Goal: Task Accomplishment & Management: Manage account settings

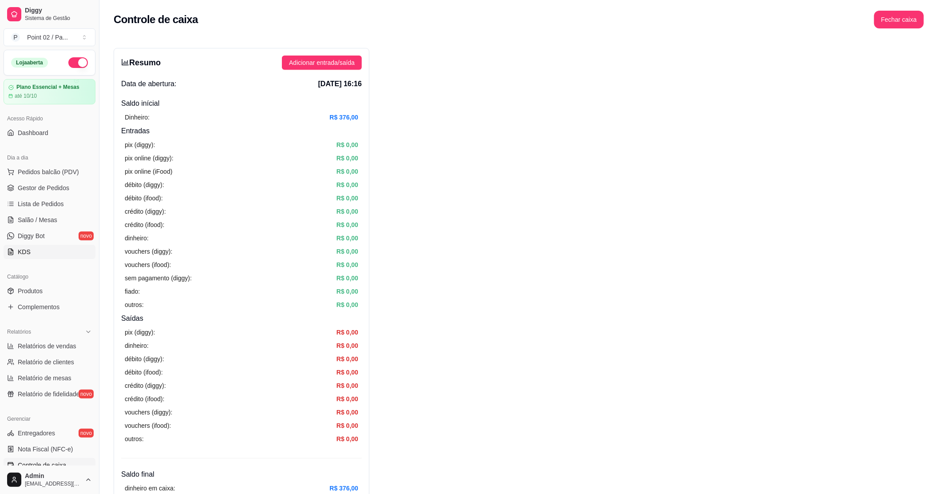
scroll to position [146, 0]
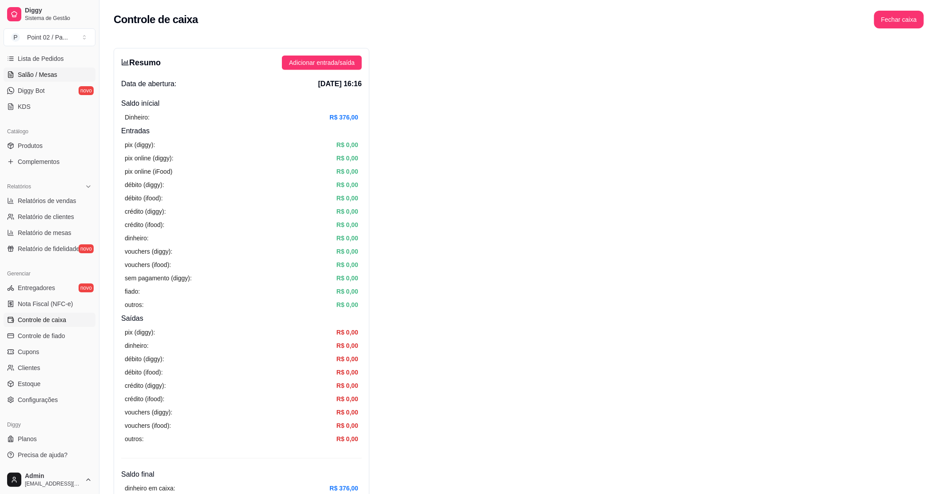
click at [41, 75] on span "Salão / Mesas" at bounding box center [38, 74] width 40 height 9
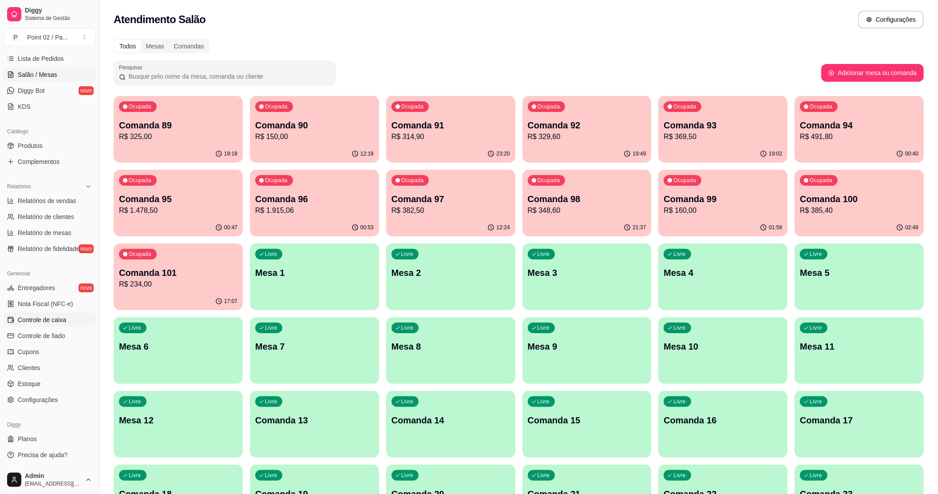
click at [61, 322] on span "Controle de caixa" at bounding box center [42, 319] width 48 height 9
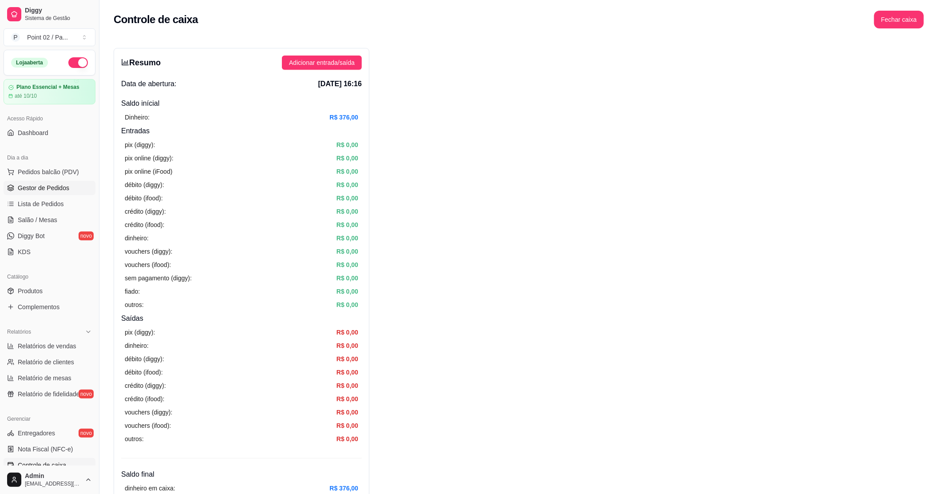
click at [50, 186] on span "Gestor de Pedidos" at bounding box center [43, 187] width 51 height 9
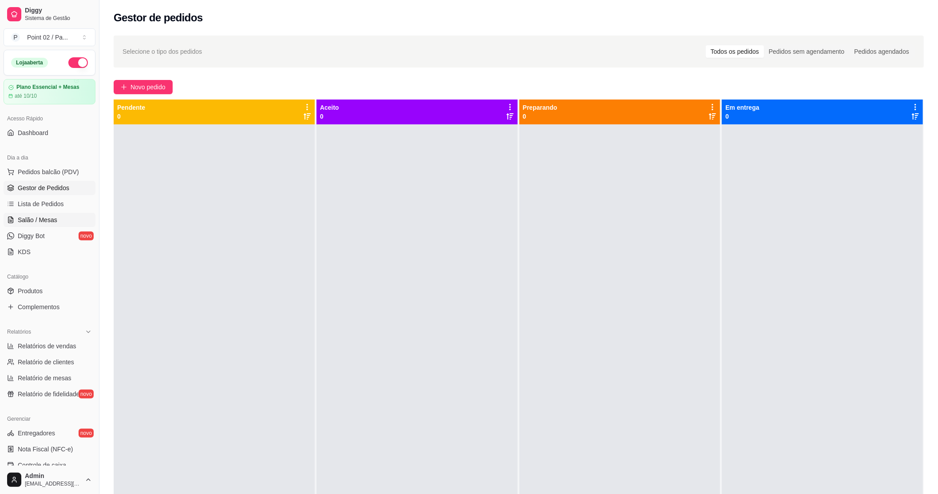
click at [54, 219] on span "Salão / Mesas" at bounding box center [38, 219] width 40 height 9
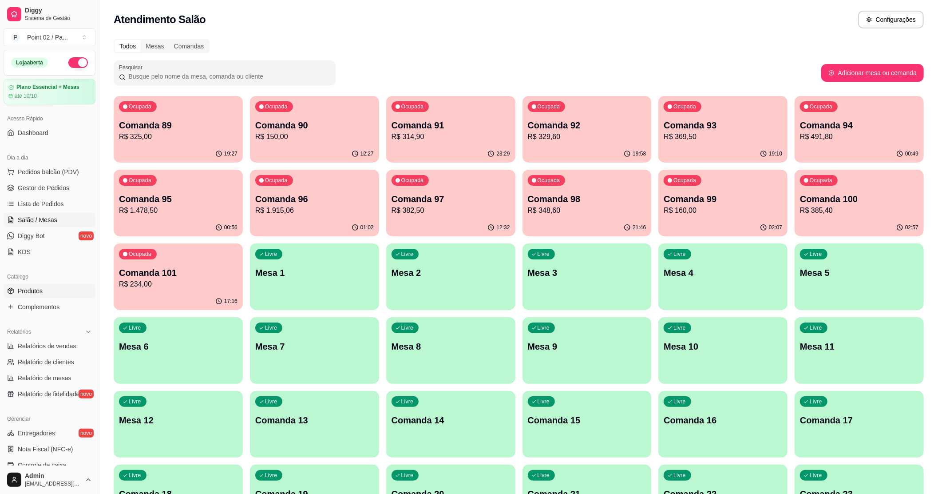
click at [48, 288] on link "Produtos" at bounding box center [50, 291] width 92 height 14
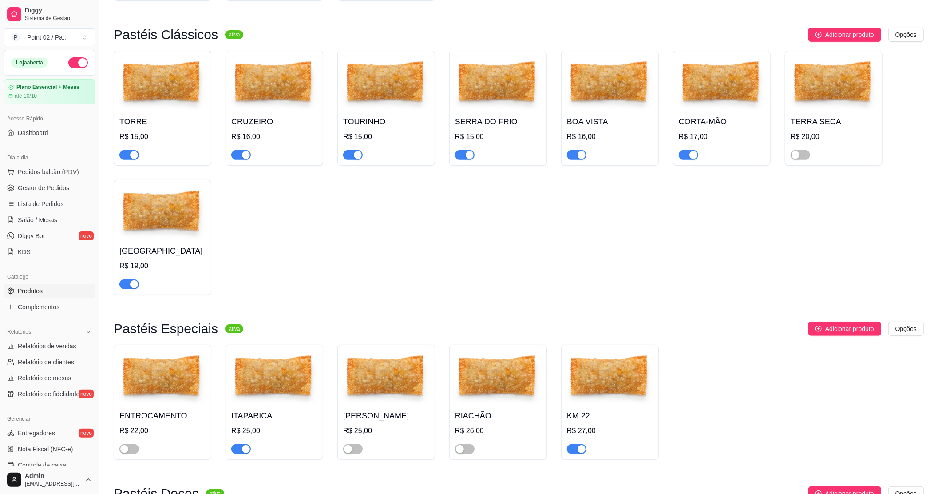
scroll to position [296, 0]
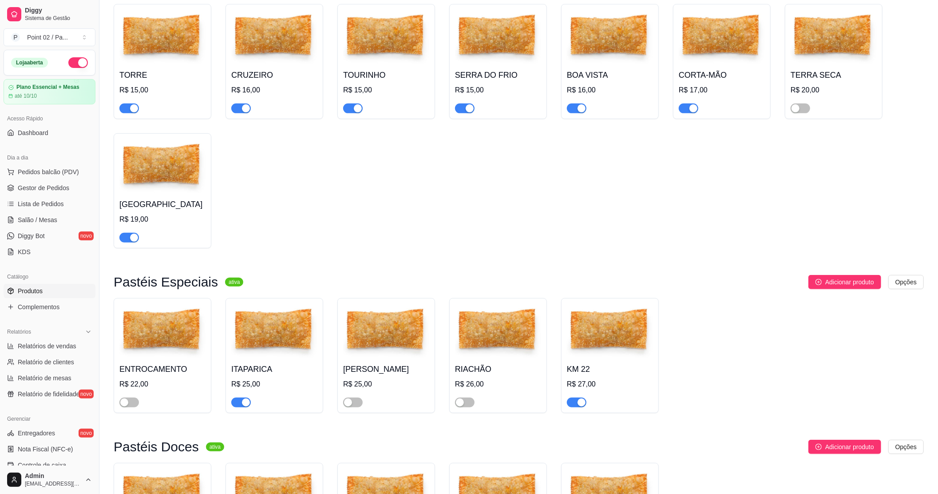
click at [243, 404] on div "button" at bounding box center [246, 402] width 8 height 8
click at [620, 322] on img at bounding box center [610, 331] width 86 height 55
click at [573, 401] on span "button" at bounding box center [577, 402] width 20 height 10
click at [599, 336] on img at bounding box center [610, 331] width 86 height 55
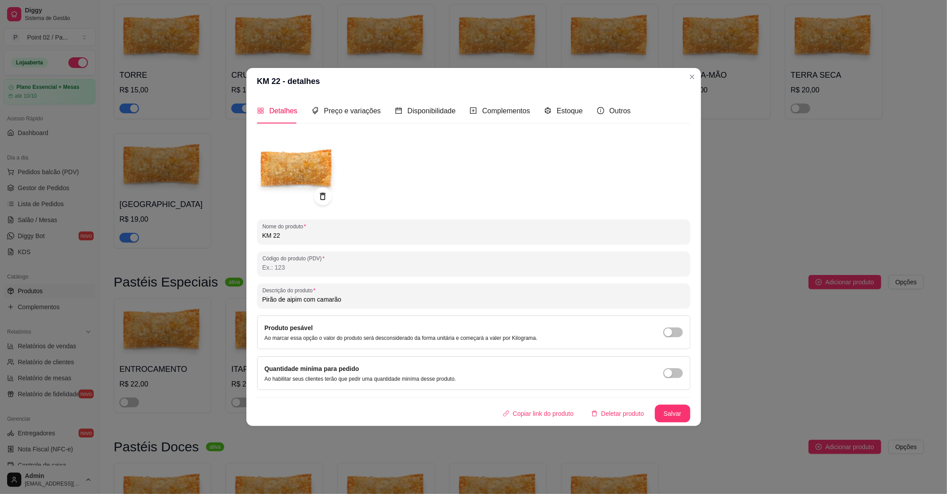
click at [252, 343] on div "Detalhes Preço e variações Disponibilidade Complementos Estoque Outros Nome do …" at bounding box center [473, 260] width 454 height 331
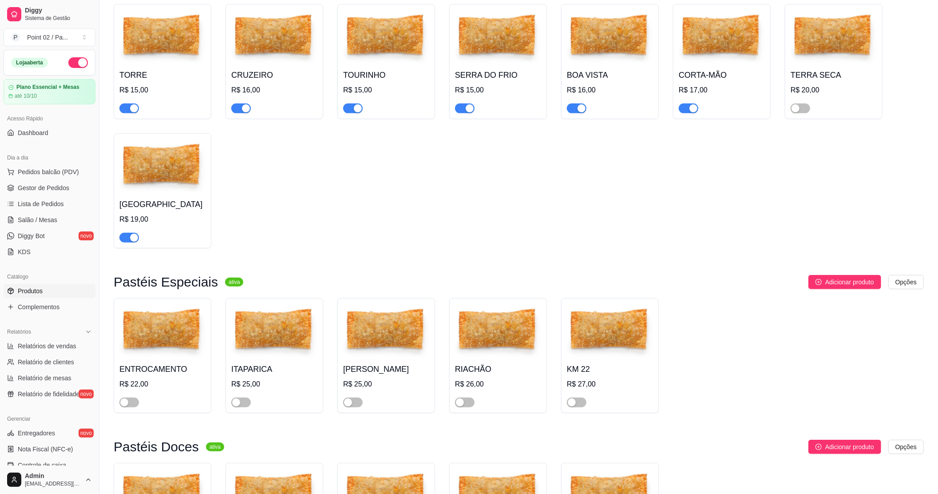
click at [244, 342] on img at bounding box center [274, 331] width 86 height 55
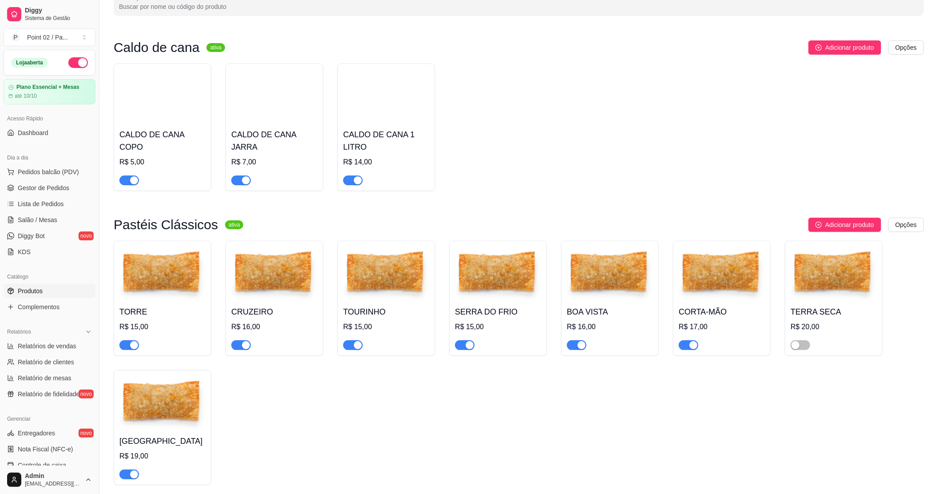
scroll to position [0, 0]
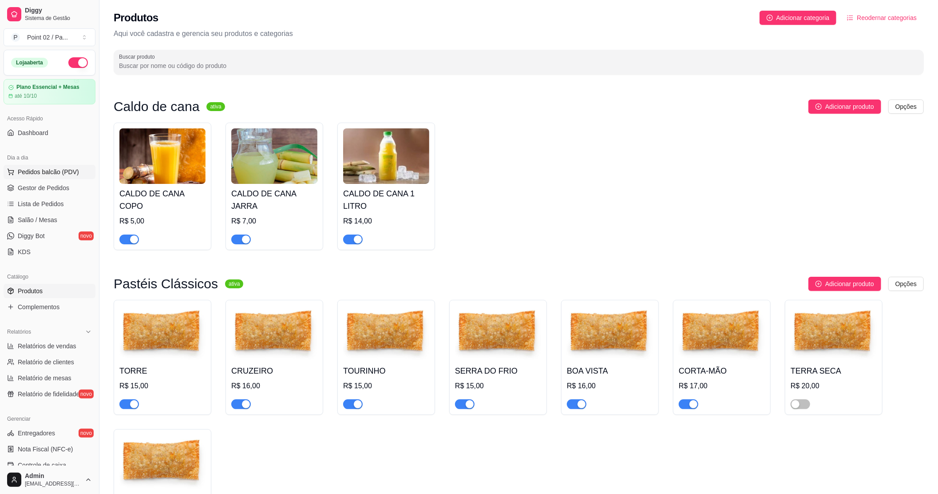
click at [26, 177] on button "Pedidos balcão (PDV)" at bounding box center [50, 172] width 92 height 14
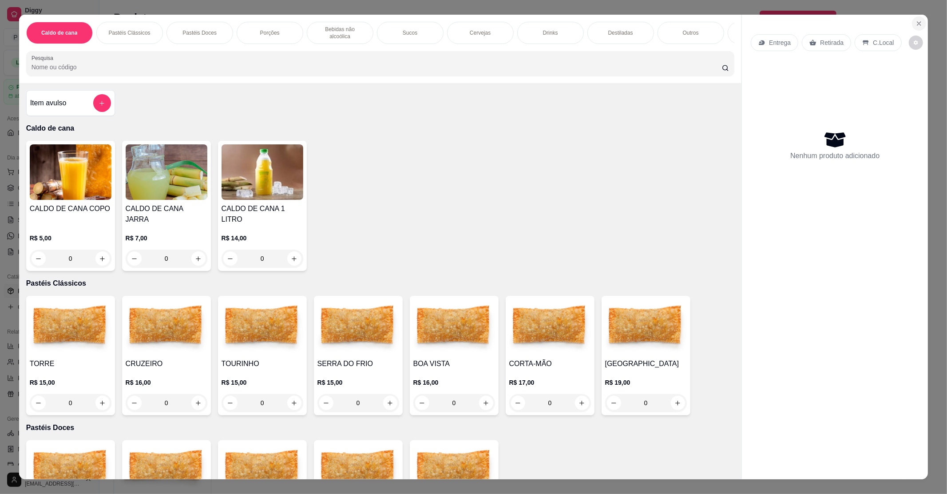
click at [915, 23] on icon "Close" at bounding box center [918, 23] width 7 height 7
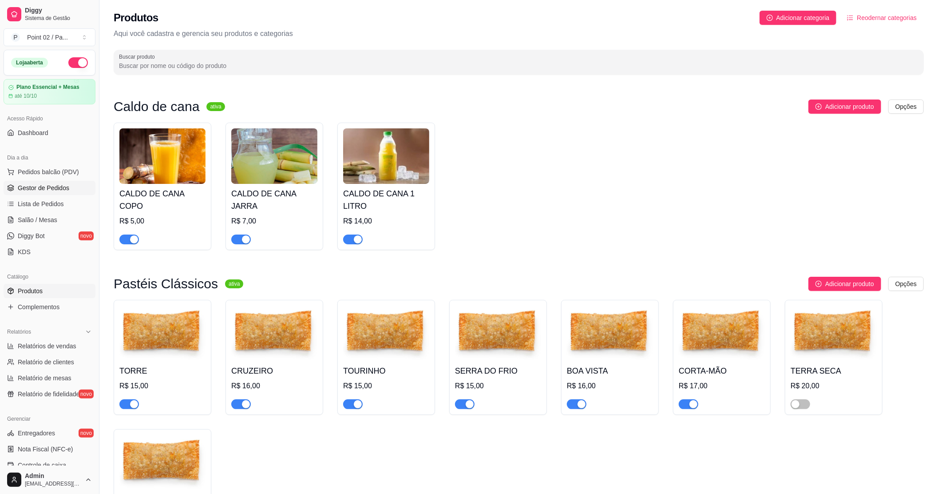
click at [70, 183] on link "Gestor de Pedidos" at bounding box center [50, 188] width 92 height 14
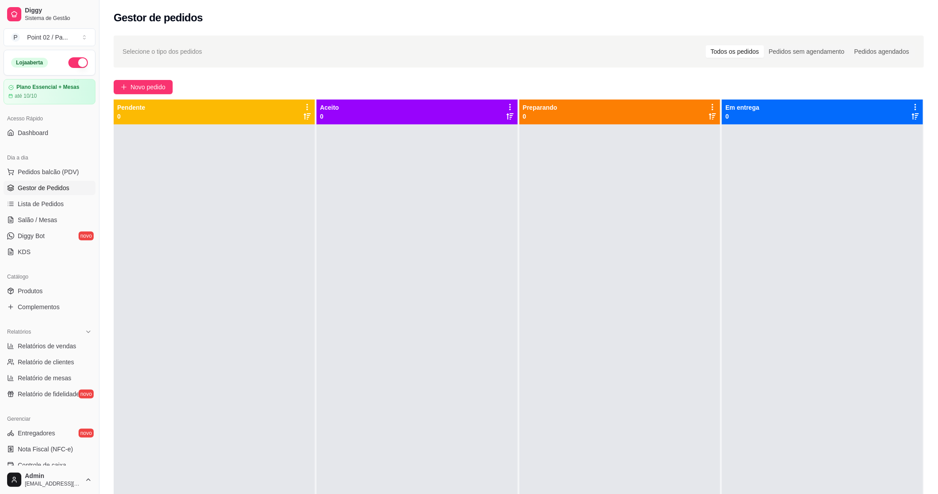
click at [66, 159] on div "Dia a dia" at bounding box center [50, 157] width 92 height 14
click at [169, 153] on div at bounding box center [214, 371] width 201 height 494
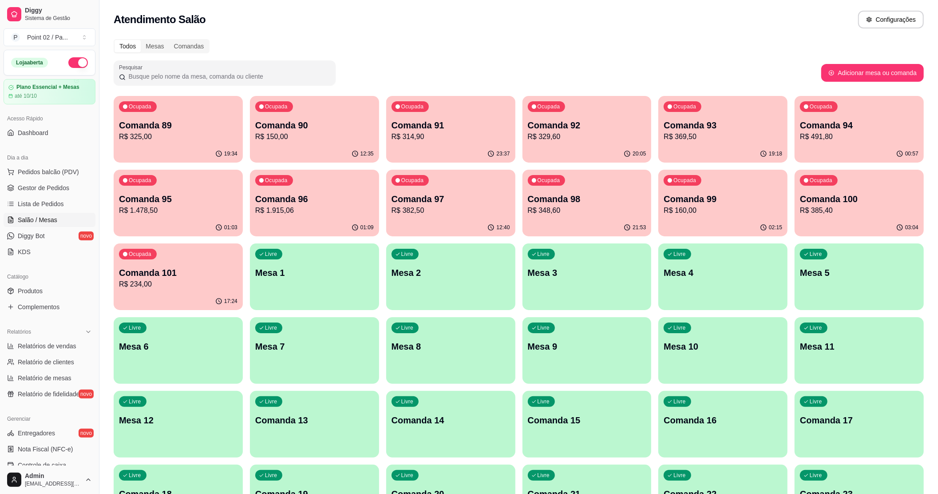
click at [276, 425] on p "Comanda 13" at bounding box center [314, 420] width 119 height 12
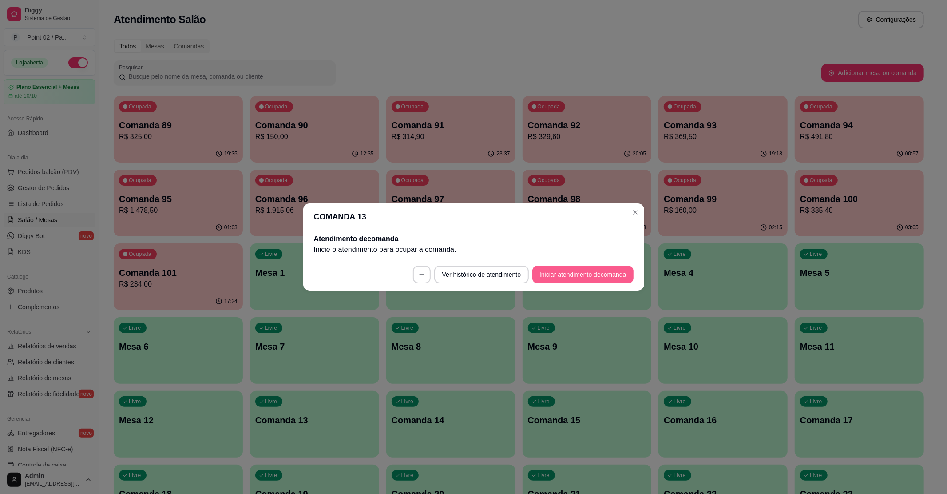
click at [550, 279] on button "Iniciar atendimento de comanda" at bounding box center [582, 274] width 101 height 18
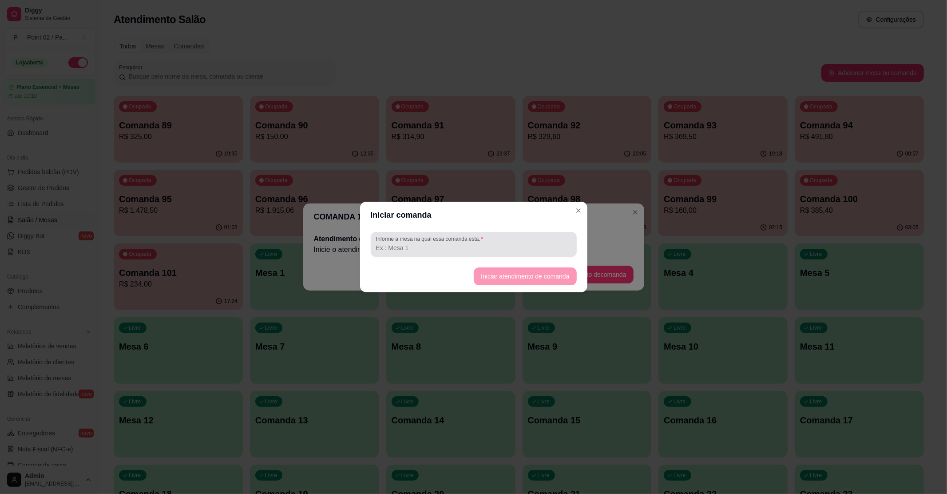
click at [519, 253] on div at bounding box center [473, 244] width 195 height 18
type input "m1"
click at [525, 274] on button "Iniciar atendimento de comanda" at bounding box center [524, 276] width 99 height 17
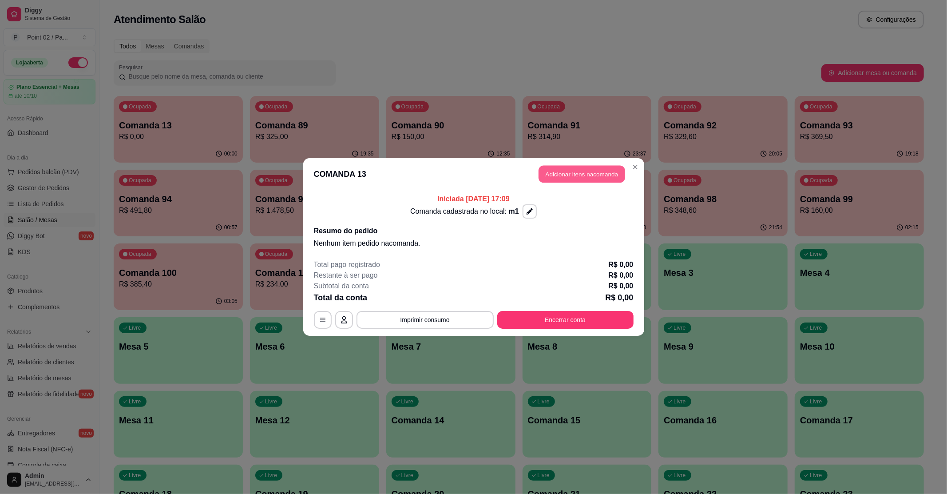
click at [542, 167] on button "Adicionar itens na comanda" at bounding box center [581, 174] width 87 height 17
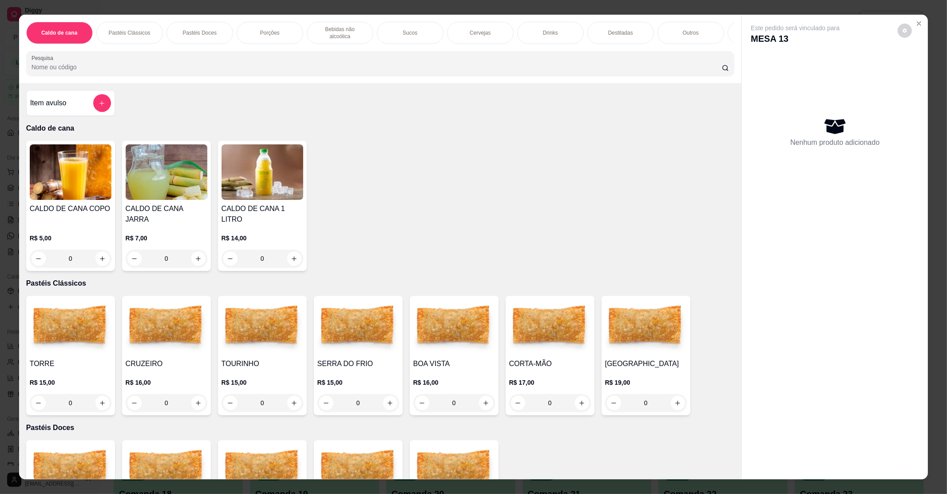
click at [150, 314] on img at bounding box center [167, 326] width 82 height 55
click at [546, 330] on img at bounding box center [550, 326] width 82 height 55
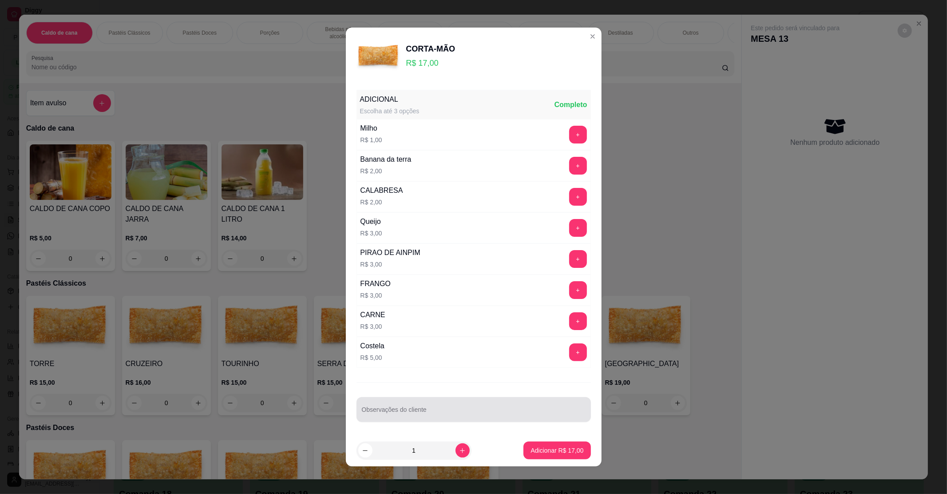
click at [401, 405] on div at bounding box center [474, 409] width 224 height 18
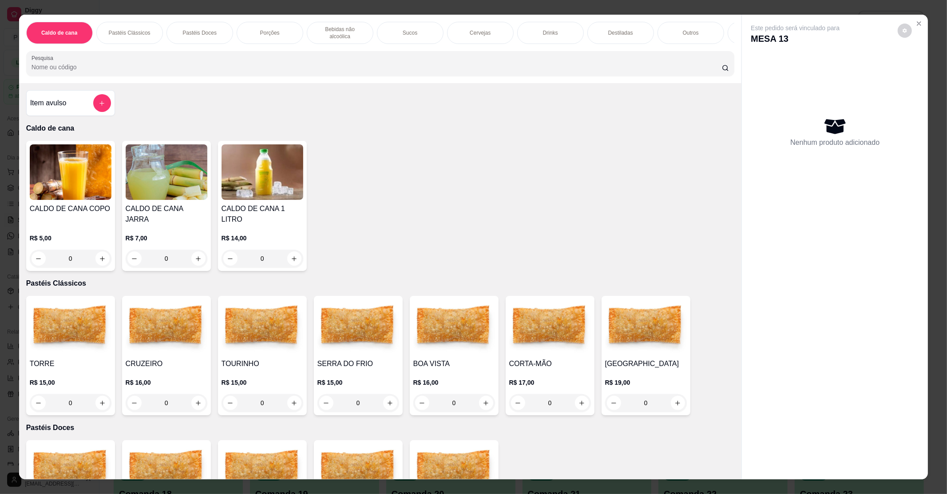
click at [139, 338] on img at bounding box center [167, 326] width 82 height 55
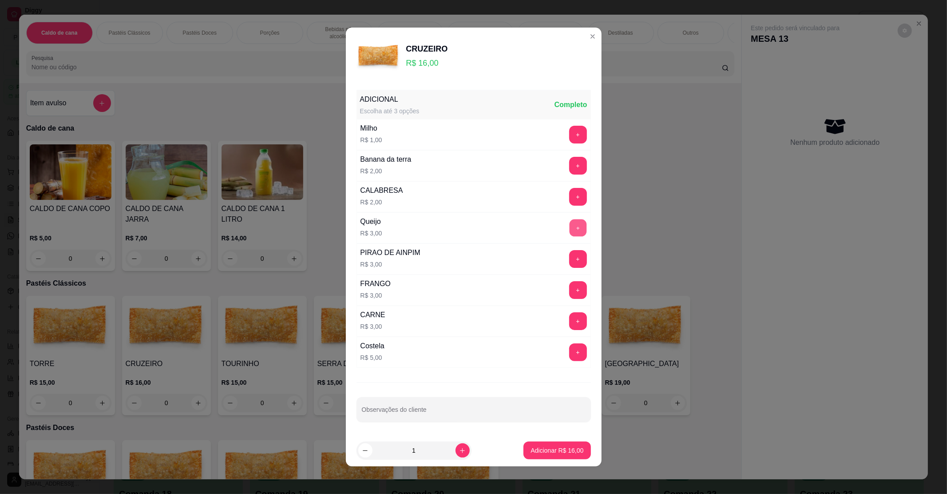
click at [569, 224] on button "+" at bounding box center [577, 227] width 17 height 17
click at [455, 415] on input "Observações do cliente" at bounding box center [474, 412] width 224 height 9
type input "substituir o catupiry pelo queijo"
click at [530, 446] on p "Adicionar R$ 19,00" at bounding box center [556, 450] width 53 height 9
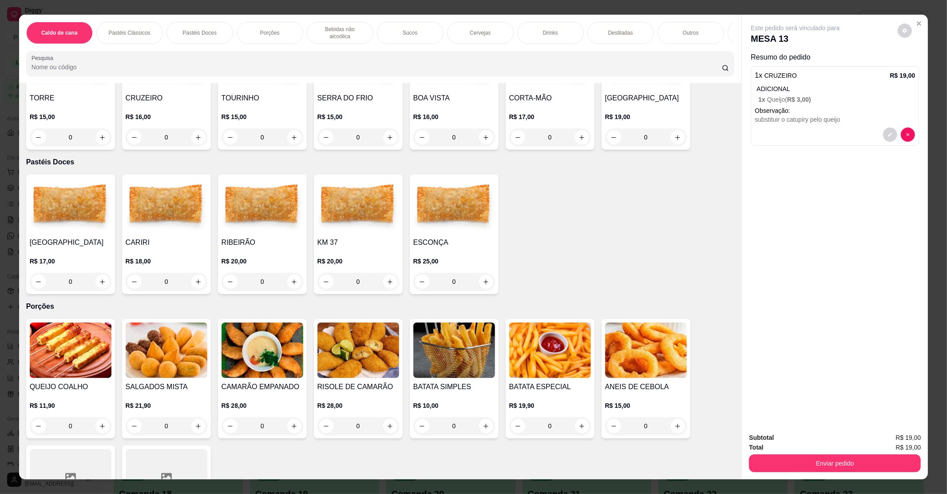
scroll to position [355, 0]
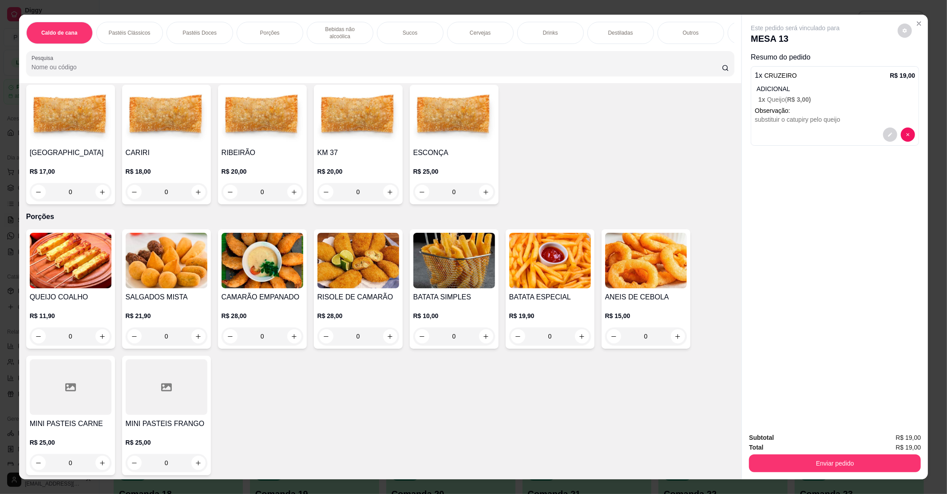
click at [550, 252] on img at bounding box center [550, 260] width 82 height 55
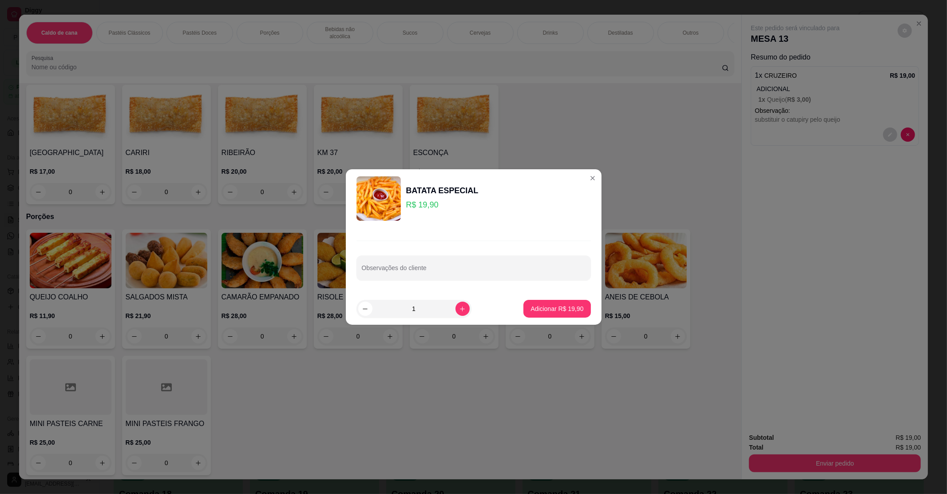
click at [550, 296] on footer "1 Adicionar R$ 19,90" at bounding box center [474, 308] width 256 height 32
click at [553, 311] on p "Adicionar R$ 19,90" at bounding box center [556, 308] width 51 height 8
type input "1"
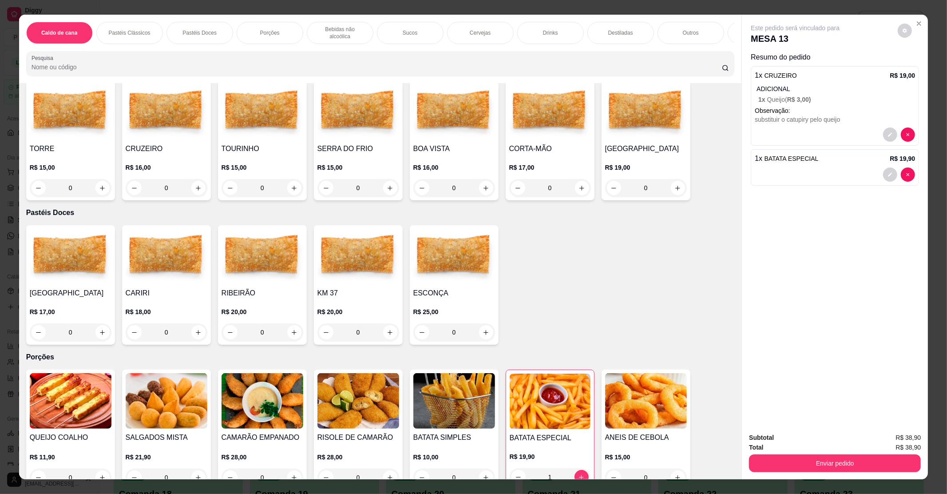
scroll to position [59, 0]
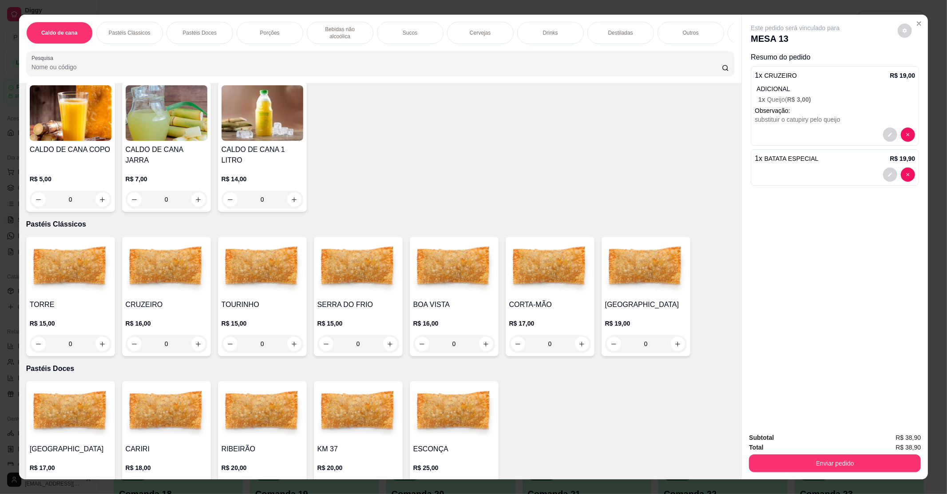
click at [357, 261] on img at bounding box center [358, 267] width 82 height 55
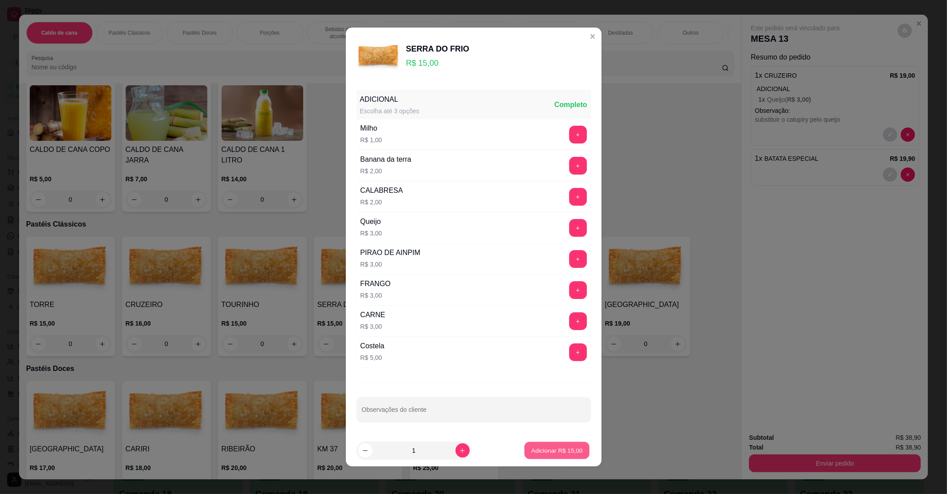
click at [570, 454] on button "Adicionar R$ 15,00" at bounding box center [557, 450] width 65 height 17
type input "1"
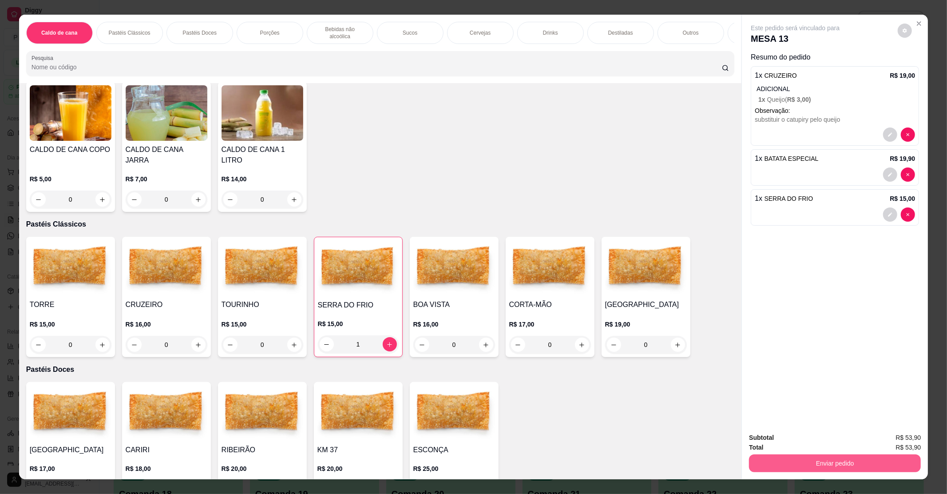
click at [835, 462] on button "Enviar pedido" at bounding box center [835, 463] width 172 height 18
click at [884, 435] on button "Enviar pedido" at bounding box center [897, 441] width 49 height 16
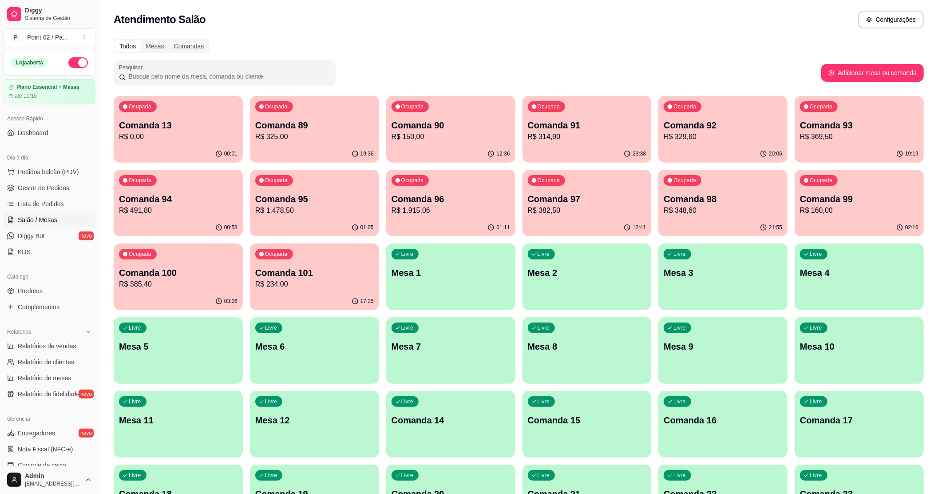
click at [475, 430] on div "Livre Comanda 14" at bounding box center [450, 419] width 129 height 56
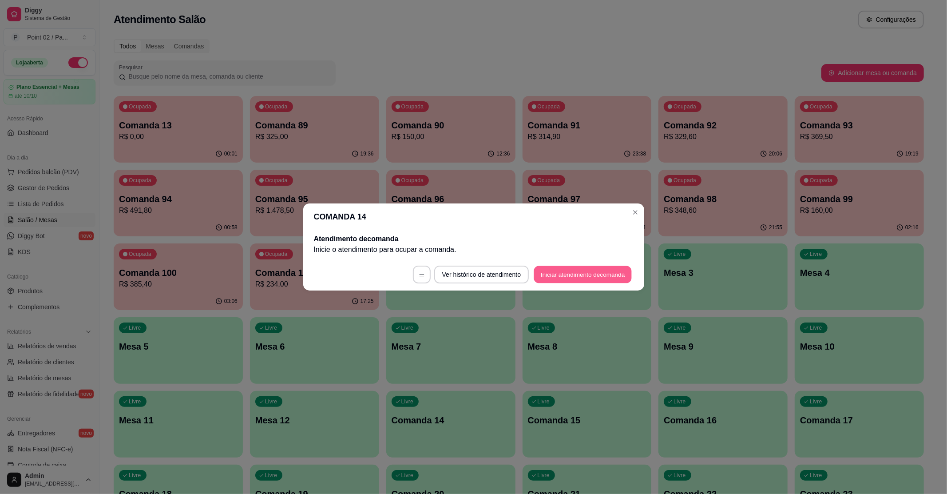
click at [587, 277] on button "Iniciar atendimento de comanda" at bounding box center [583, 274] width 98 height 17
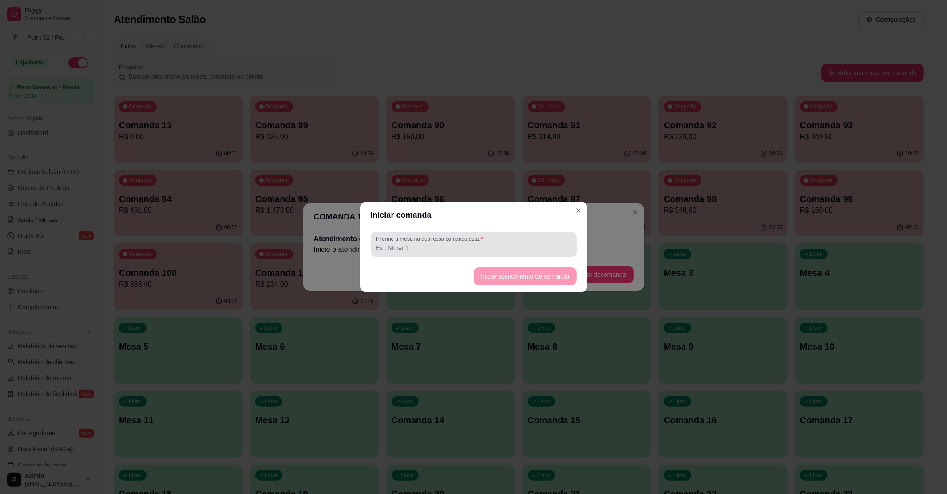
click at [494, 251] on input "Informe a mesa na qual essa comanda está." at bounding box center [473, 247] width 195 height 9
type input "[PERSON_NAME]"
click at [506, 265] on footer "Iniciar atendimento de comanda" at bounding box center [473, 276] width 227 height 32
click at [505, 272] on button "Iniciar atendimento de comanda" at bounding box center [524, 276] width 99 height 17
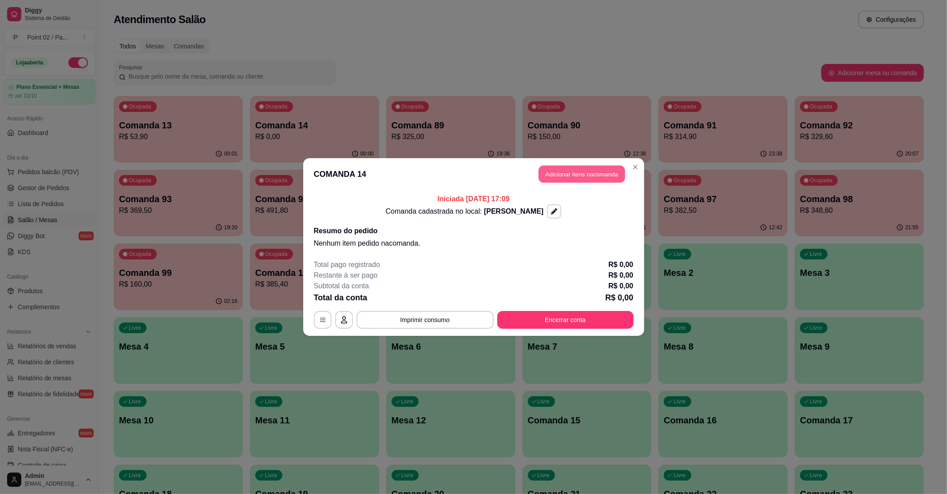
click at [565, 175] on button "Adicionar itens na comanda" at bounding box center [581, 174] width 87 height 17
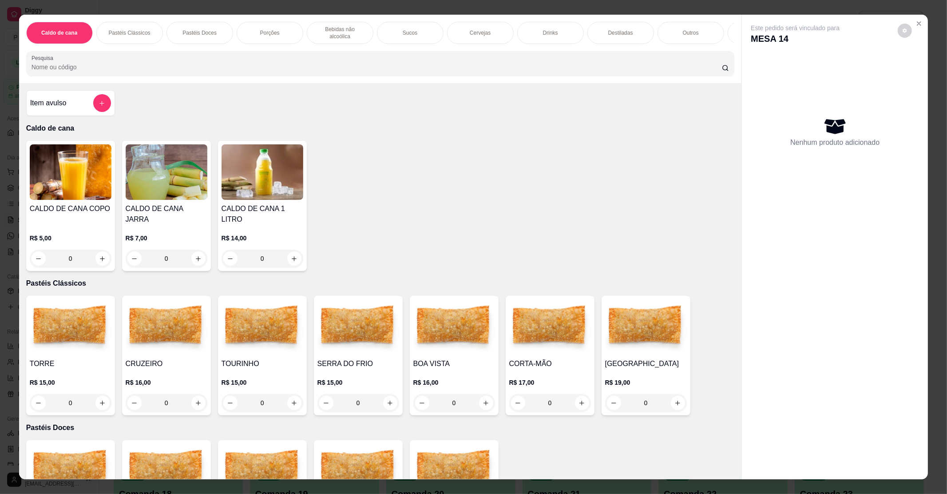
scroll to position [355, 0]
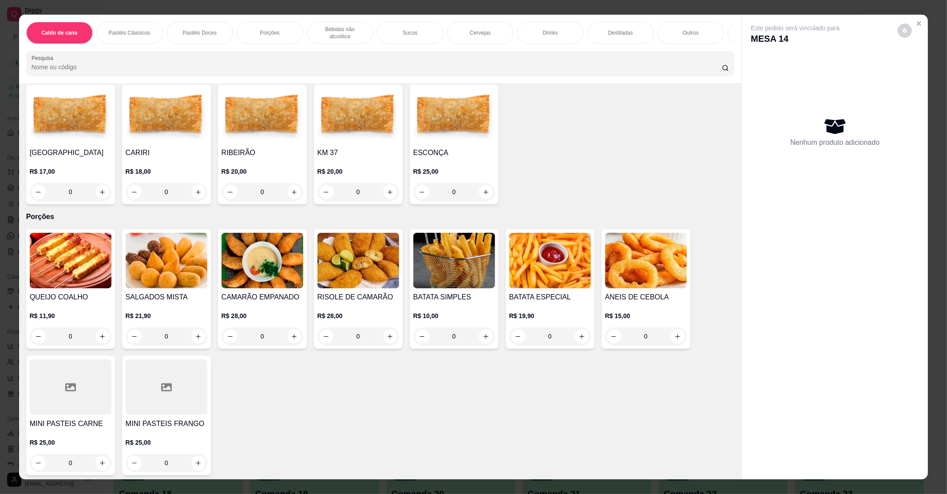
click at [439, 253] on img at bounding box center [454, 260] width 82 height 55
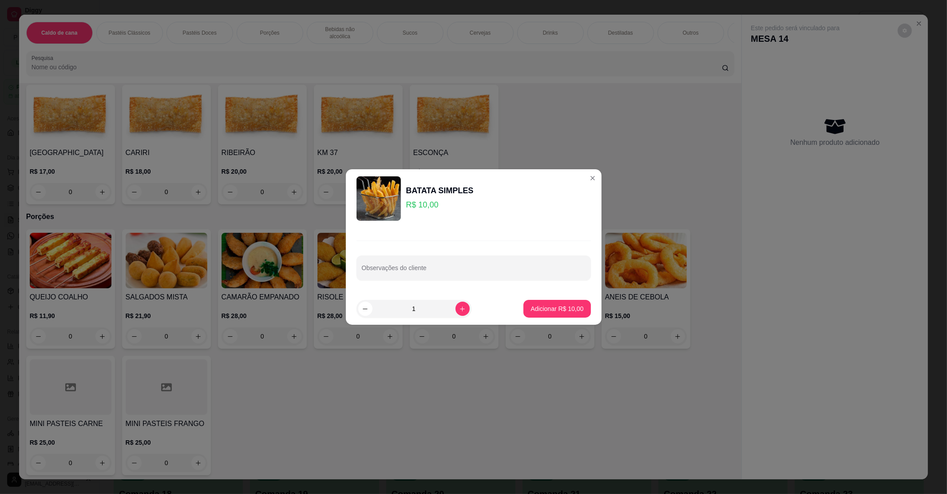
click at [549, 320] on footer "1 Adicionar R$ 10,00" at bounding box center [474, 308] width 256 height 32
click at [553, 312] on p "Adicionar R$ 10,00" at bounding box center [556, 308] width 53 height 9
type input "1"
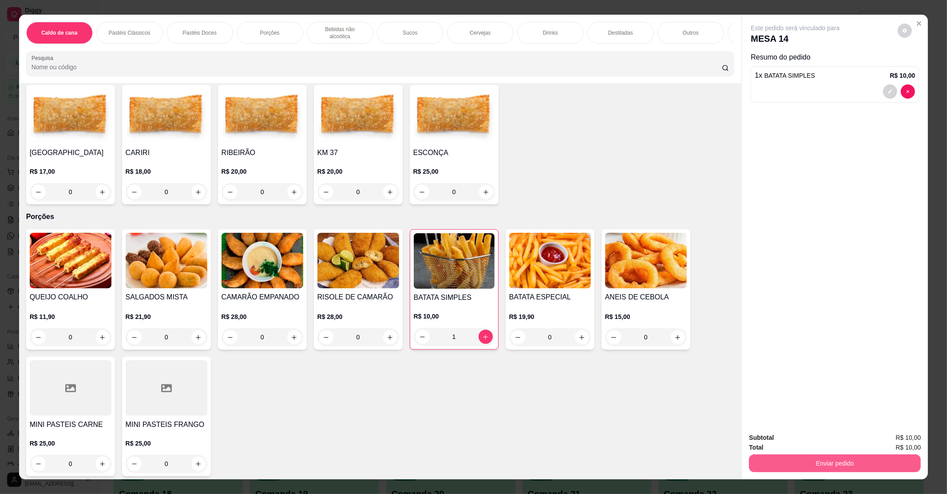
click at [823, 460] on button "Enviar pedido" at bounding box center [835, 463] width 172 height 18
click at [883, 444] on button "Enviar pedido" at bounding box center [897, 440] width 50 height 17
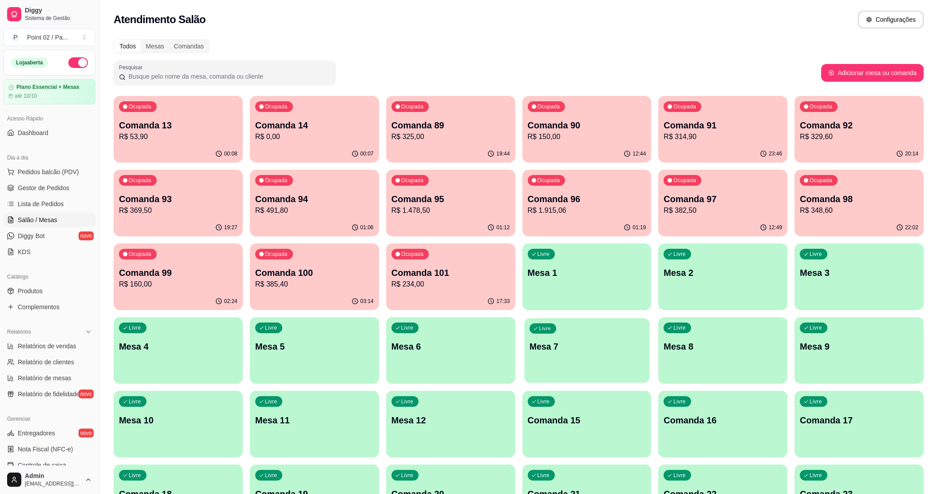
click at [635, 347] on p "Mesa 7" at bounding box center [586, 346] width 115 height 12
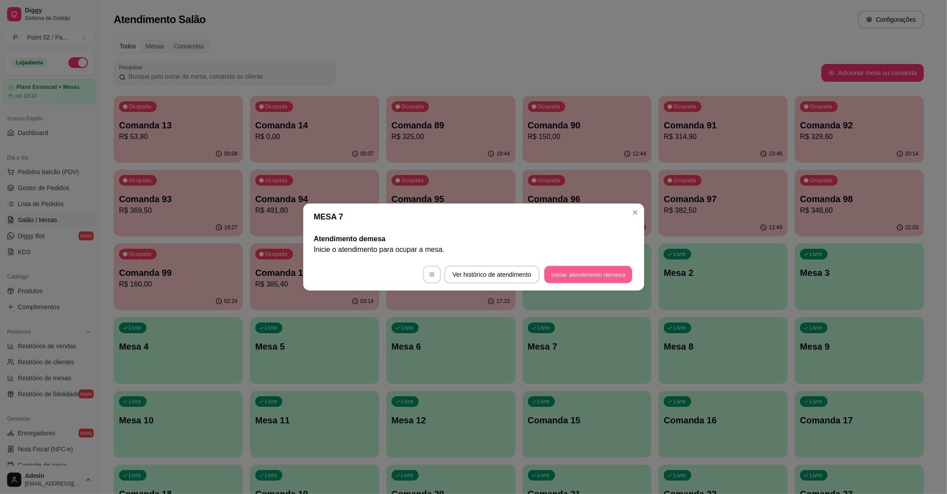
click at [580, 270] on button "Iniciar atendimento de mesa" at bounding box center [588, 274] width 88 height 17
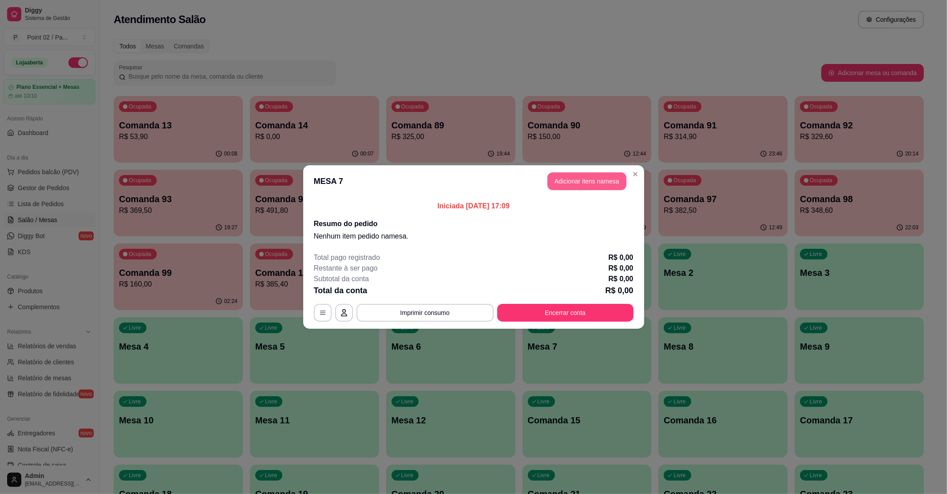
click at [575, 180] on button "Adicionar itens na mesa" at bounding box center [586, 181] width 79 height 18
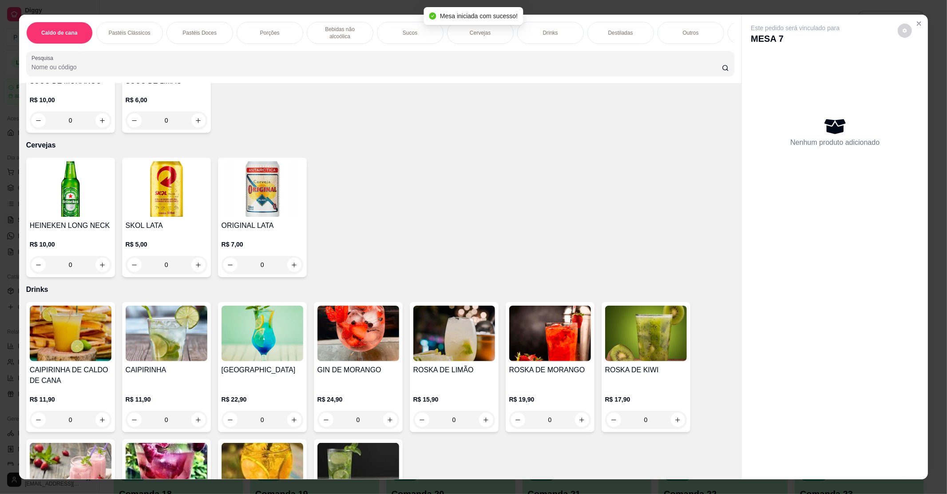
scroll to position [1124, 0]
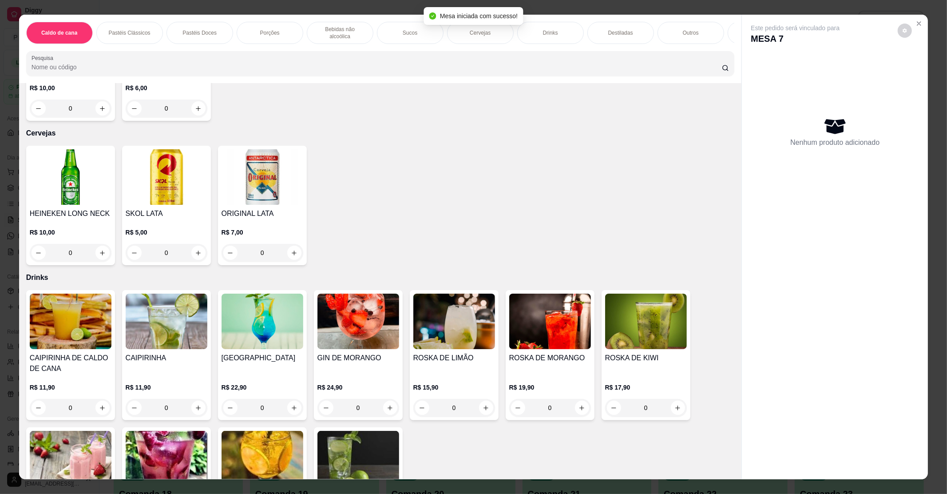
click at [256, 176] on img at bounding box center [262, 176] width 82 height 55
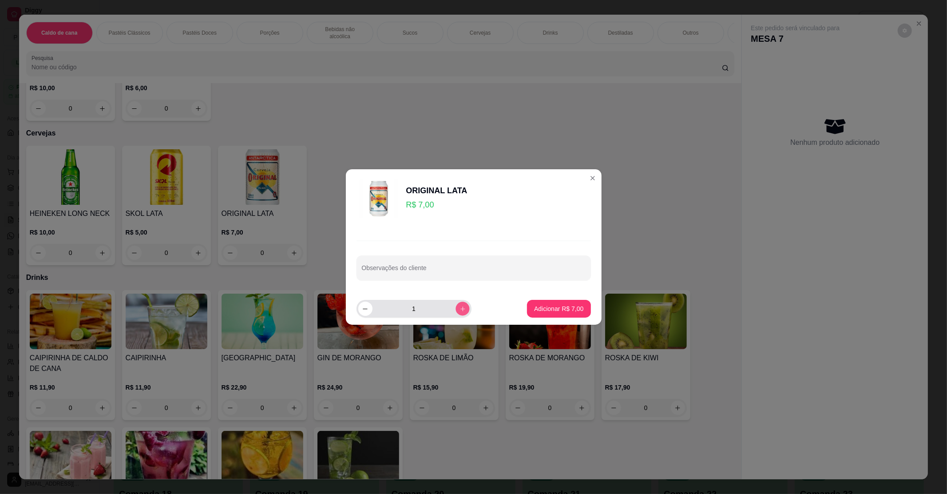
click at [459, 308] on icon "increase-product-quantity" at bounding box center [462, 308] width 7 height 7
type input "2"
click at [540, 308] on p "Adicionar R$ 14,00" at bounding box center [556, 308] width 51 height 8
type input "2"
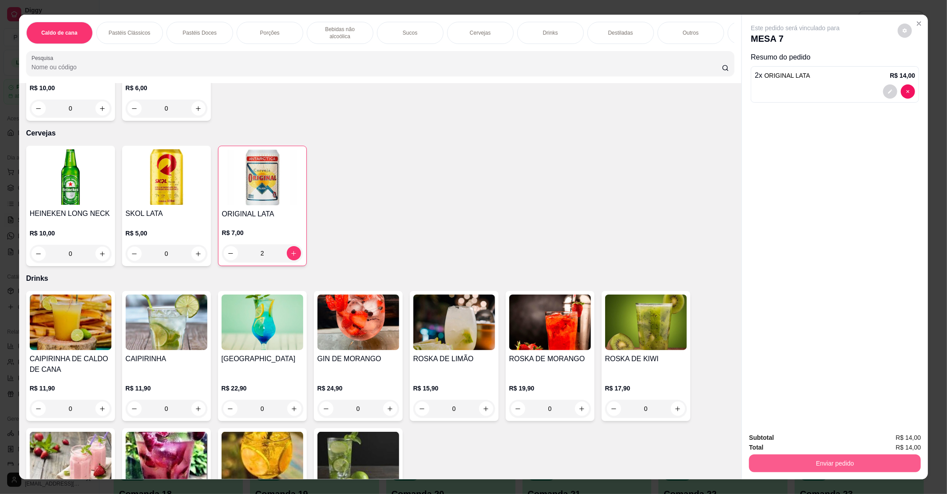
click at [815, 457] on button "Enviar pedido" at bounding box center [835, 463] width 172 height 18
click at [884, 435] on button "Enviar pedido" at bounding box center [897, 440] width 49 height 16
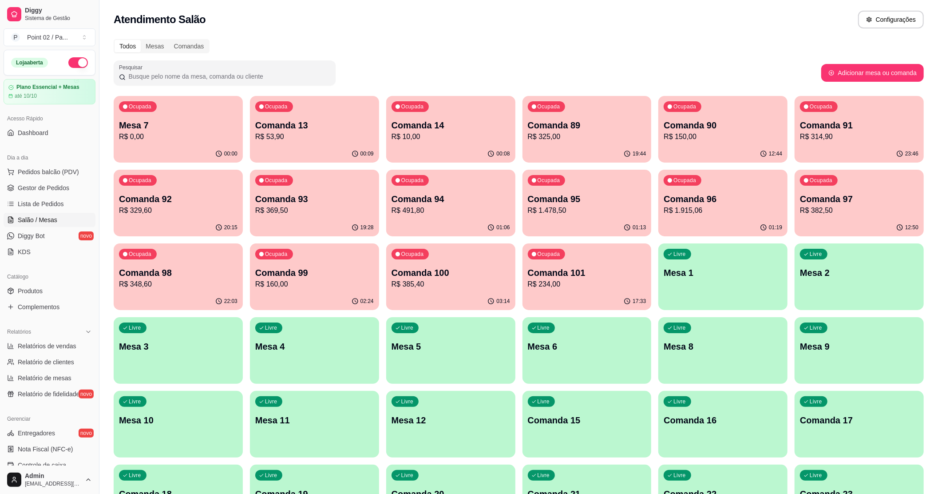
click at [310, 114] on div "Ocupada Comanda 13 R$ 53,90" at bounding box center [314, 120] width 129 height 49
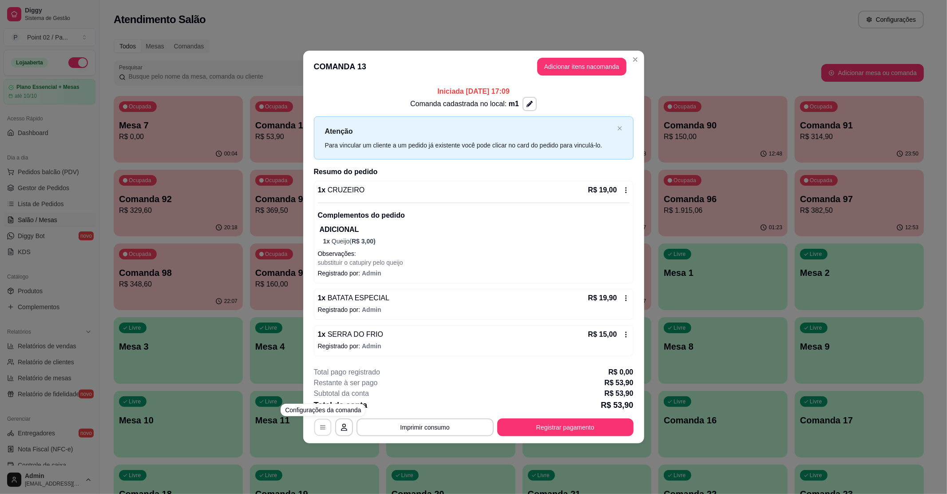
click at [325, 427] on icon "button" at bounding box center [322, 426] width 7 height 7
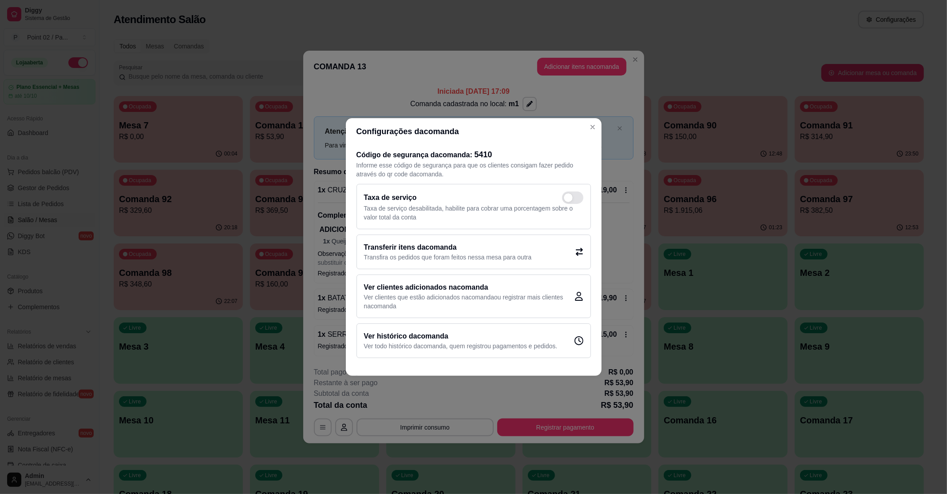
click at [407, 249] on h2 "Transferir itens da comanda" at bounding box center [448, 247] width 168 height 11
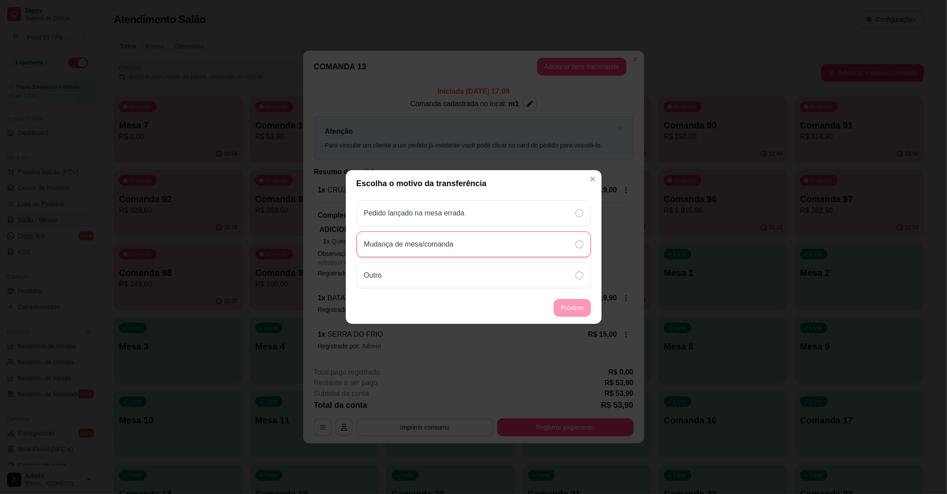
click at [416, 240] on p "Mudança de mesa/comanda" at bounding box center [409, 244] width 90 height 11
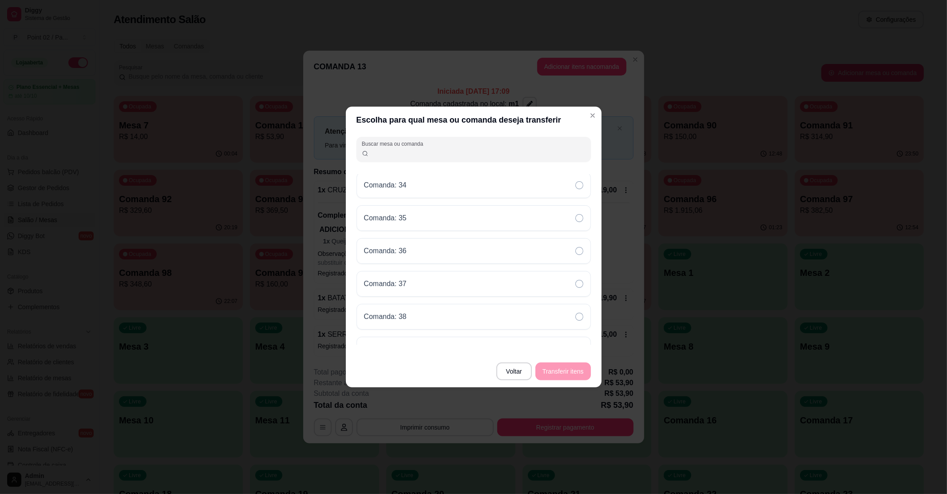
scroll to position [1893, 0]
click at [466, 274] on div "Mesa: 4" at bounding box center [473, 264] width 234 height 26
click at [576, 375] on button "Transferir itens" at bounding box center [563, 371] width 54 height 17
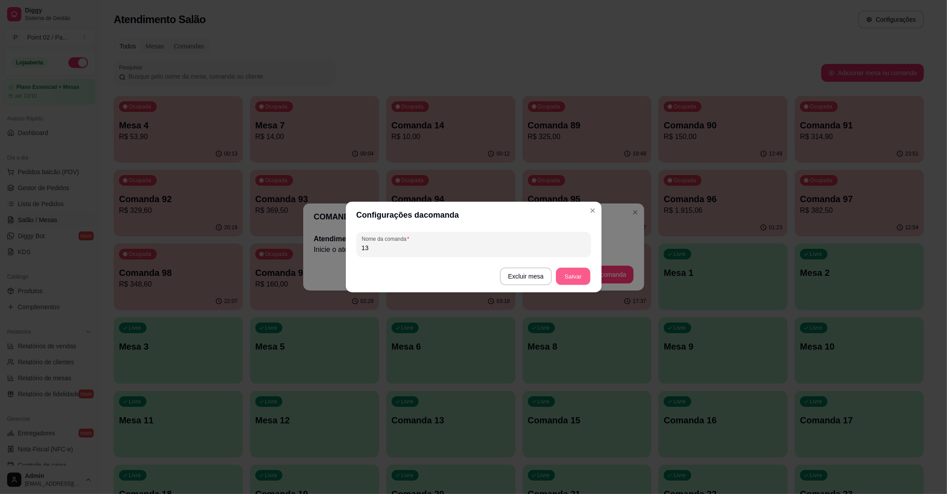
click at [559, 275] on button "Salvar" at bounding box center [573, 276] width 35 height 17
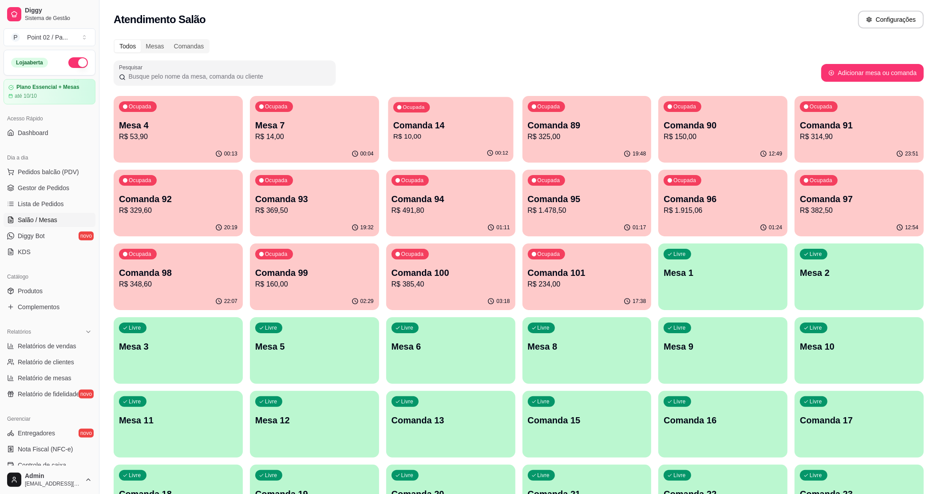
click at [419, 136] on p "R$ 10,00" at bounding box center [450, 136] width 115 height 10
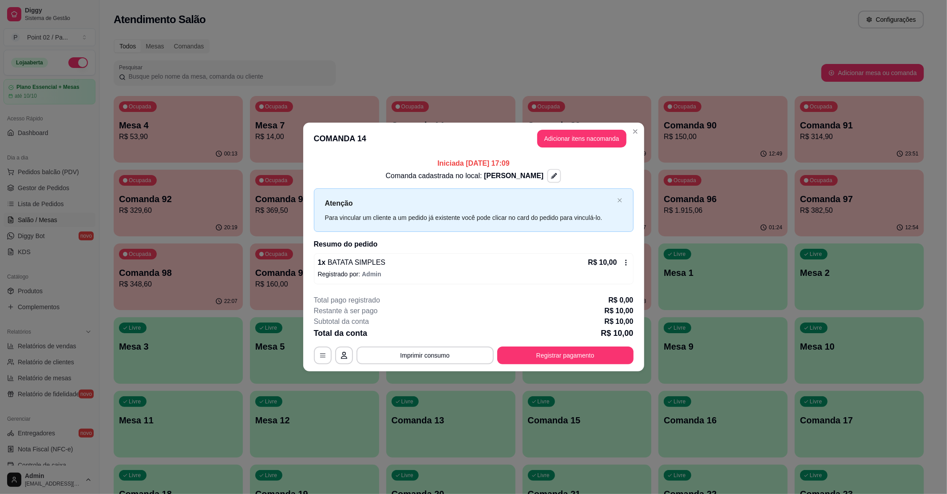
click at [547, 178] on button "button" at bounding box center [554, 176] width 14 height 14
click at [536, 128] on input "Nome do local" at bounding box center [549, 126] width 78 height 9
type input "[PERSON_NAME]"
click at [529, 147] on button "Salvar" at bounding box center [549, 151] width 86 height 17
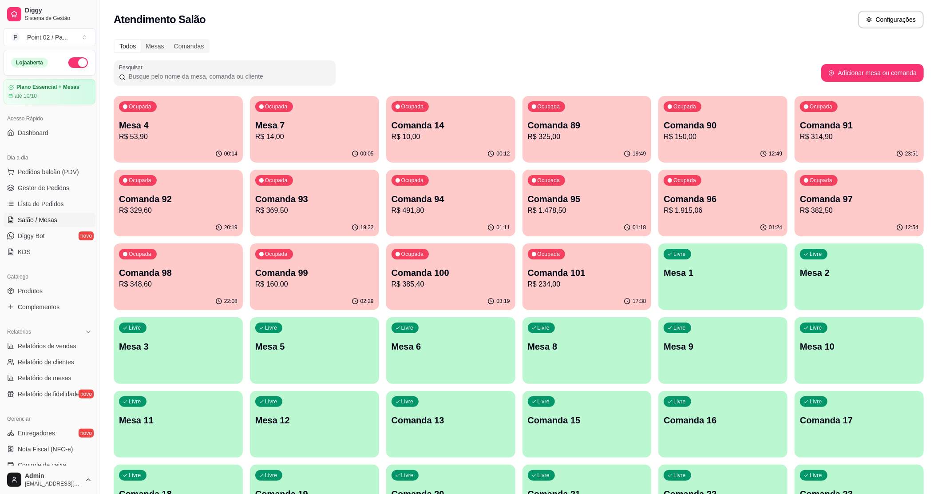
click at [536, 70] on div "Pesquisar" at bounding box center [467, 72] width 707 height 25
click at [404, 122] on p "Comanda 14" at bounding box center [450, 125] width 119 height 12
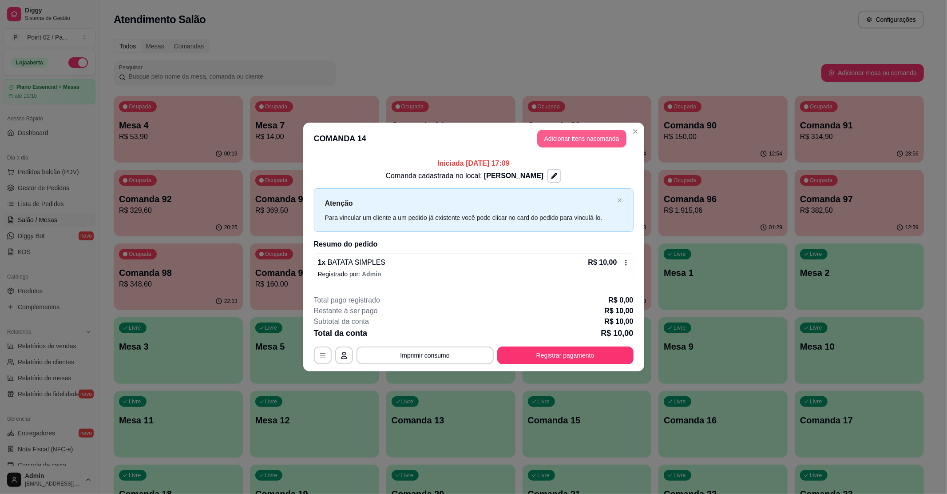
click at [581, 139] on button "Adicionar itens na comanda" at bounding box center [581, 139] width 89 height 18
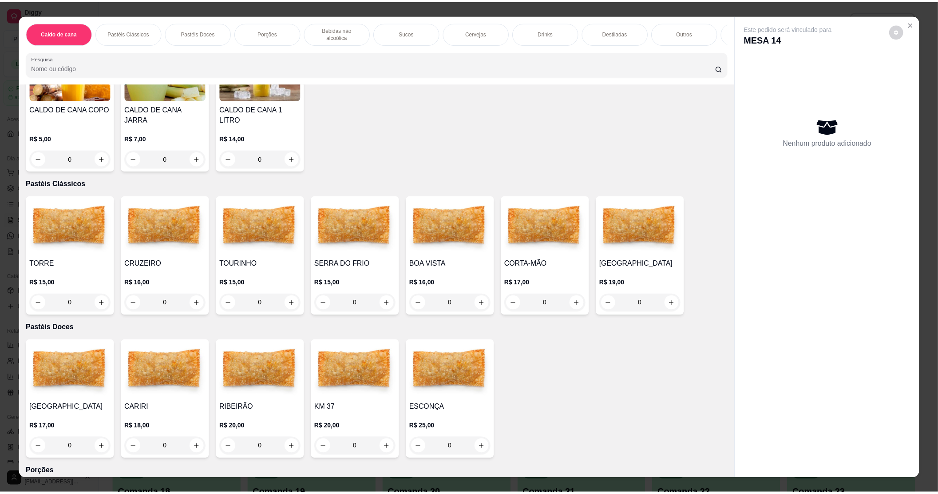
scroll to position [118, 0]
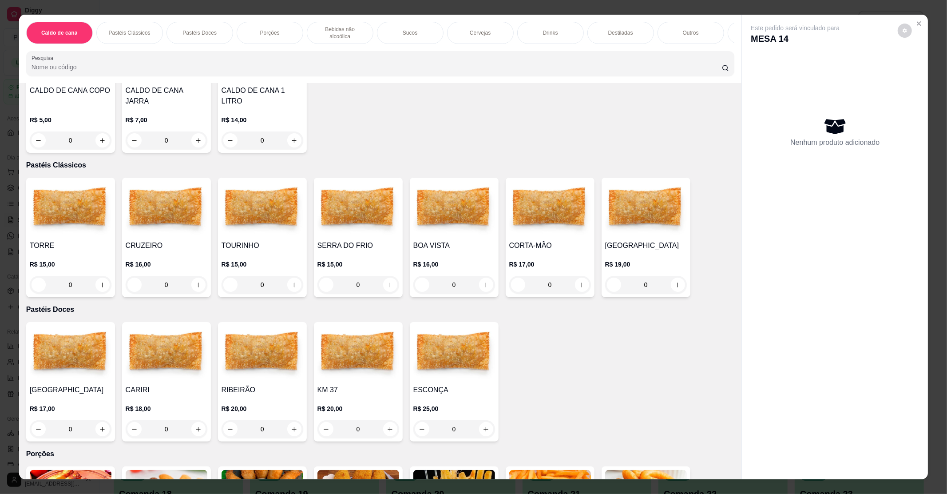
click at [560, 226] on img at bounding box center [550, 208] width 82 height 55
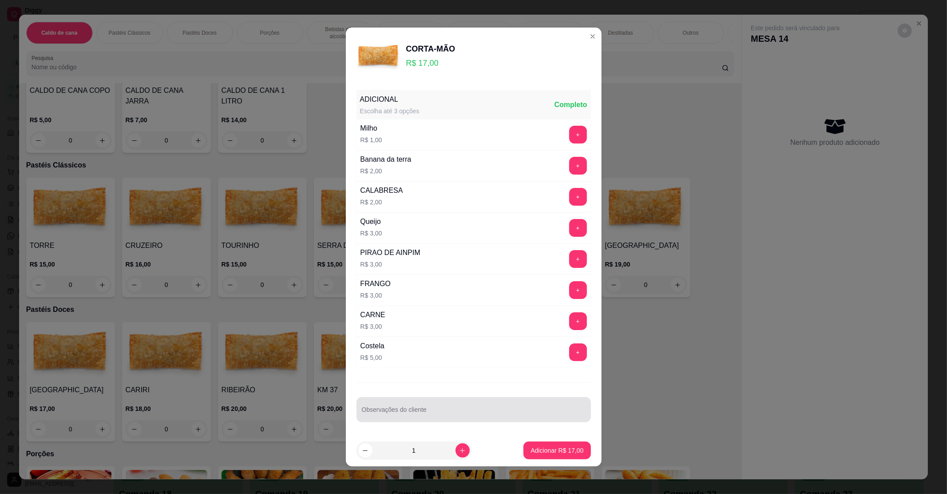
click at [451, 407] on div at bounding box center [474, 409] width 224 height 18
click at [569, 127] on button "+" at bounding box center [578, 135] width 18 height 18
click at [432, 404] on div at bounding box center [474, 409] width 224 height 18
type input "SUBTITUIR O CATUPIRY PELO MUNSSARELA"
click at [530, 450] on p "Adicionar R$ 18,00" at bounding box center [556, 450] width 53 height 9
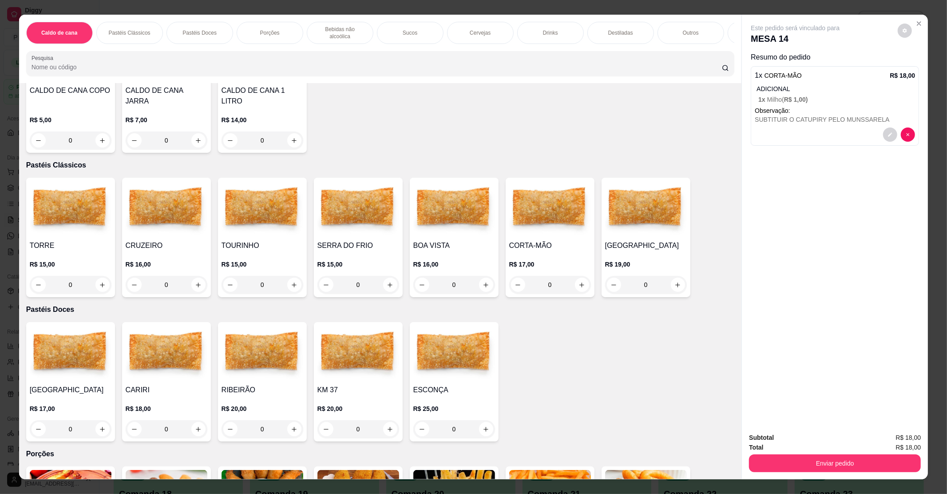
click at [774, 450] on div "Total R$ 18,00" at bounding box center [835, 447] width 172 height 10
click at [776, 454] on button "Enviar pedido" at bounding box center [834, 462] width 166 height 17
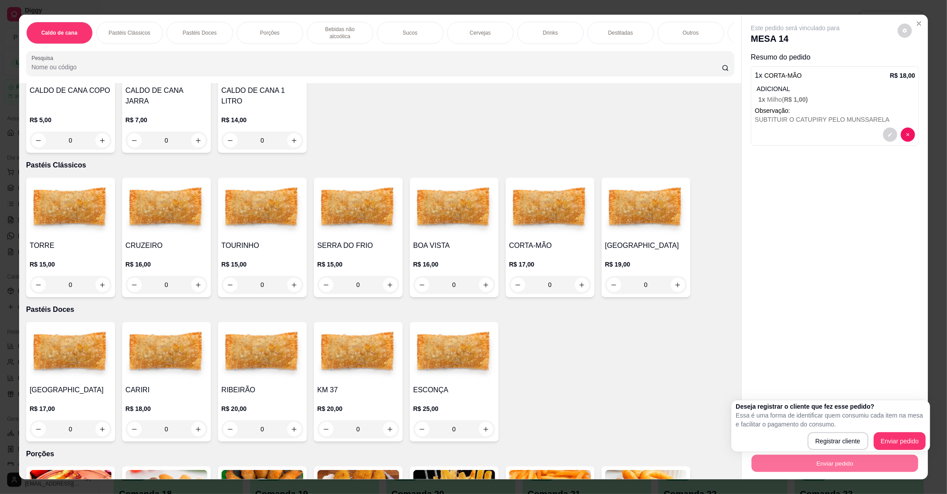
click at [893, 431] on div "Deseja registrar o cliente que fez esse pedido? Essa é uma forma de identificar…" at bounding box center [830, 426] width 190 height 48
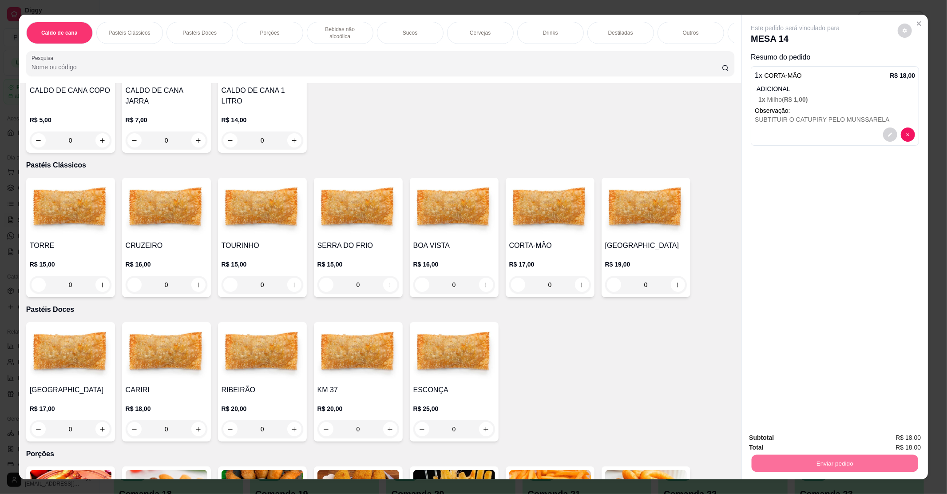
click at [893, 433] on button "Enviar pedido" at bounding box center [897, 441] width 50 height 17
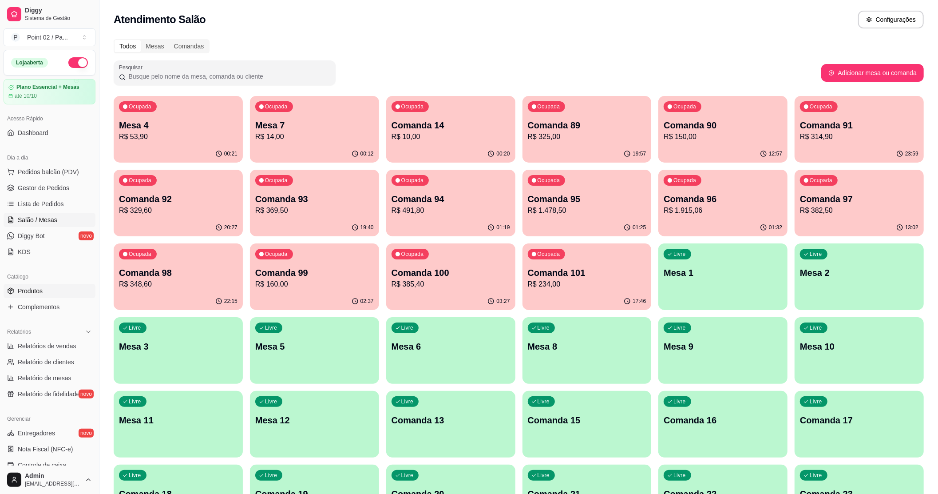
click at [49, 290] on link "Produtos" at bounding box center [50, 291] width 92 height 14
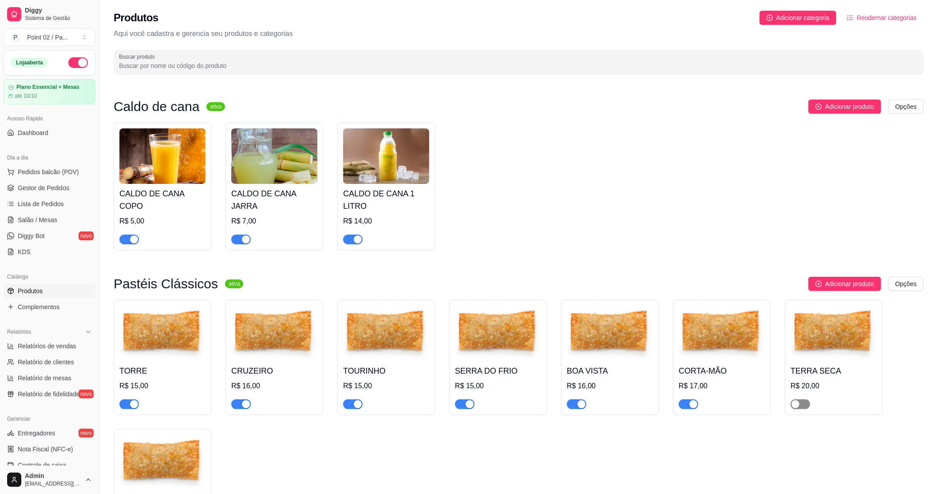
click at [796, 405] on div "button" at bounding box center [795, 404] width 8 height 8
click at [34, 317] on div "Catálogo Produtos Complementos" at bounding box center [49, 291] width 99 height 51
click at [41, 312] on link "Complementos" at bounding box center [50, 307] width 92 height 14
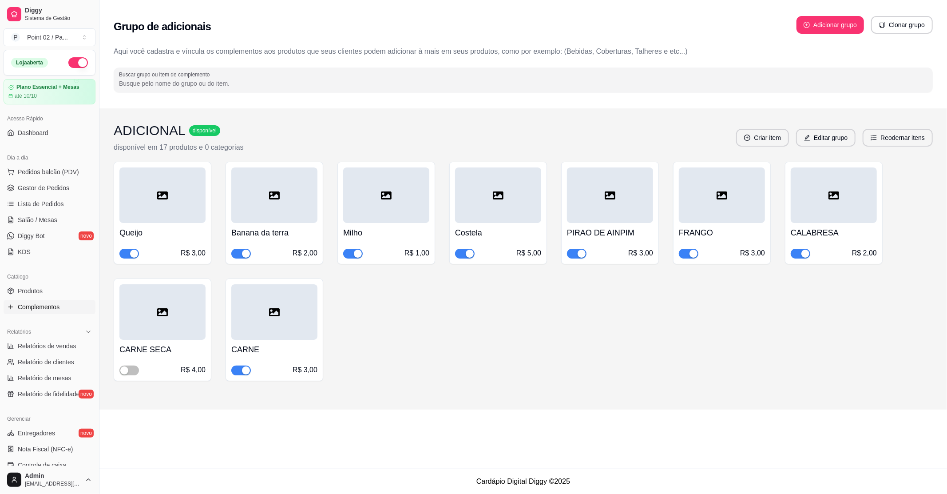
click at [469, 256] on div "button" at bounding box center [470, 253] width 8 height 8
click at [129, 368] on span "button" at bounding box center [129, 370] width 20 height 10
click at [47, 299] on ul "Produtos Complementos" at bounding box center [50, 299] width 92 height 30
click at [48, 295] on link "Produtos" at bounding box center [50, 291] width 92 height 14
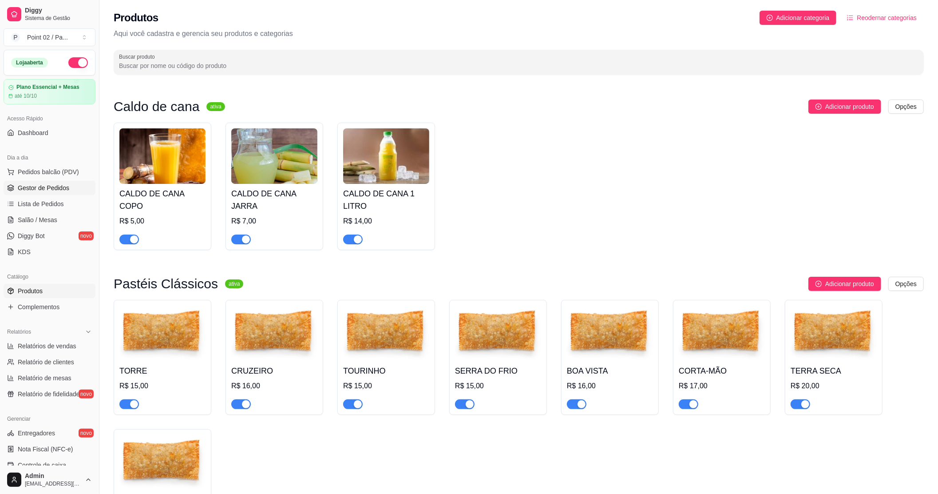
click at [53, 185] on span "Gestor de Pedidos" at bounding box center [43, 187] width 51 height 9
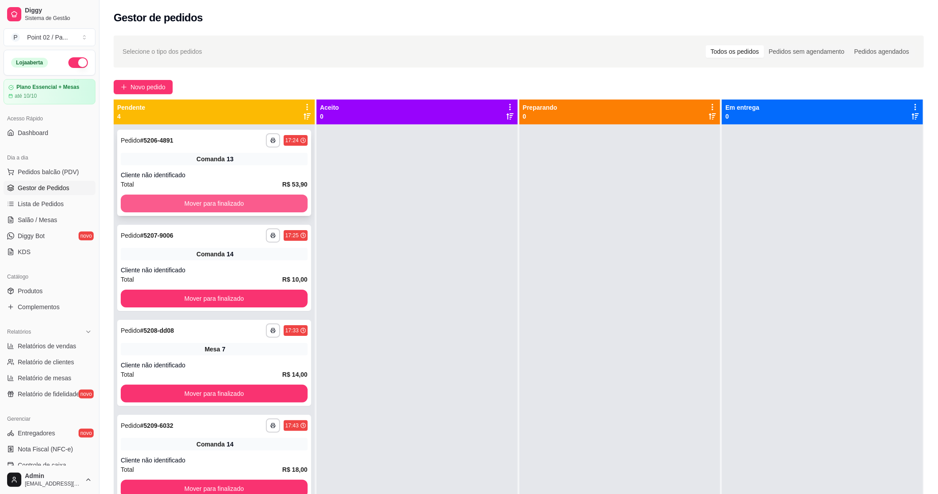
click at [146, 203] on button "Mover para finalizado" at bounding box center [214, 203] width 187 height 18
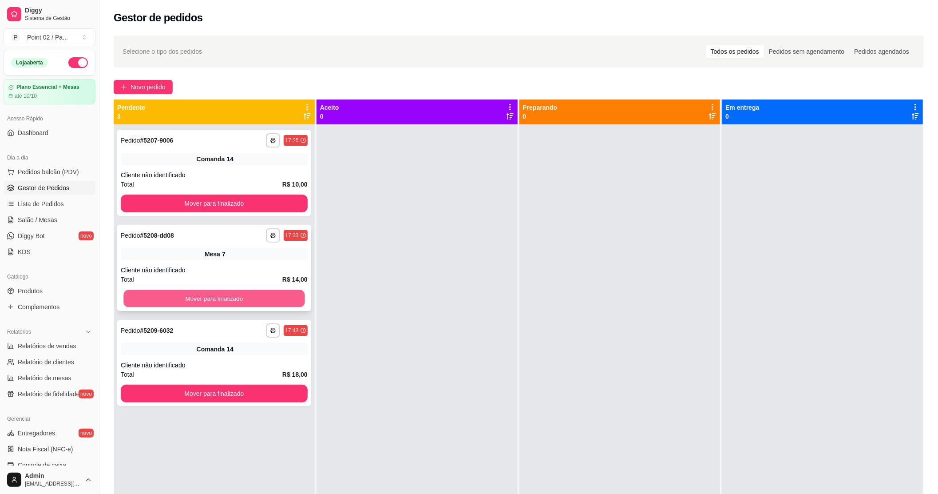
click at [179, 290] on button "Mover para finalizado" at bounding box center [213, 298] width 181 height 17
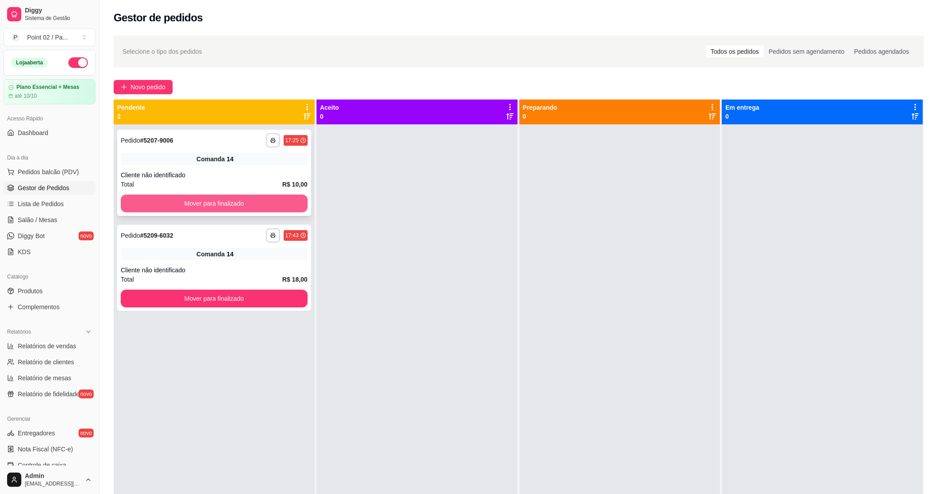
click at [206, 201] on button "Mover para finalizado" at bounding box center [214, 203] width 187 height 18
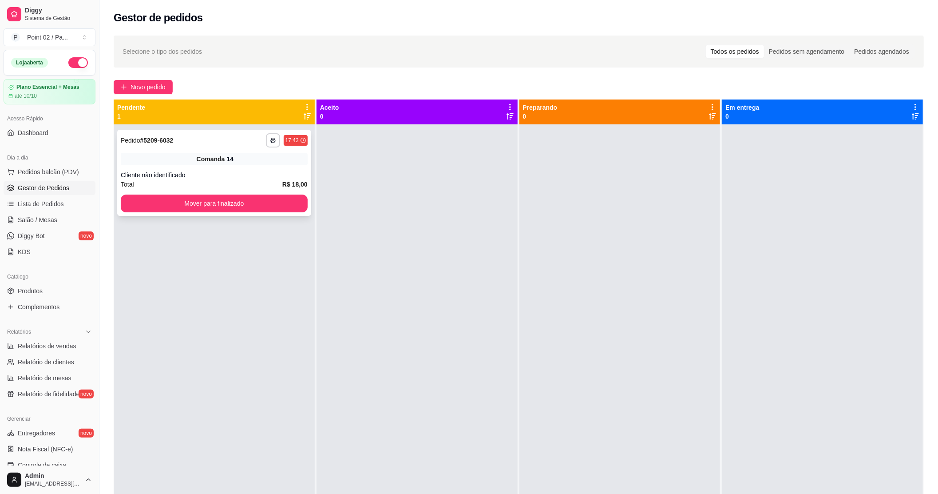
click at [215, 300] on div "**********" at bounding box center [214, 371] width 201 height 494
click at [231, 209] on button "Mover para finalizado" at bounding box center [214, 203] width 187 height 18
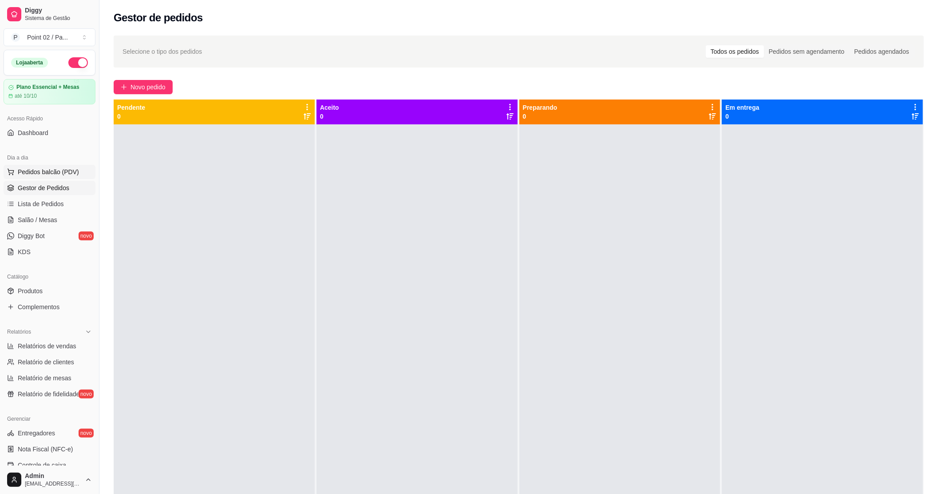
click at [22, 176] on span "Pedidos balcão (PDV)" at bounding box center [48, 171] width 61 height 9
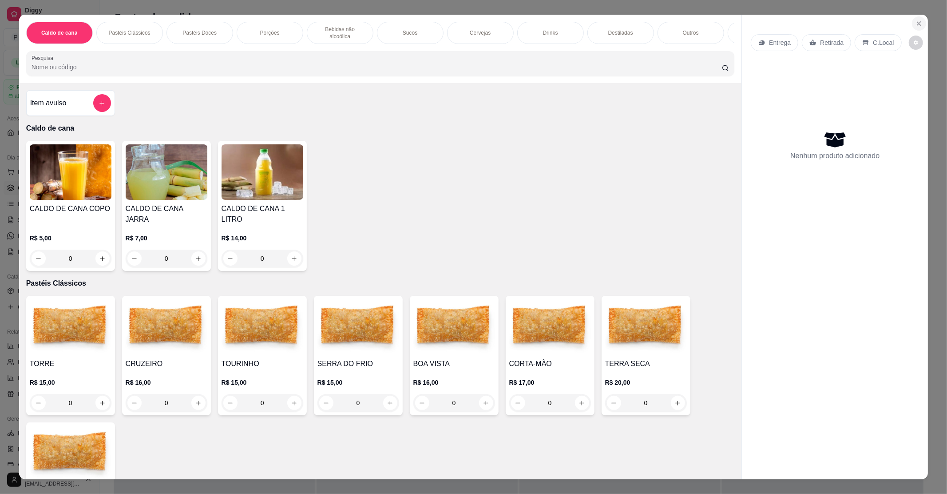
click at [912, 20] on button "Close" at bounding box center [919, 23] width 14 height 14
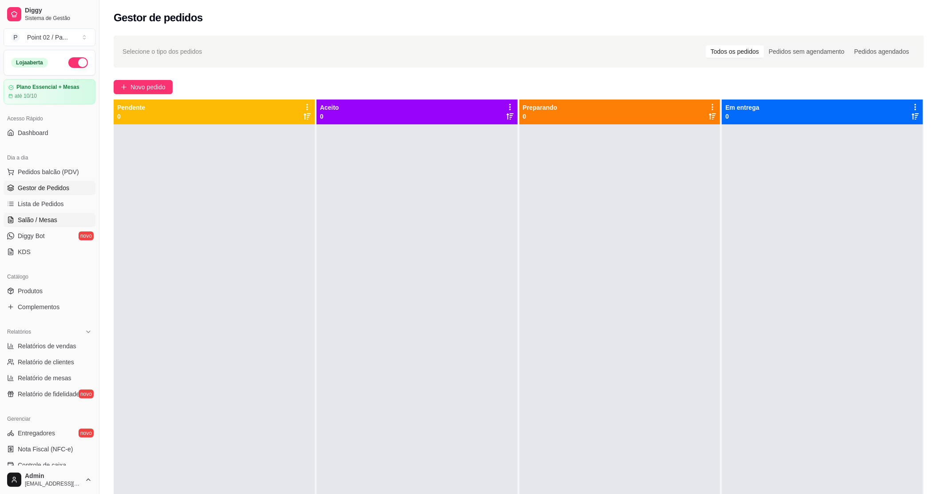
click at [43, 225] on link "Salão / Mesas" at bounding box center [50, 220] width 92 height 14
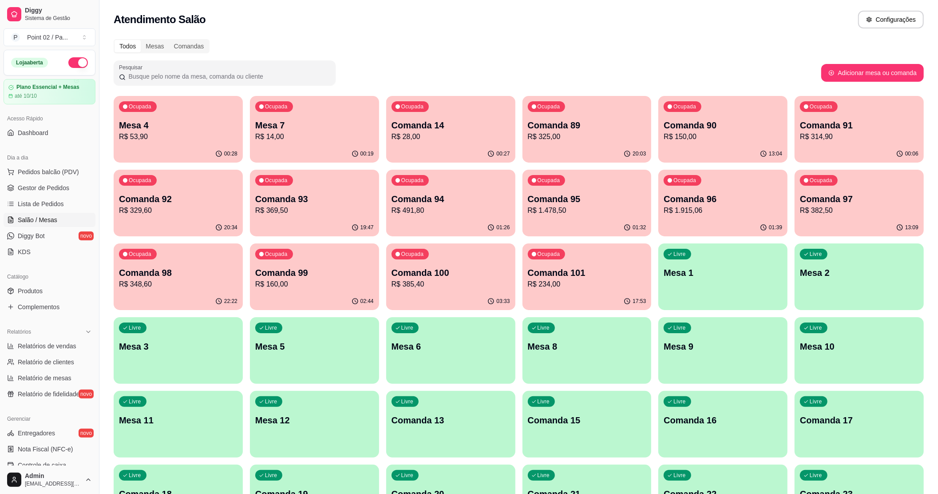
click at [87, 226] on div "Dia a dia Pedidos balcão (PDV) Gestor de Pedidos Lista de Pedidos Salão / Mesas…" at bounding box center [49, 204] width 99 height 115
click at [53, 295] on link "Produtos" at bounding box center [50, 291] width 92 height 14
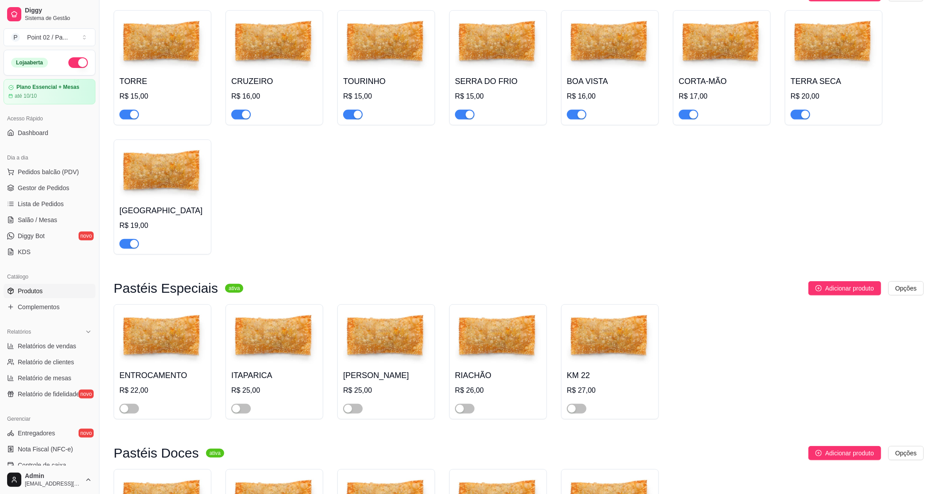
scroll to position [414, 0]
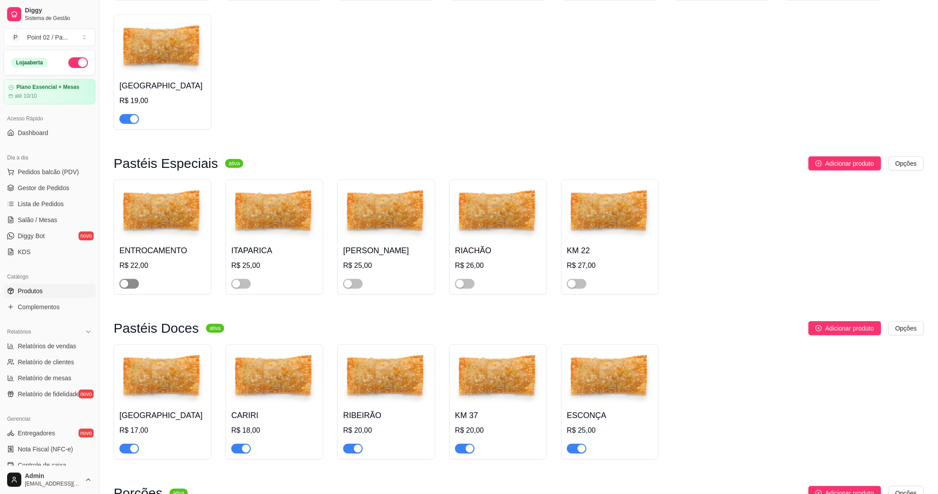
click at [126, 288] on div "button" at bounding box center [124, 284] width 8 height 8
click at [261, 261] on div "ITAPARICA R$ 25,00" at bounding box center [274, 265] width 86 height 48
click at [370, 249] on h4 "[PERSON_NAME]" at bounding box center [386, 250] width 86 height 12
click at [357, 287] on span "button" at bounding box center [353, 284] width 20 height 10
click at [601, 226] on img at bounding box center [610, 212] width 86 height 55
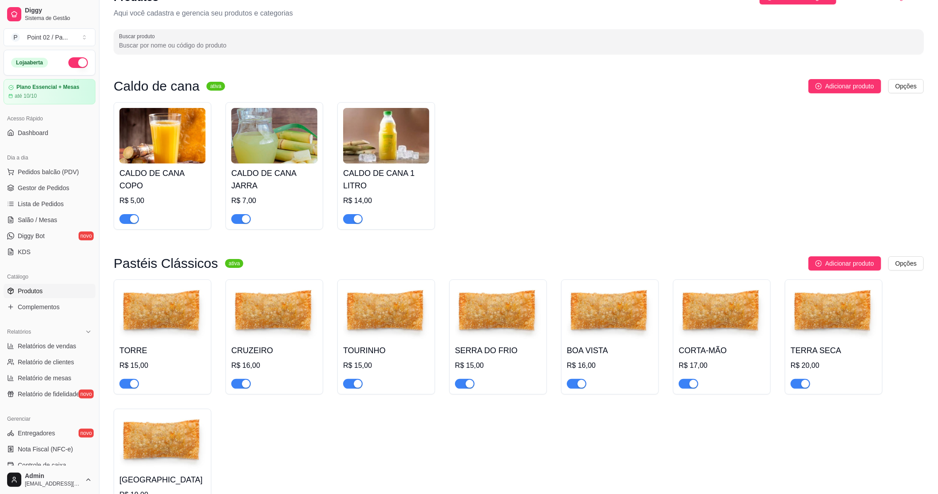
scroll to position [0, 0]
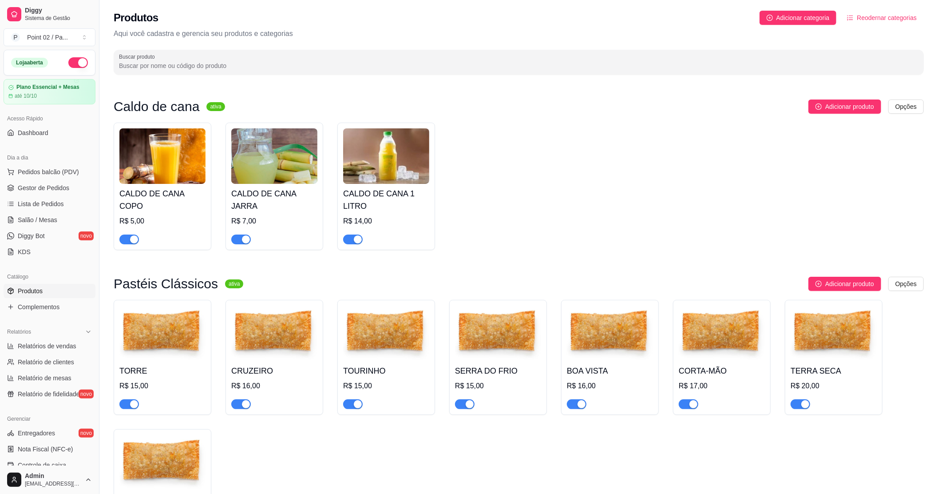
click at [621, 183] on div "CALDO DE CANA COPO R$ 5,00 CALDO DE CANA JARRA R$ 7,00 CALDO DE CANA 1 LITRO R$…" at bounding box center [519, 185] width 810 height 127
click at [34, 221] on span "Salão / Mesas" at bounding box center [38, 219] width 40 height 9
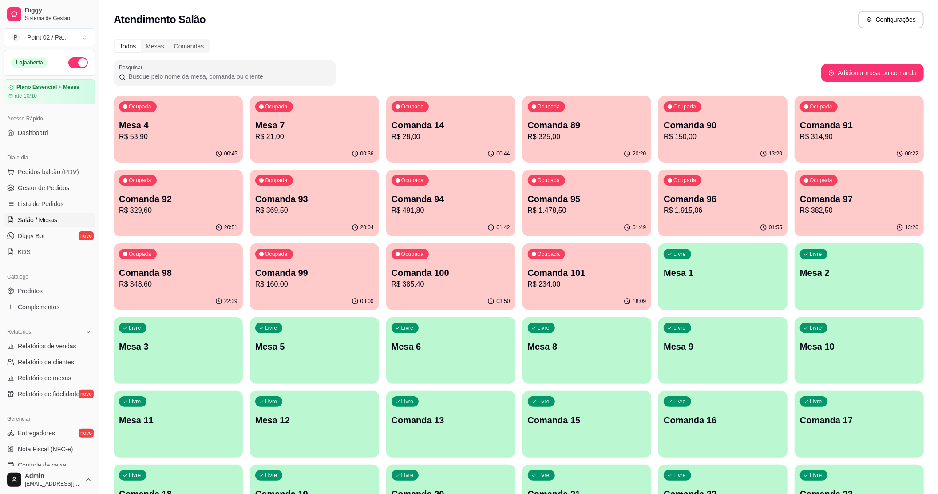
click at [280, 139] on p "R$ 21,00" at bounding box center [314, 136] width 119 height 11
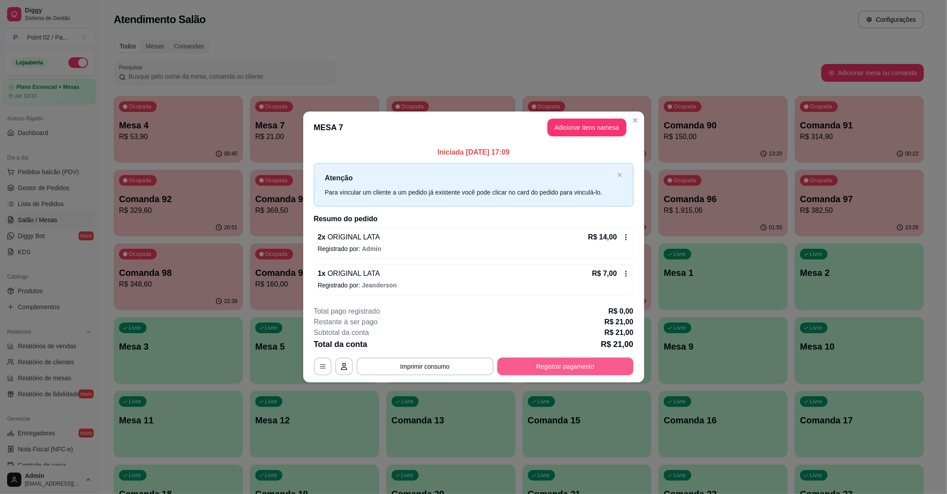
click at [588, 368] on button "Registrar pagamento" at bounding box center [565, 366] width 136 height 18
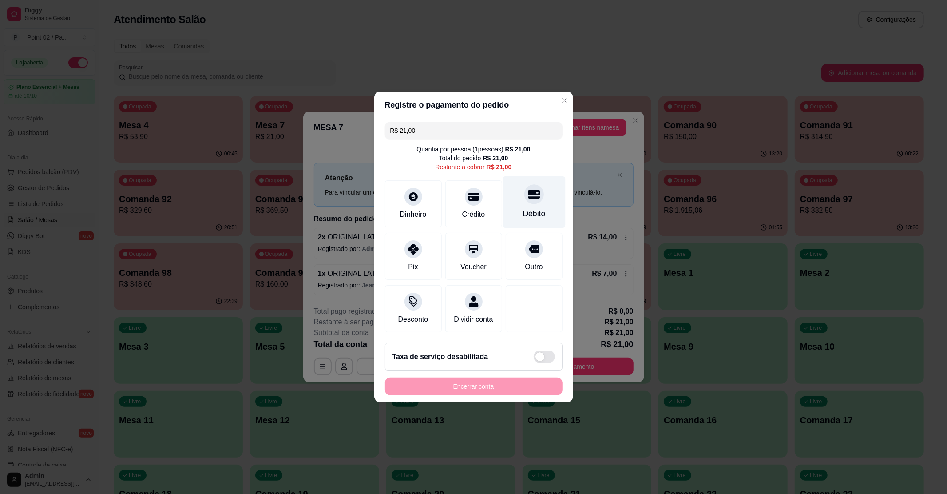
click at [522, 208] on div "Débito" at bounding box center [533, 214] width 23 height 12
type input "R$ 0,00"
click at [521, 233] on div "Outro" at bounding box center [534, 256] width 57 height 47
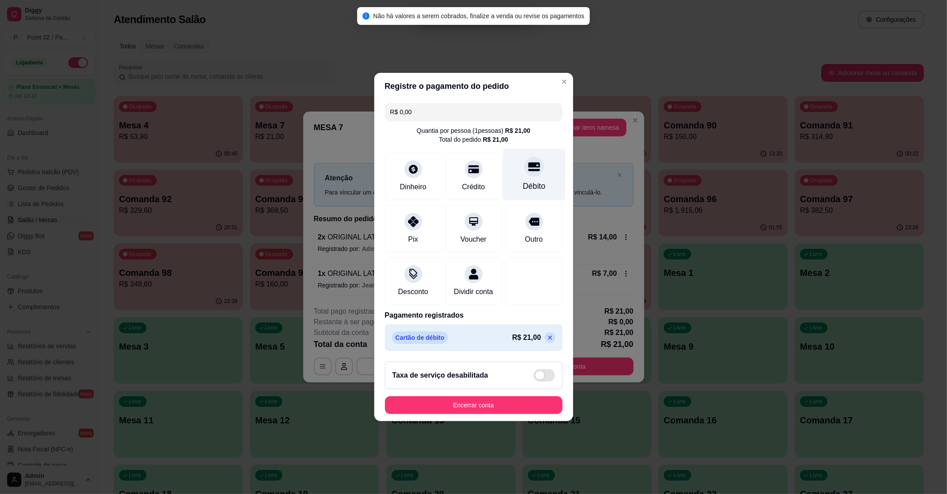
click at [521, 205] on div "Outro" at bounding box center [534, 228] width 57 height 47
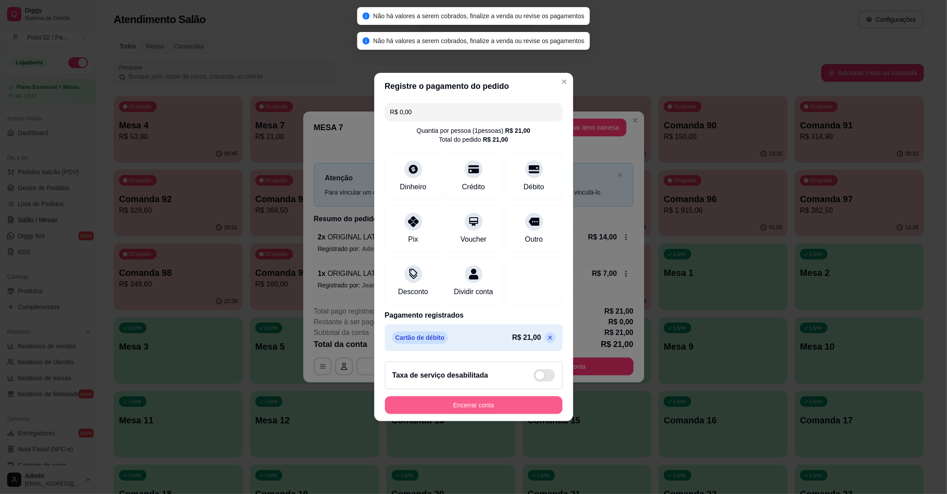
click at [509, 407] on button "Encerrar conta" at bounding box center [474, 405] width 178 height 18
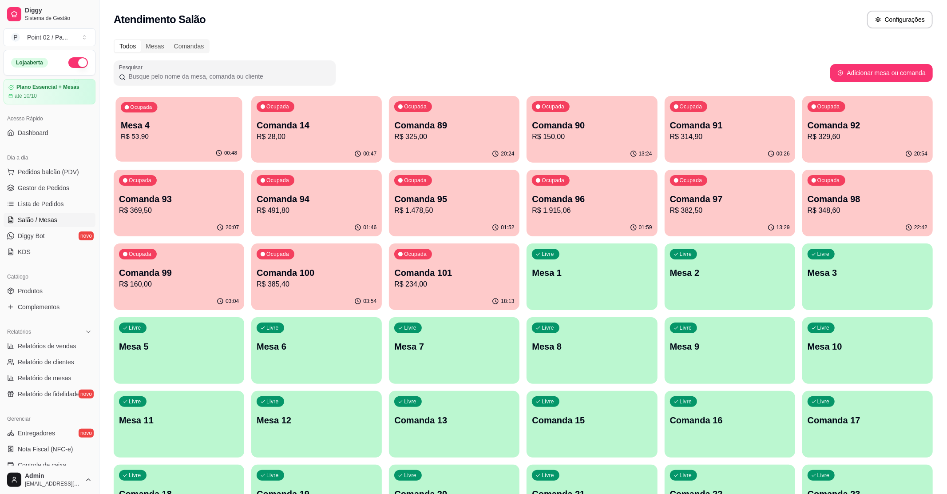
click at [160, 119] on p "Mesa 4" at bounding box center [179, 125] width 116 height 12
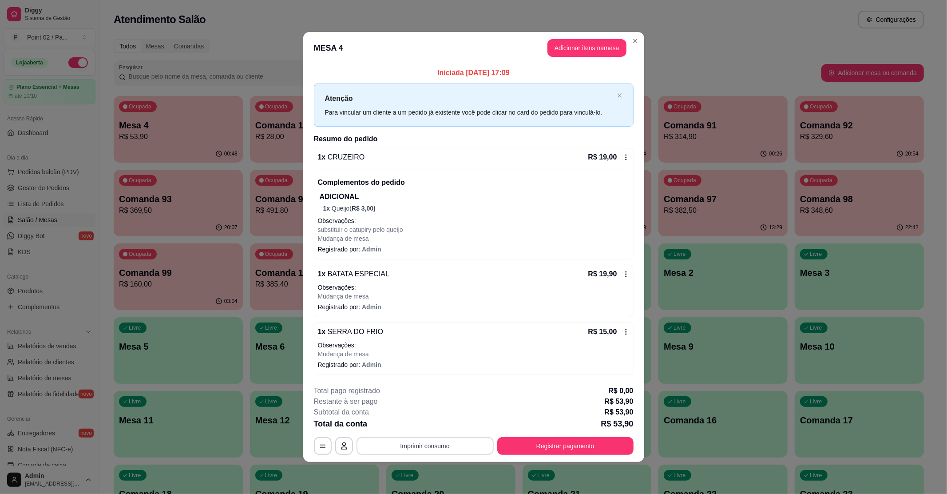
click at [432, 446] on button "Imprimir consumo" at bounding box center [424, 446] width 137 height 18
click at [430, 428] on button "IMPRESSORA" at bounding box center [427, 426] width 62 height 14
click at [599, 437] on div "**********" at bounding box center [474, 419] width 320 height 69
click at [587, 441] on button "Registrar pagamento" at bounding box center [565, 446] width 136 height 18
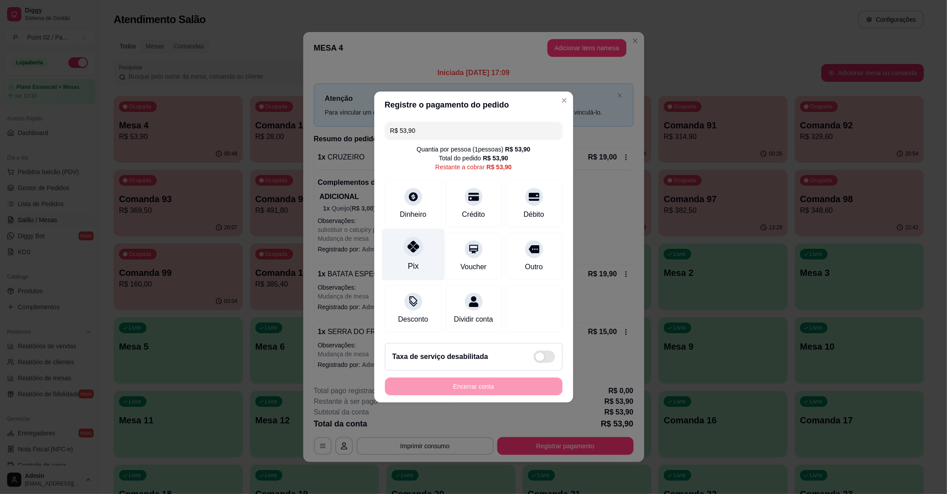
click at [405, 254] on div "Pix" at bounding box center [413, 255] width 63 height 52
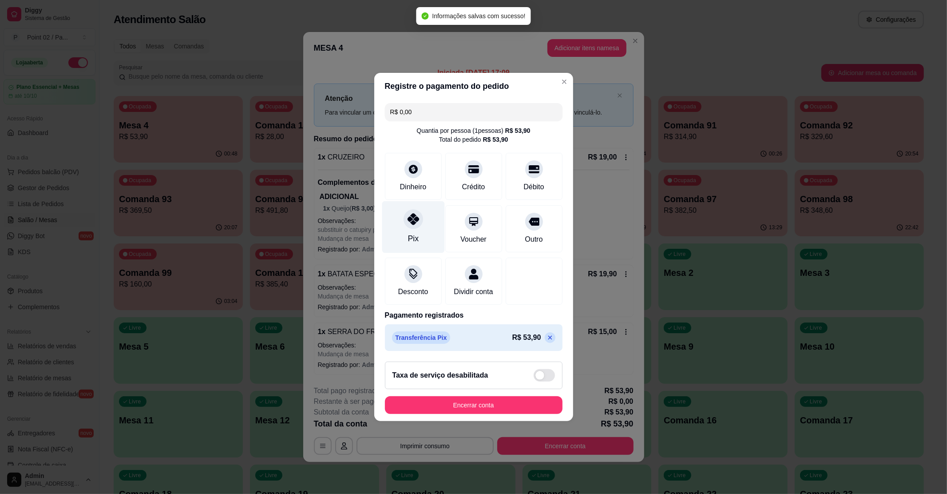
type input "R$ 0,00"
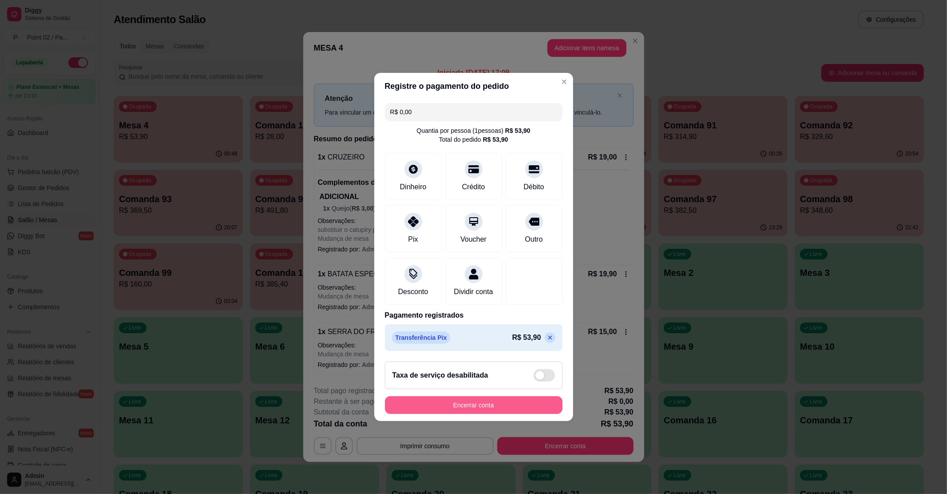
click at [467, 411] on button "Encerrar conta" at bounding box center [474, 405] width 178 height 18
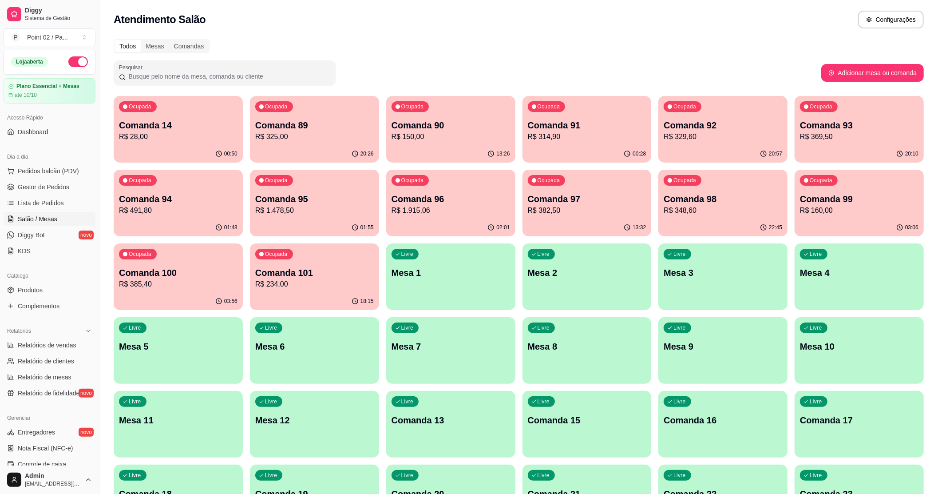
scroll to position [146, 0]
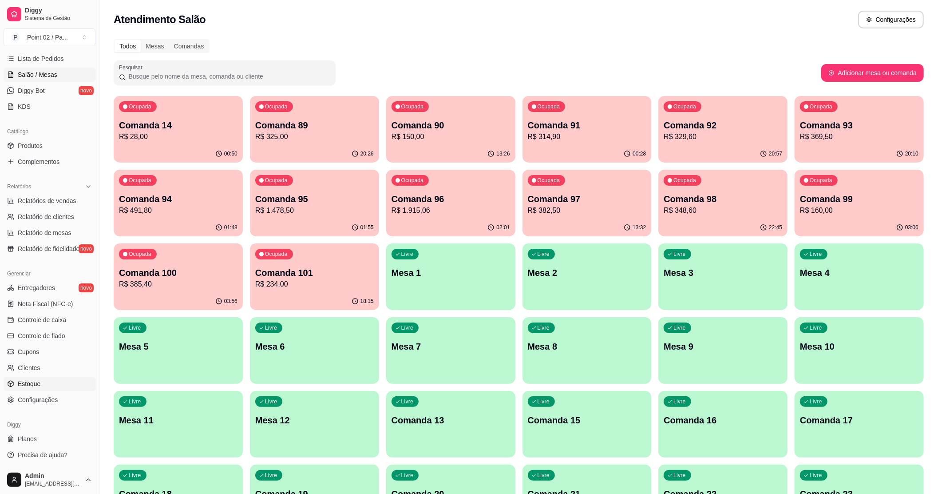
click at [29, 380] on span "Estoque" at bounding box center [29, 383] width 23 height 9
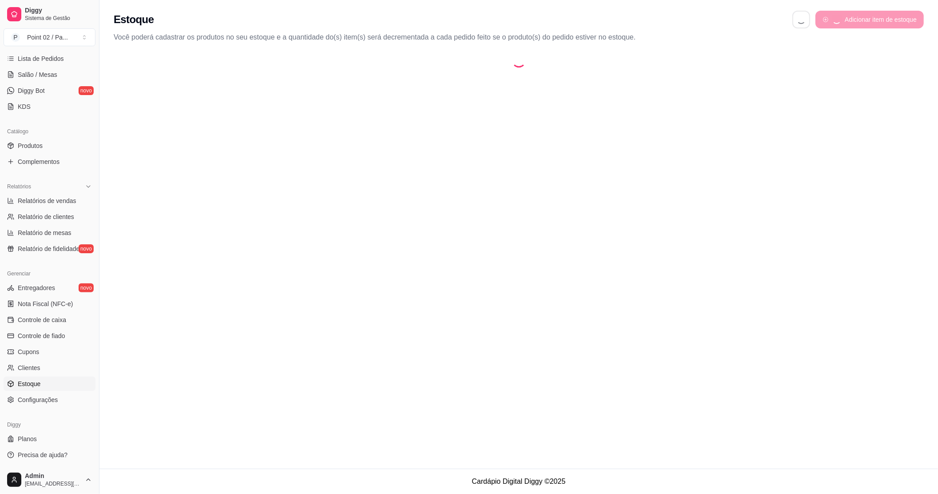
select select "QUANTITY_ORDER"
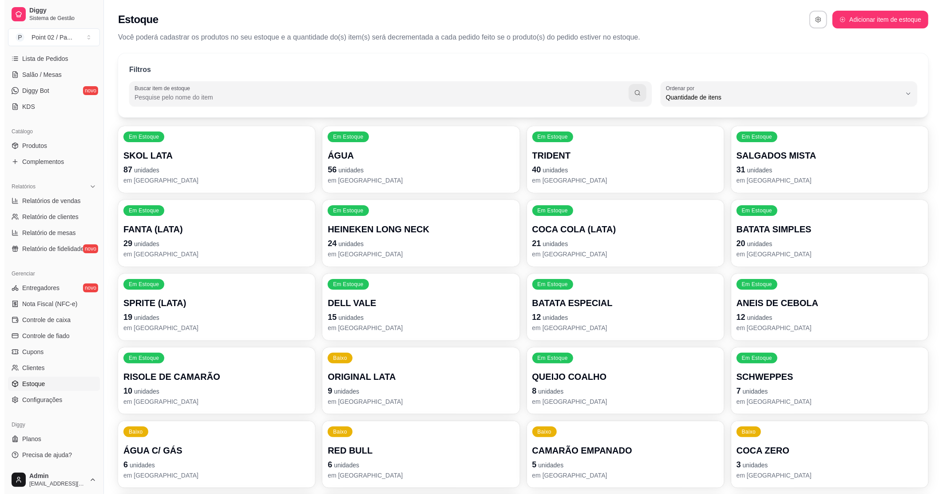
scroll to position [8, 0]
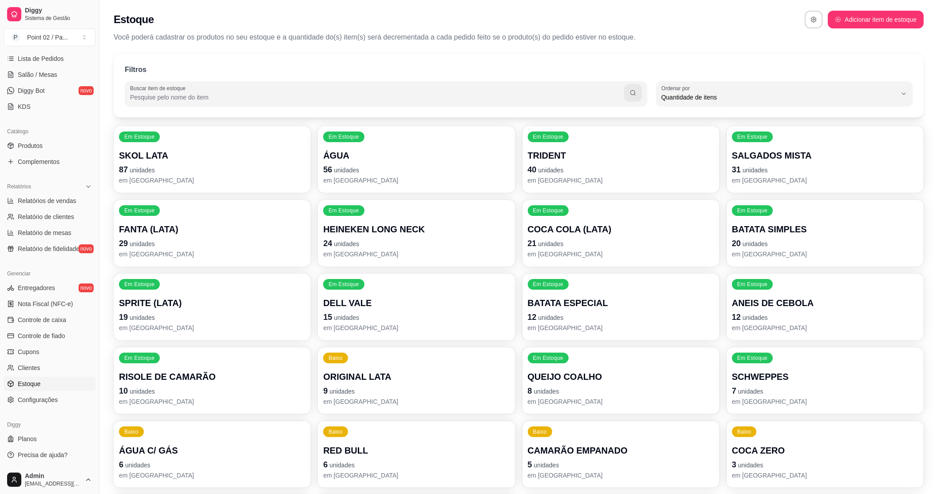
click at [347, 99] on input "Buscar item de estoque" at bounding box center [377, 97] width 494 height 9
type input "TURBI"
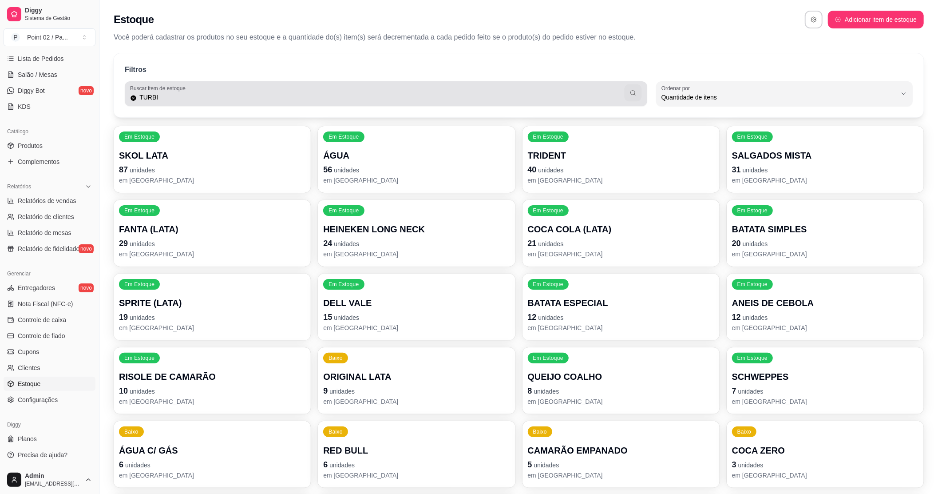
click at [631, 97] on button "button" at bounding box center [632, 92] width 17 height 17
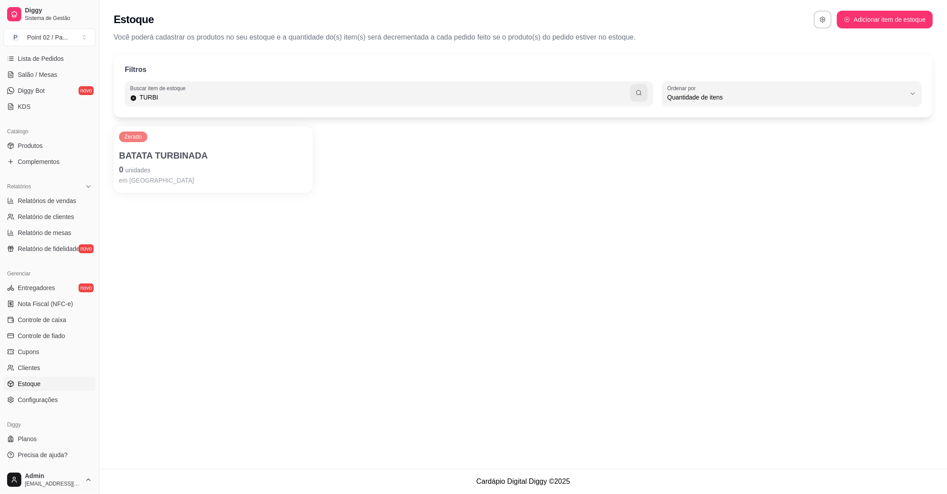
click at [133, 173] on span "unidades" at bounding box center [137, 169] width 25 height 7
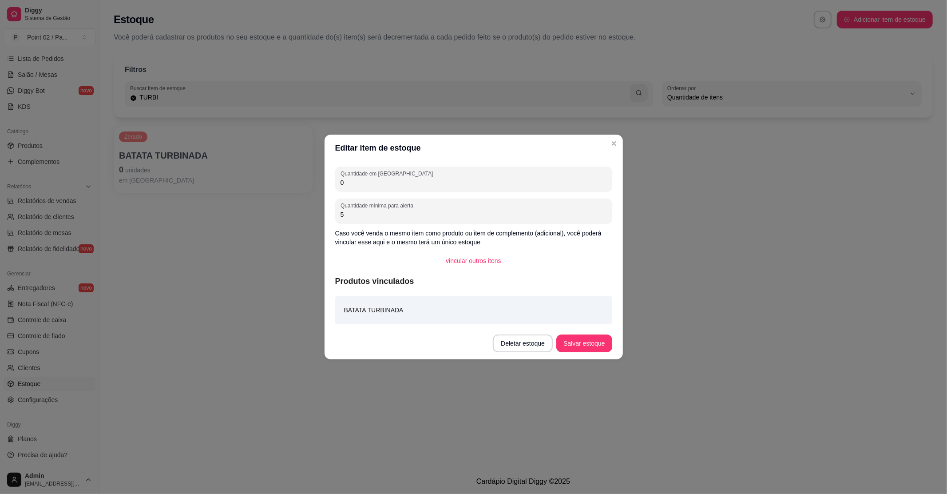
click at [356, 181] on input "0" at bounding box center [473, 182] width 266 height 9
type input "0"
type input "9"
click at [574, 345] on button "Salvar estoque" at bounding box center [584, 343] width 54 height 17
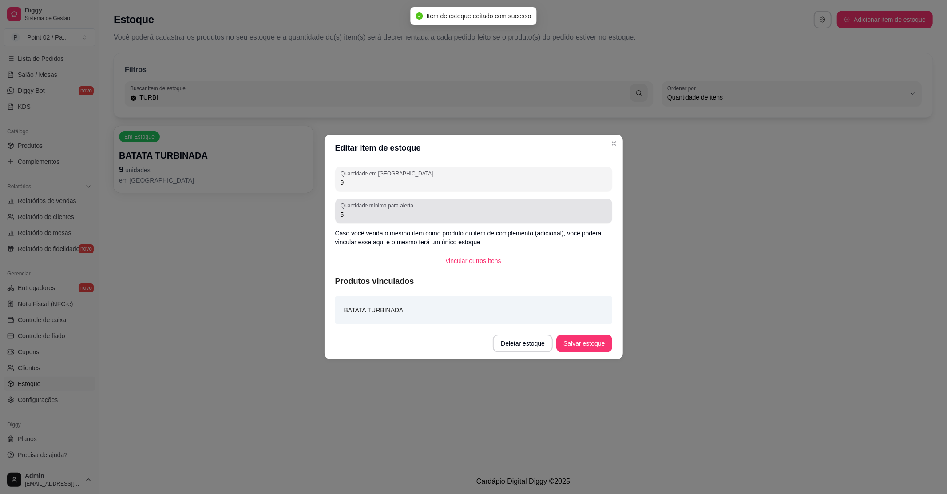
click at [361, 221] on div "Quantidade mínima para alerta 5" at bounding box center [473, 210] width 277 height 25
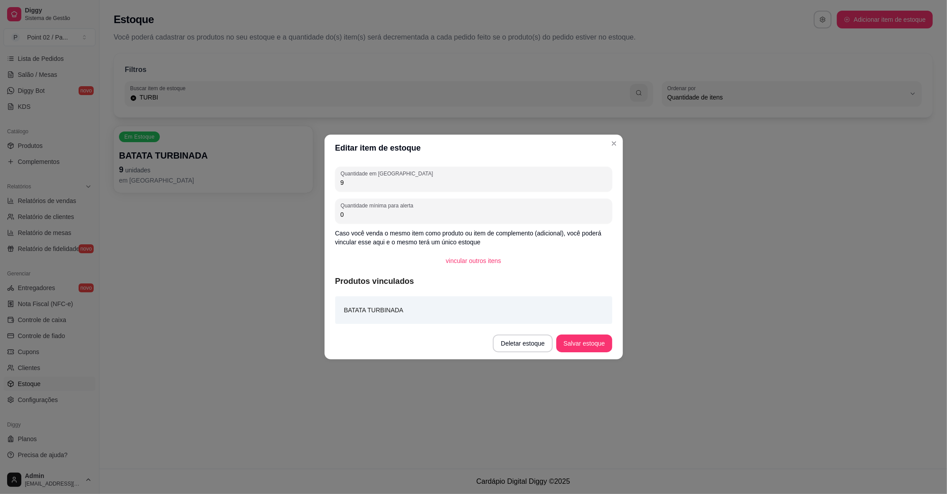
type input "0"
click at [574, 335] on button "Salvar estoque" at bounding box center [584, 343] width 54 height 17
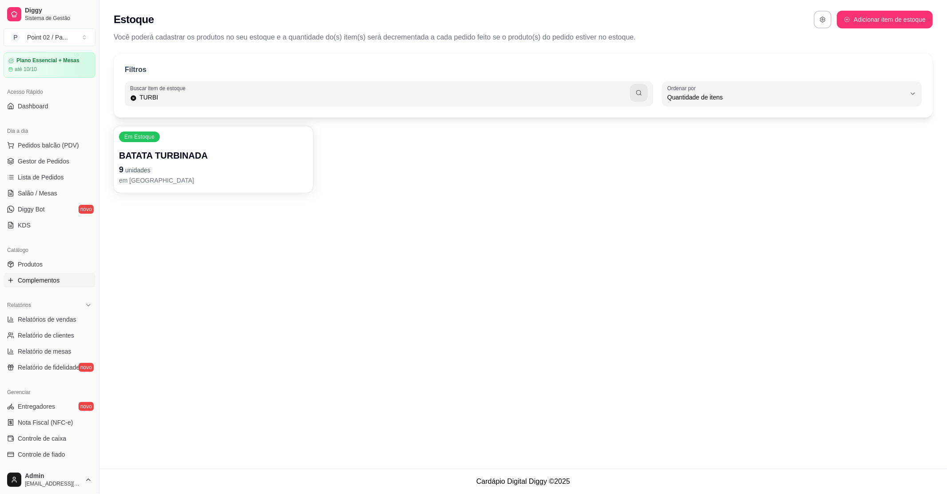
scroll to position [0, 0]
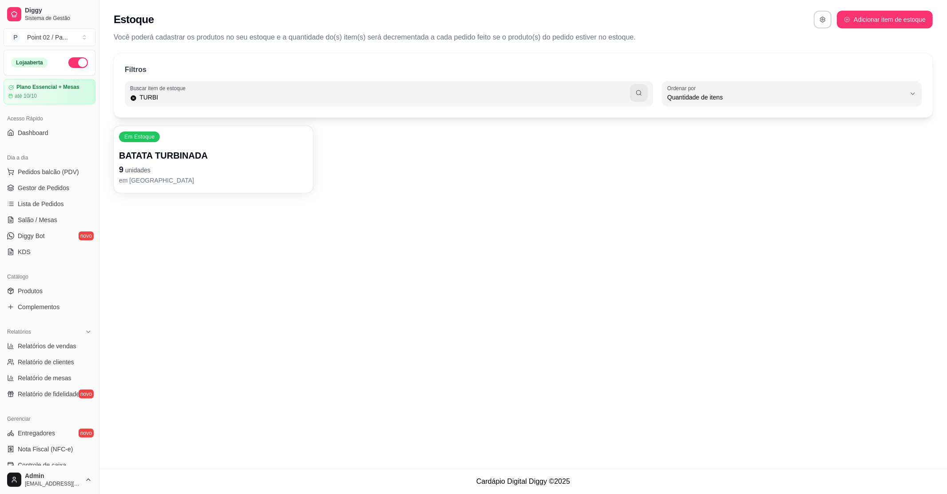
click at [205, 248] on div "Estoque Adicionar item de estoque Você poderá cadastrar os produtos no seu esto…" at bounding box center [522, 234] width 847 height 468
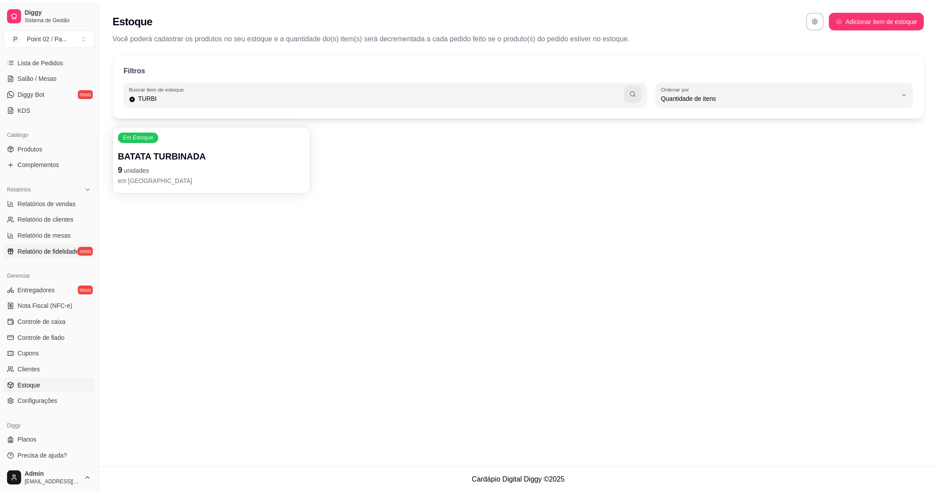
scroll to position [146, 0]
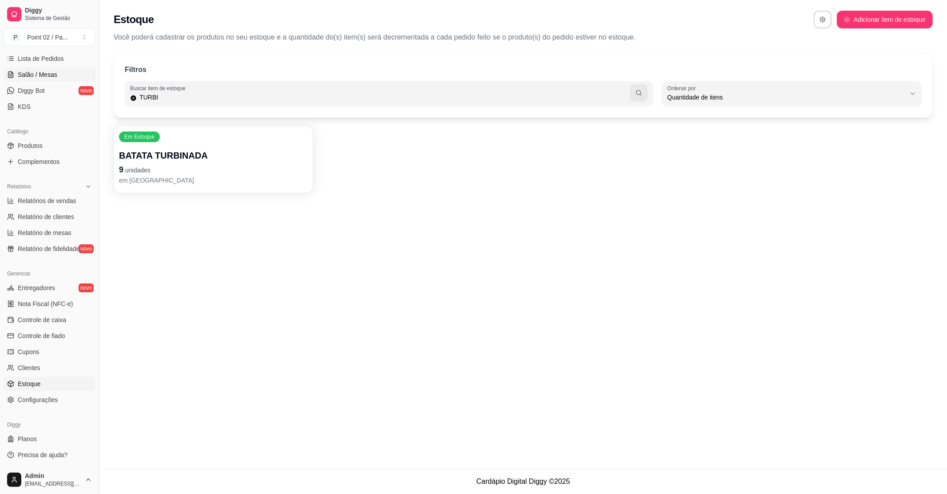
click at [14, 73] on link "Salão / Mesas" at bounding box center [50, 74] width 92 height 14
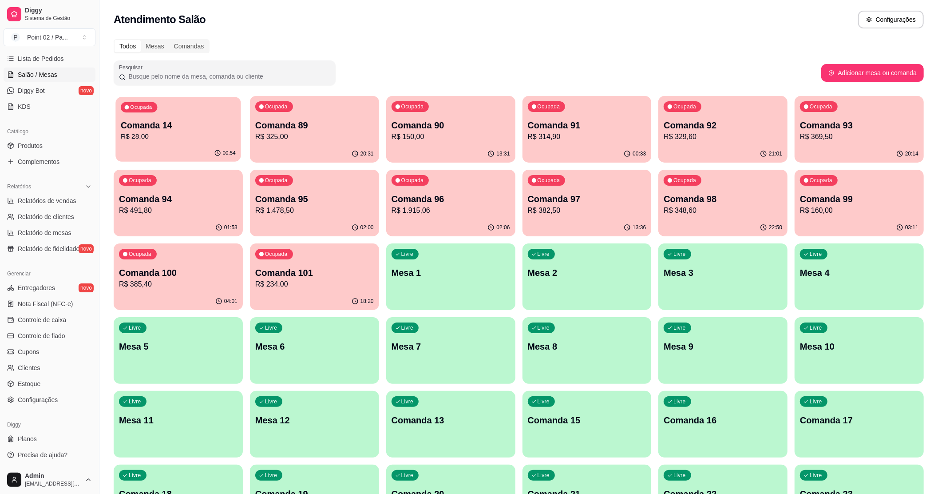
click at [147, 119] on p "Comanda 14" at bounding box center [178, 125] width 115 height 12
click at [41, 379] on link "Estoque" at bounding box center [50, 383] width 92 height 14
select select "QUANTITY_ORDER"
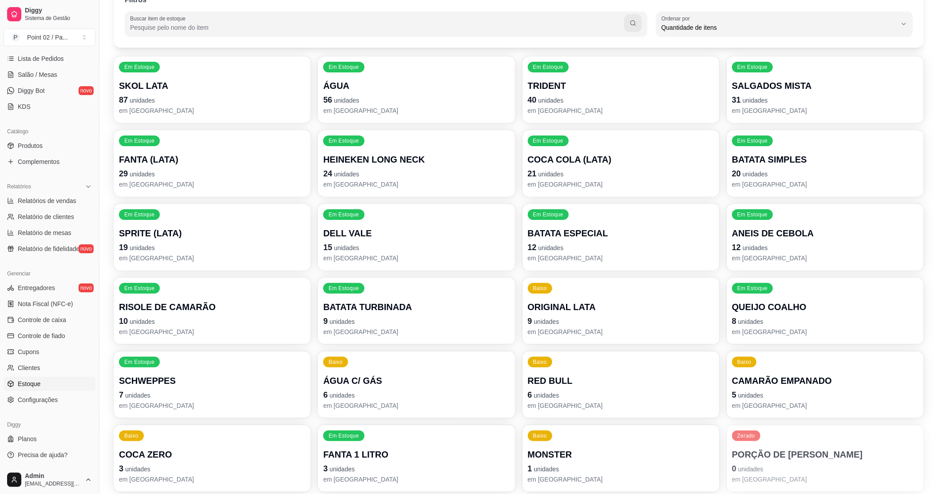
scroll to position [88, 0]
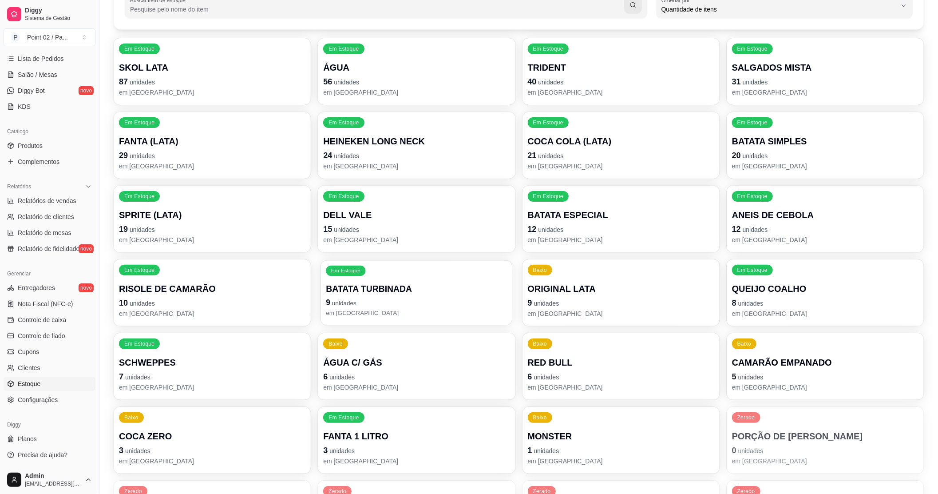
click at [439, 276] on div "Em Estoque BATATA TURBINADA 9 unidades em [GEOGRAPHIC_DATA]" at bounding box center [416, 292] width 191 height 65
click at [590, 236] on p "em [GEOGRAPHIC_DATA]" at bounding box center [621, 239] width 186 height 9
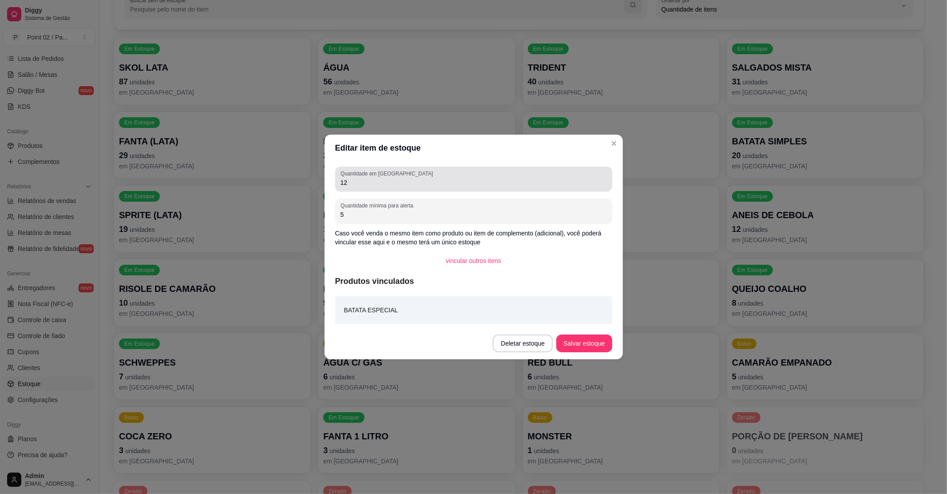
click at [483, 180] on div "Quantidade em estoque 12" at bounding box center [473, 178] width 277 height 25
type input "1"
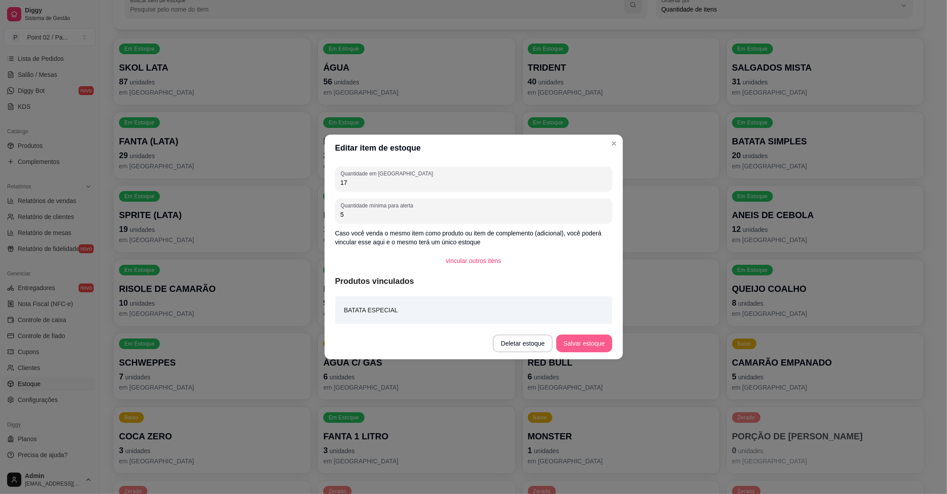
type input "17"
click at [602, 349] on button "Salvar estoque" at bounding box center [583, 343] width 55 height 18
click at [582, 334] on div "Deletar estoque Salvar estoque" at bounding box center [552, 343] width 119 height 18
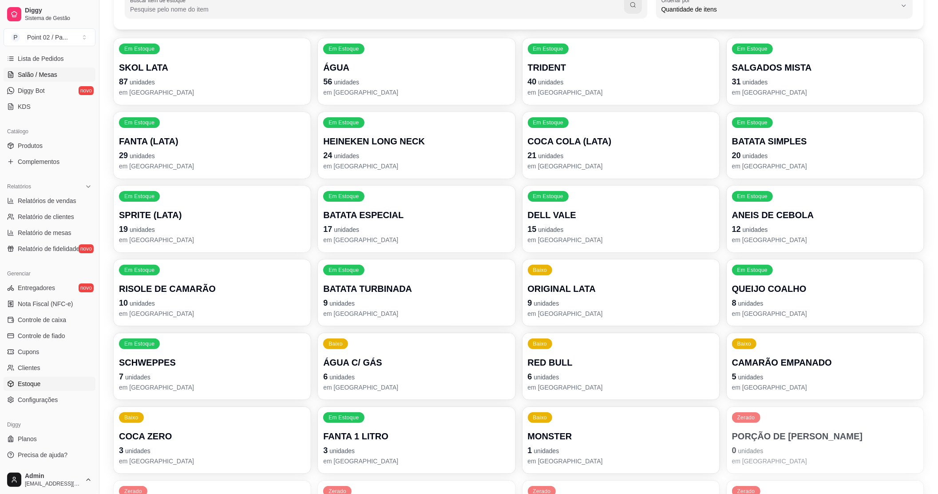
click at [44, 75] on span "Salão / Mesas" at bounding box center [38, 74] width 40 height 9
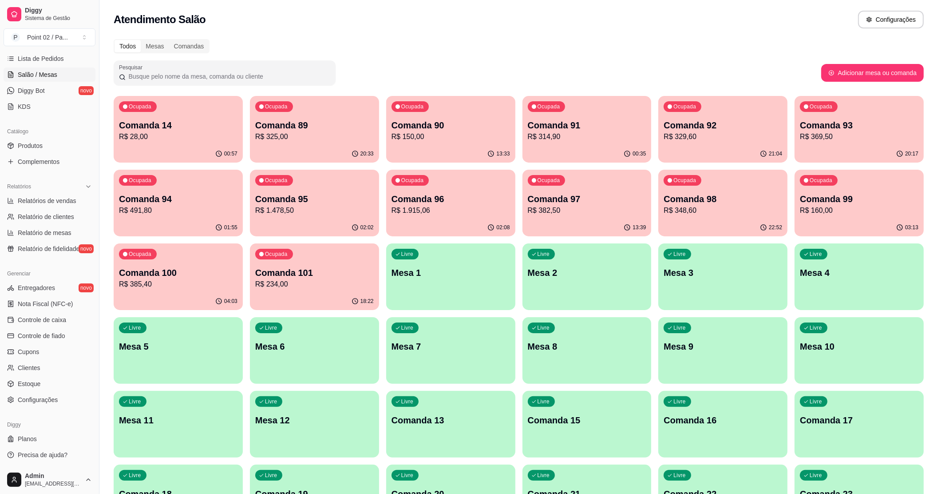
click at [41, 69] on link "Salão / Mesas" at bounding box center [50, 74] width 92 height 14
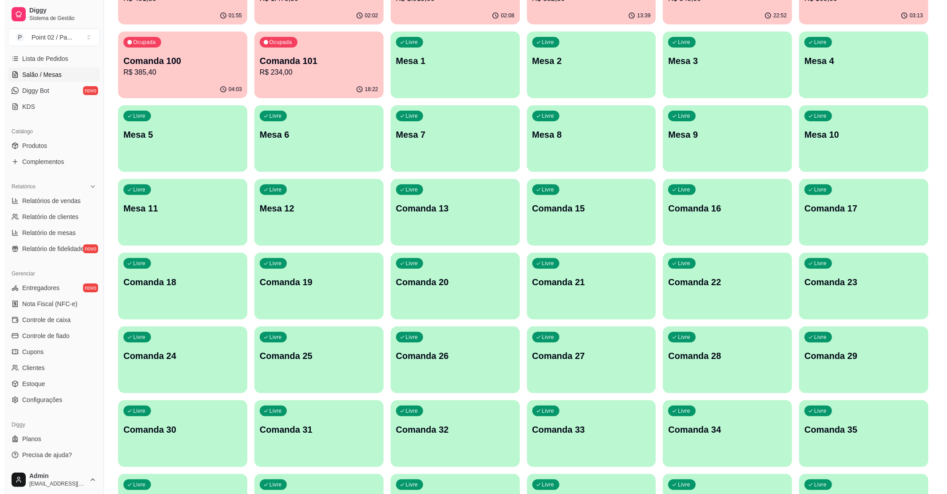
scroll to position [118, 0]
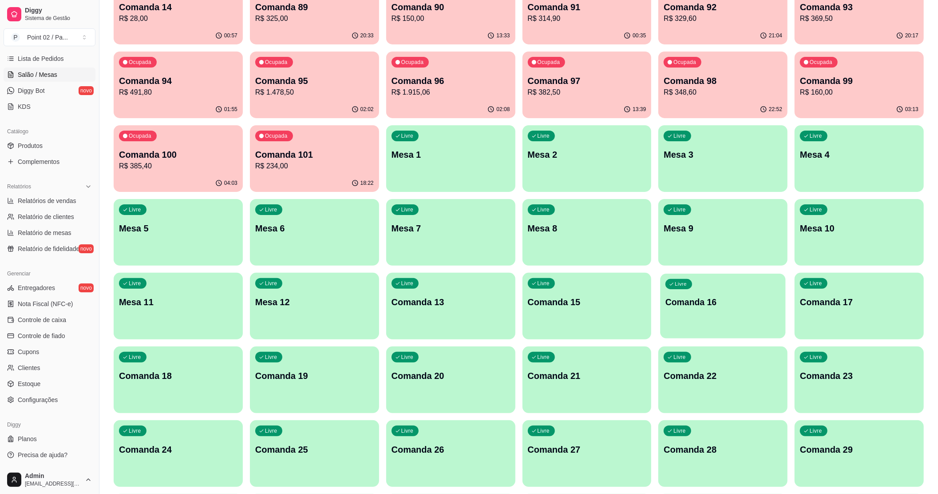
click at [695, 299] on p "Comanda 16" at bounding box center [722, 302] width 115 height 12
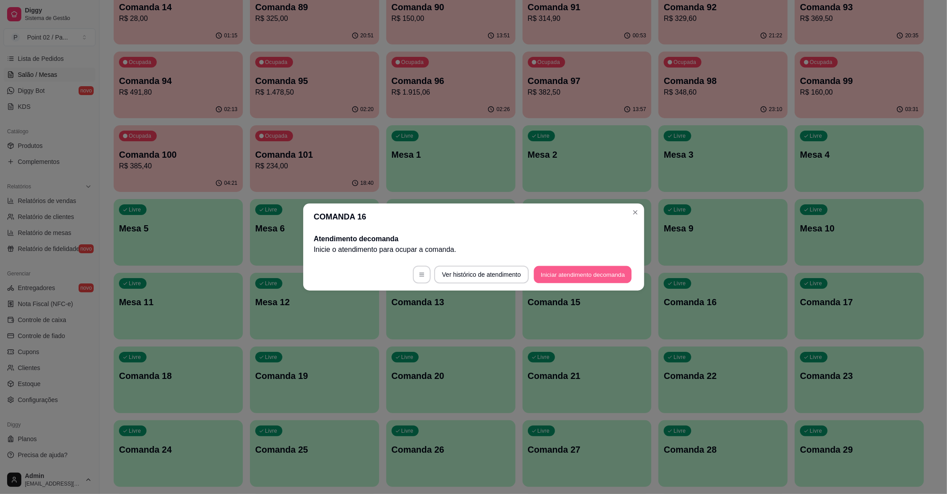
click at [561, 273] on button "Iniciar atendimento de comanda" at bounding box center [583, 274] width 98 height 17
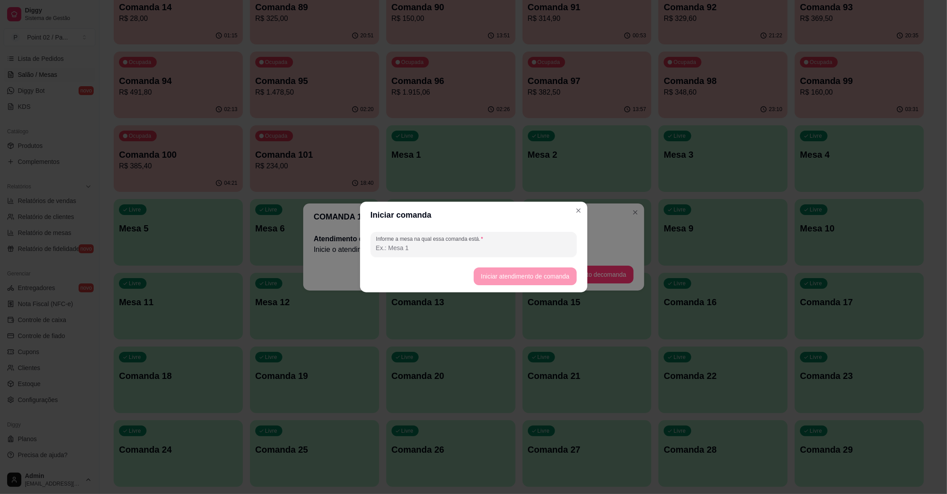
click at [486, 247] on input "Informe a mesa na qual essa comanda está." at bounding box center [473, 247] width 195 height 9
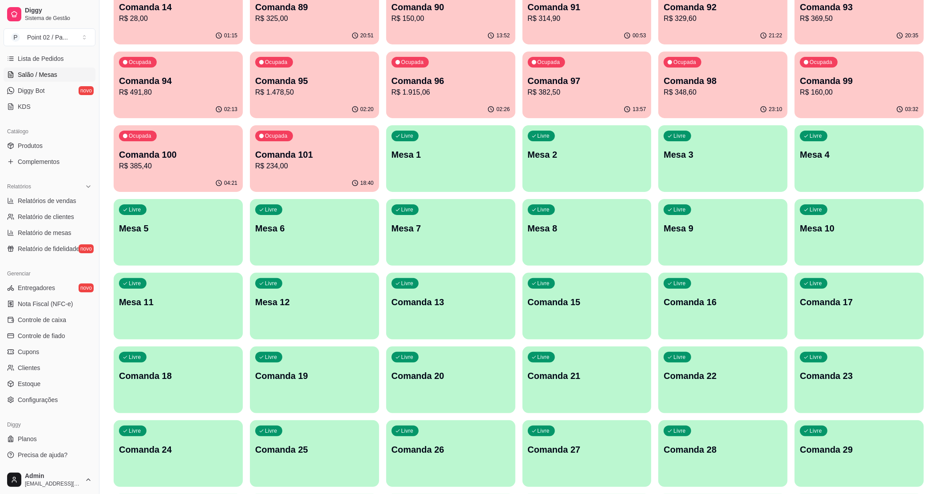
click at [486, 154] on p "Mesa 1" at bounding box center [450, 154] width 119 height 12
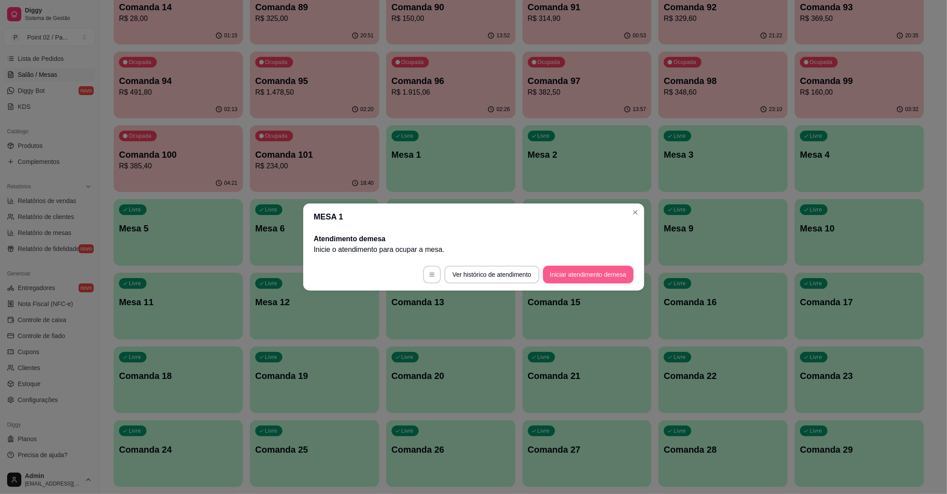
click at [557, 265] on button "Iniciar atendimento de mesa" at bounding box center [588, 274] width 91 height 18
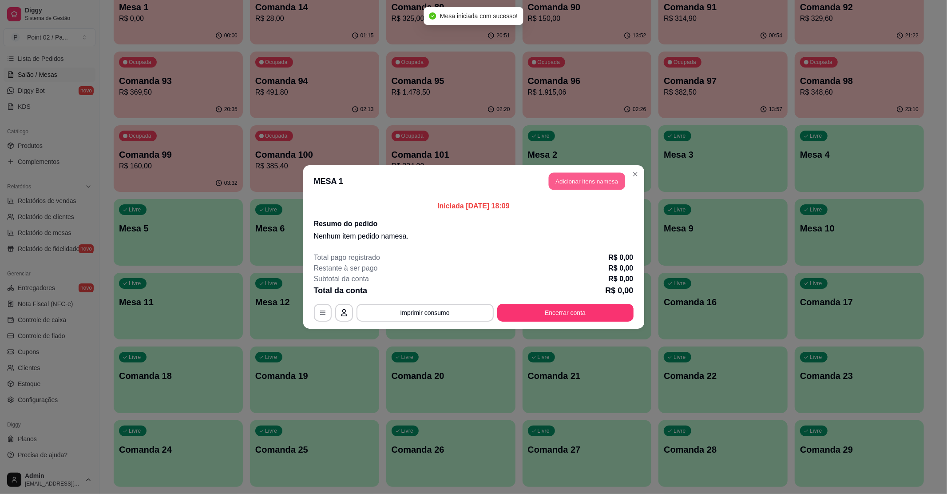
click at [593, 180] on button "Adicionar itens na mesa" at bounding box center [587, 181] width 76 height 17
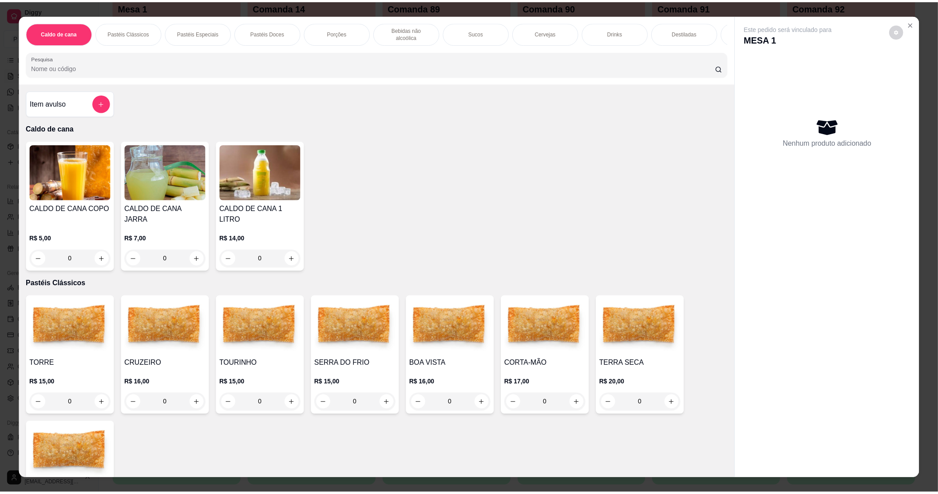
scroll to position [59, 0]
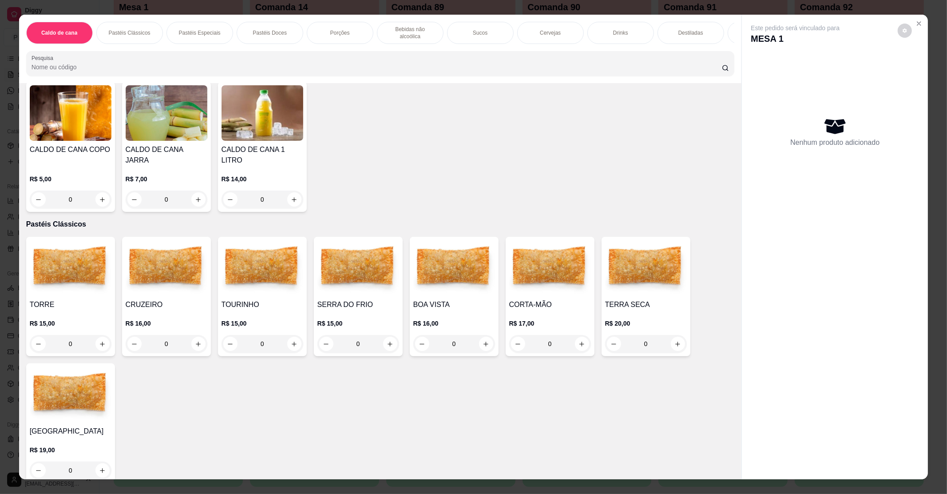
click at [654, 258] on img at bounding box center [646, 267] width 82 height 55
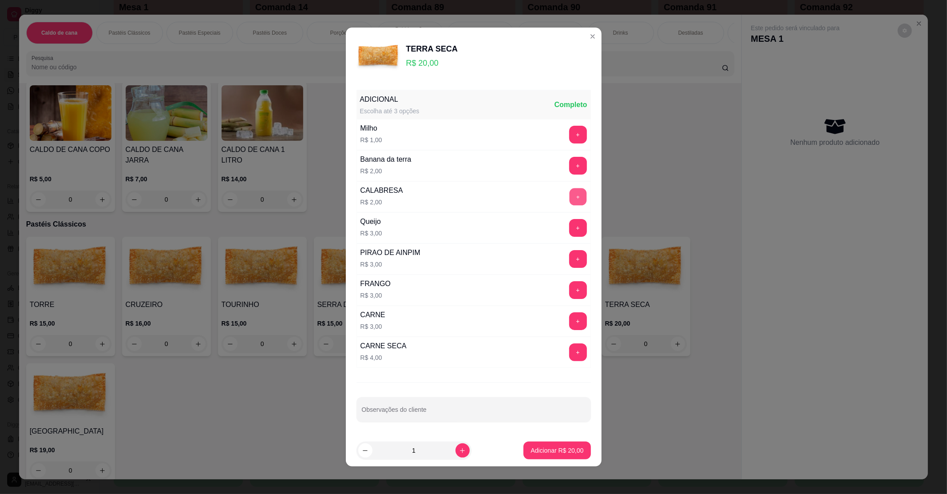
click at [569, 193] on button "+" at bounding box center [577, 196] width 17 height 17
click at [569, 193] on button "+" at bounding box center [578, 197] width 18 height 18
click at [563, 448] on p "Adicionar R$ 24,00" at bounding box center [556, 450] width 53 height 9
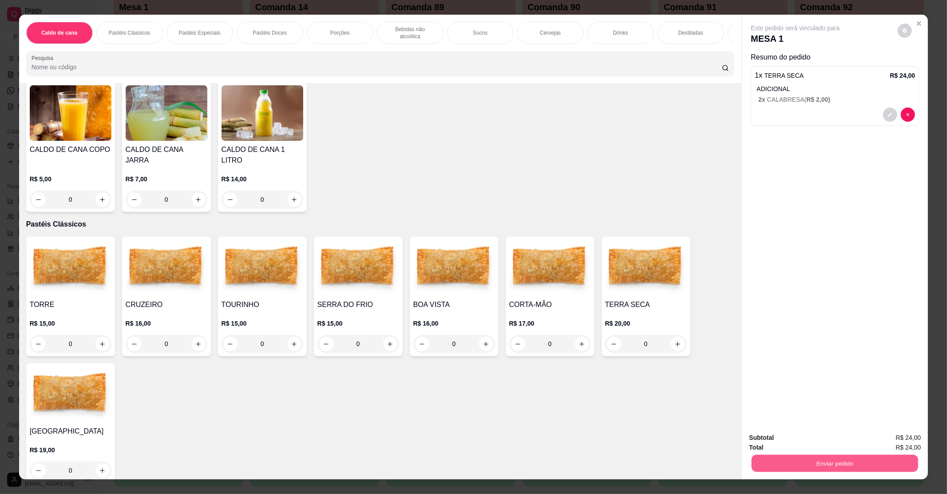
click at [868, 457] on button "Enviar pedido" at bounding box center [834, 462] width 166 height 17
click at [888, 435] on button "Enviar pedido" at bounding box center [897, 441] width 49 height 16
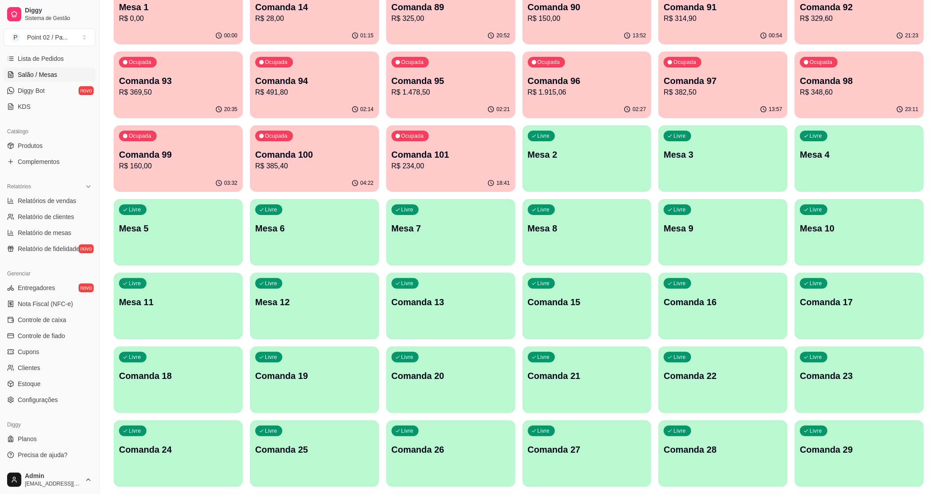
click at [185, 27] on div "00:00" at bounding box center [178, 35] width 129 height 17
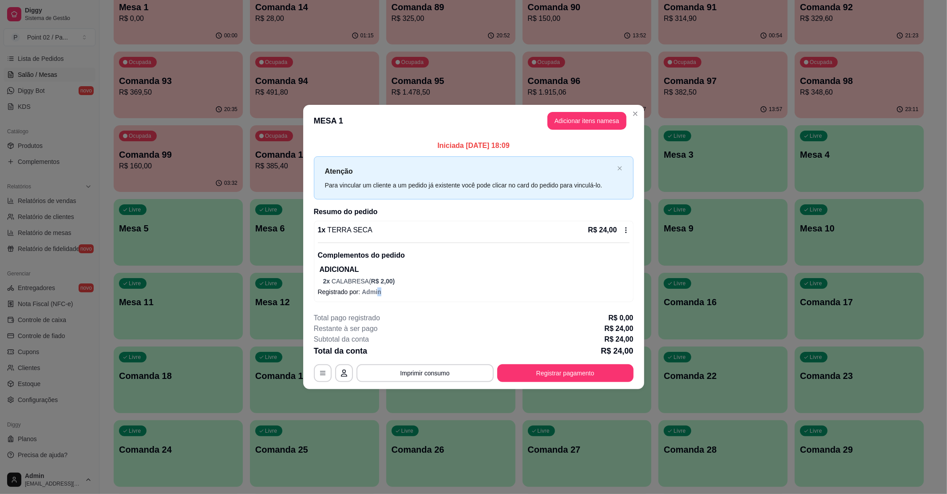
drag, startPoint x: 378, startPoint y: 304, endPoint x: 380, endPoint y: 298, distance: 6.5
click at [380, 299] on div "Iniciada [DATE] 18:09 Atenção Para vincular um cliente a um pedido já existente…" at bounding box center [473, 221] width 341 height 169
click at [361, 267] on p "ADICIONAL" at bounding box center [475, 269] width 310 height 11
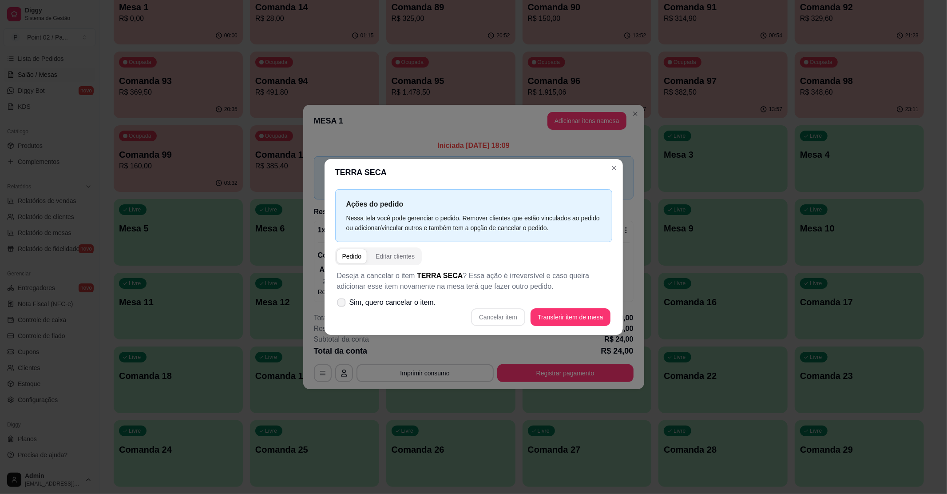
click at [342, 297] on label "Sim, quero cancelar o item." at bounding box center [386, 302] width 106 height 18
click at [342, 304] on input "Sim, quero cancelar o item." at bounding box center [339, 307] width 6 height 6
checkbox input "true"
click at [507, 312] on button "Cancelar item" at bounding box center [498, 317] width 54 height 18
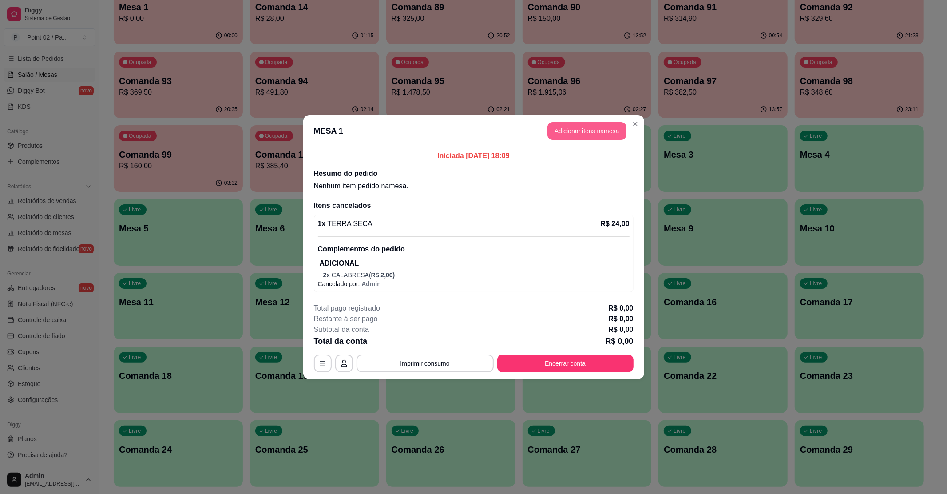
click at [584, 135] on button "Adicionar itens na mesa" at bounding box center [586, 131] width 79 height 18
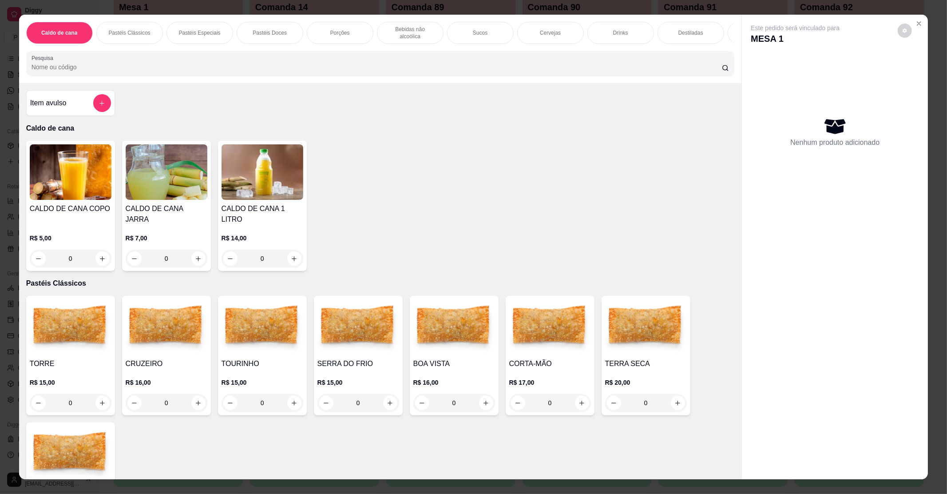
click at [617, 340] on img at bounding box center [646, 326] width 82 height 55
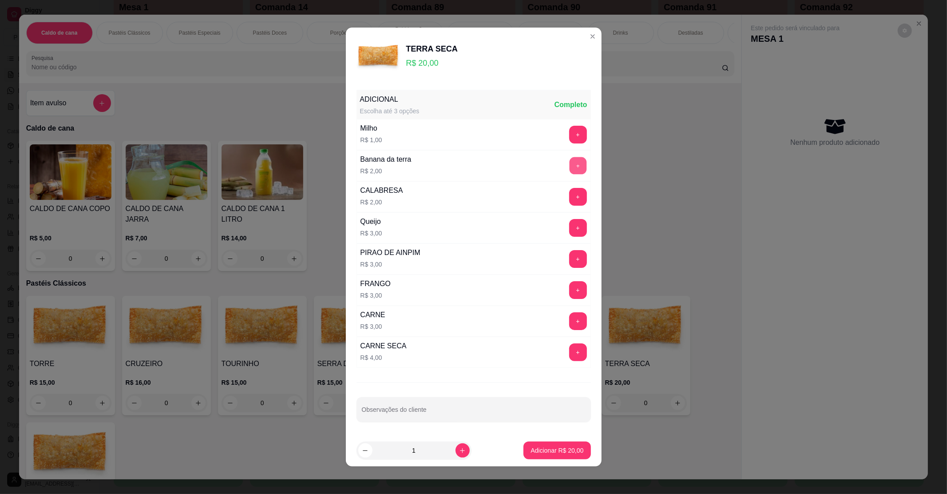
click at [569, 165] on button "+" at bounding box center [577, 165] width 17 height 17
click at [565, 452] on p "Adicionar R$ 24,00" at bounding box center [556, 450] width 53 height 9
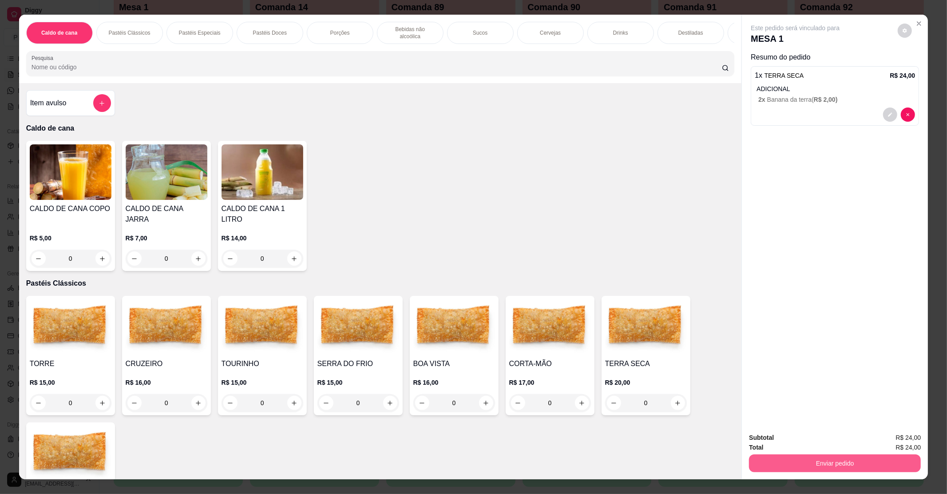
click at [819, 457] on button "Enviar pedido" at bounding box center [835, 463] width 172 height 18
click at [886, 436] on button "Enviar pedido" at bounding box center [897, 441] width 50 height 17
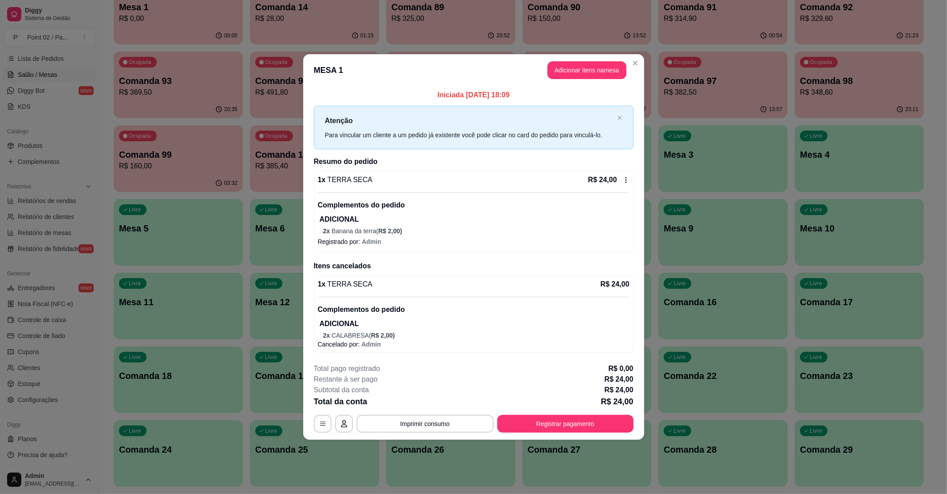
click at [625, 179] on icon at bounding box center [625, 180] width 1 height 6
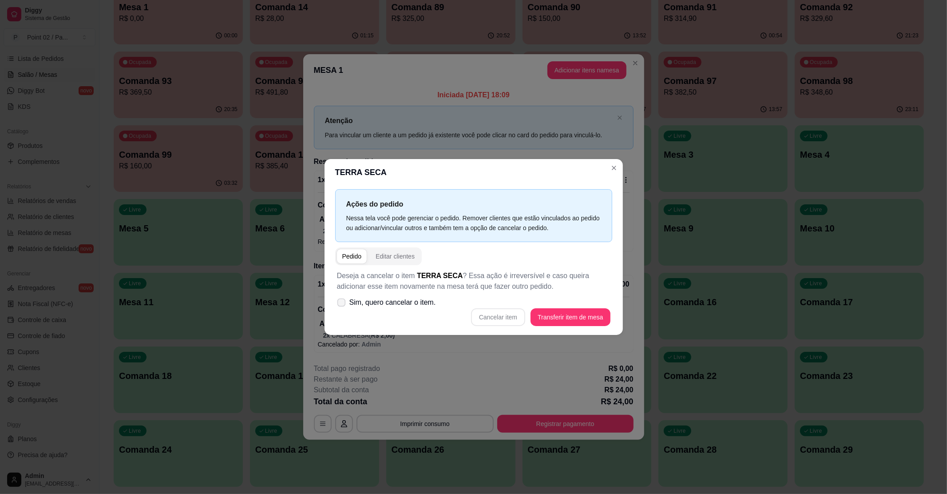
click at [335, 302] on label "Sim, quero cancelar o item." at bounding box center [386, 302] width 106 height 18
click at [336, 304] on input "Sim, quero cancelar o item." at bounding box center [339, 307] width 6 height 6
checkbox input "true"
click at [517, 315] on button "Cancelar item" at bounding box center [498, 316] width 53 height 17
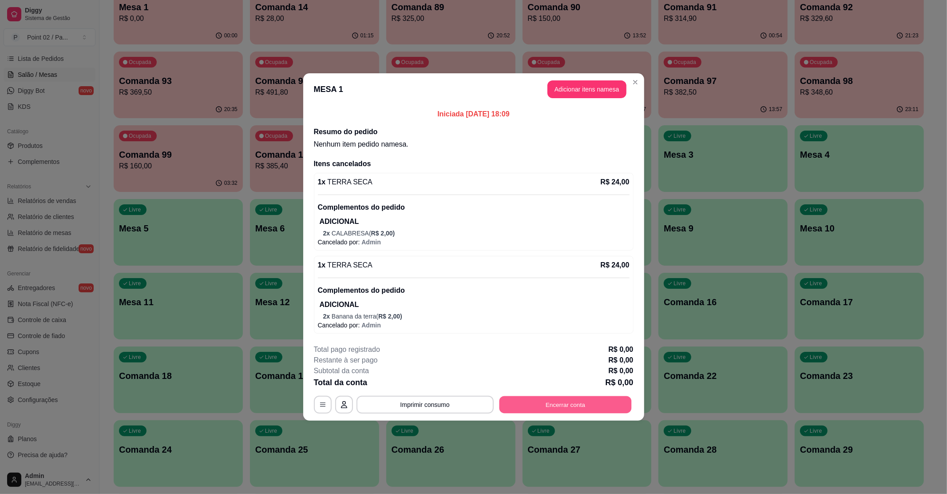
click at [562, 402] on button "Encerrar conta" at bounding box center [565, 404] width 132 height 17
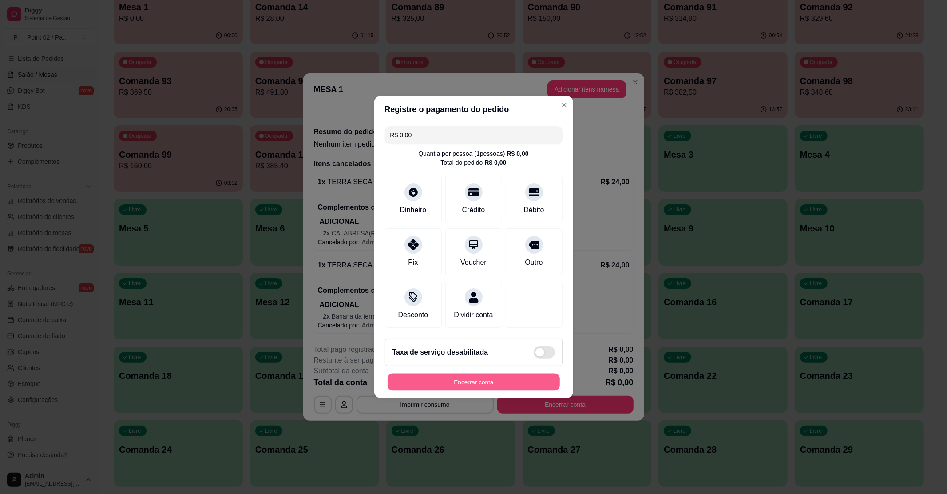
click at [509, 391] on button "Encerrar conta" at bounding box center [473, 381] width 172 height 17
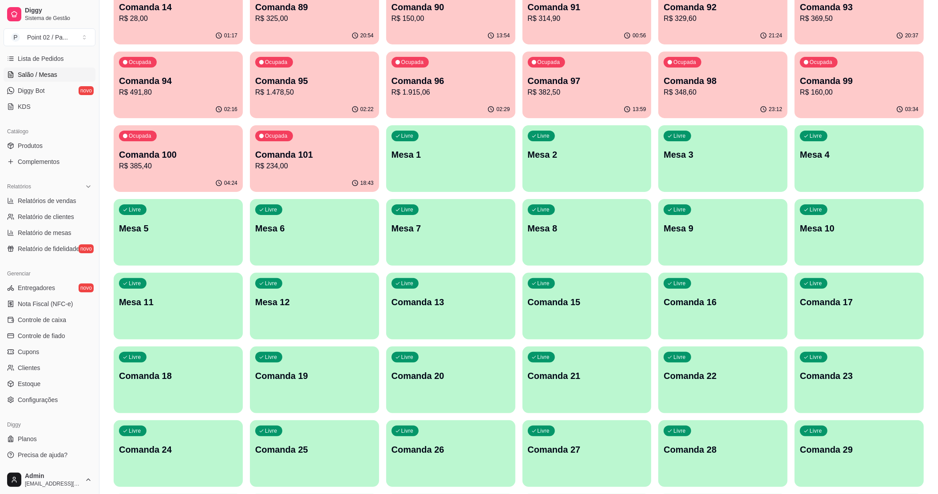
click at [472, 174] on div "Livre Mesa 1" at bounding box center [450, 153] width 129 height 56
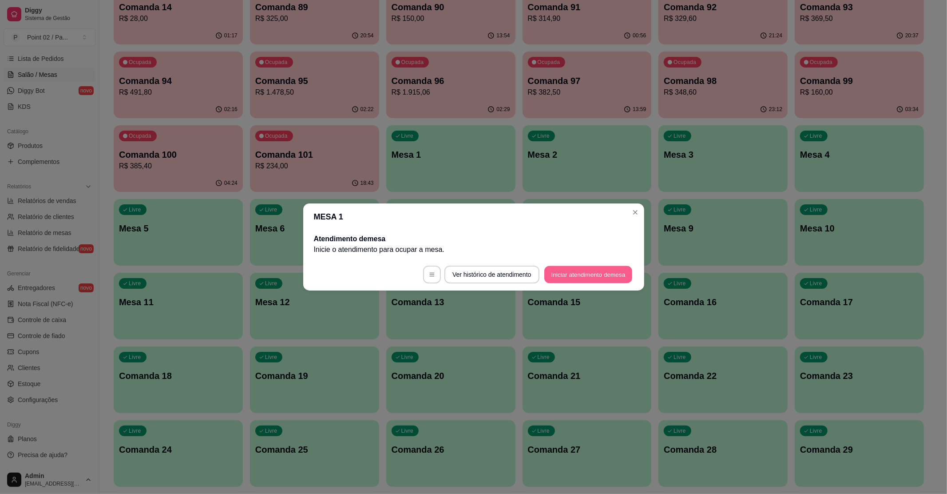
click at [567, 277] on button "Iniciar atendimento de mesa" at bounding box center [588, 274] width 88 height 17
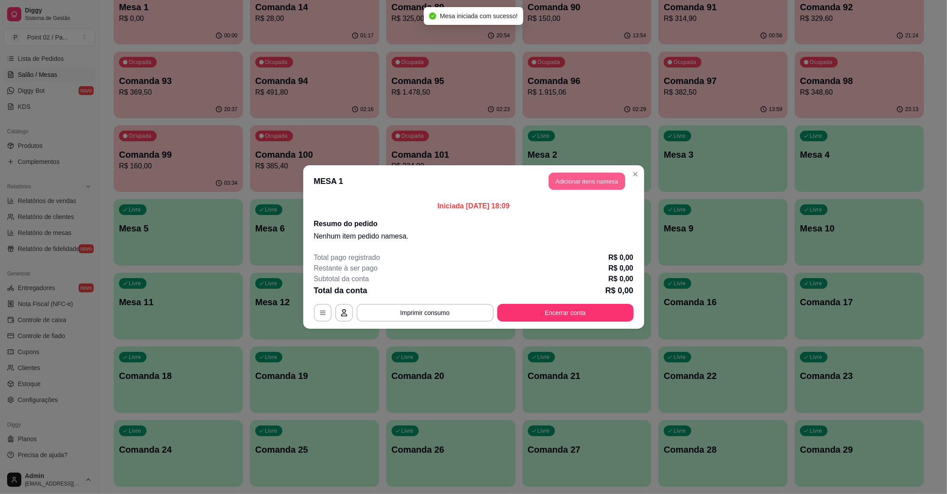
click at [589, 176] on button "Adicionar itens na mesa" at bounding box center [587, 181] width 76 height 17
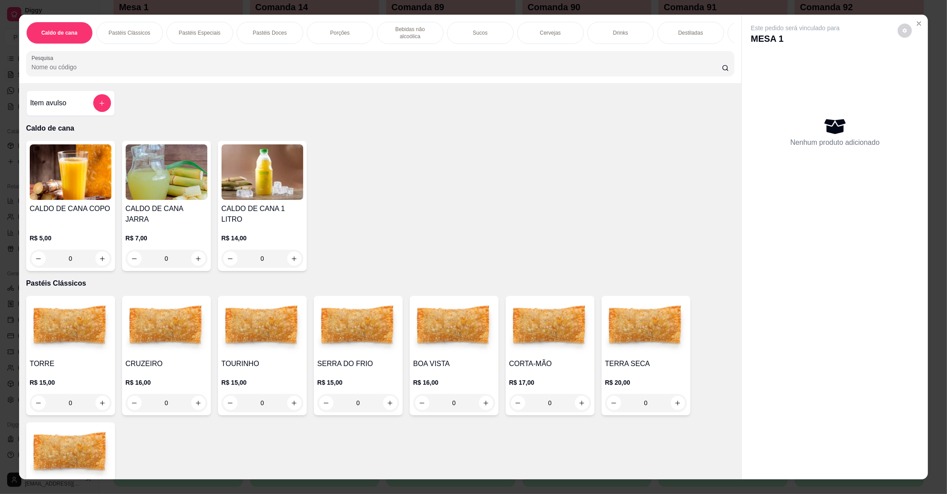
click at [673, 394] on div "0" at bounding box center [646, 403] width 82 height 18
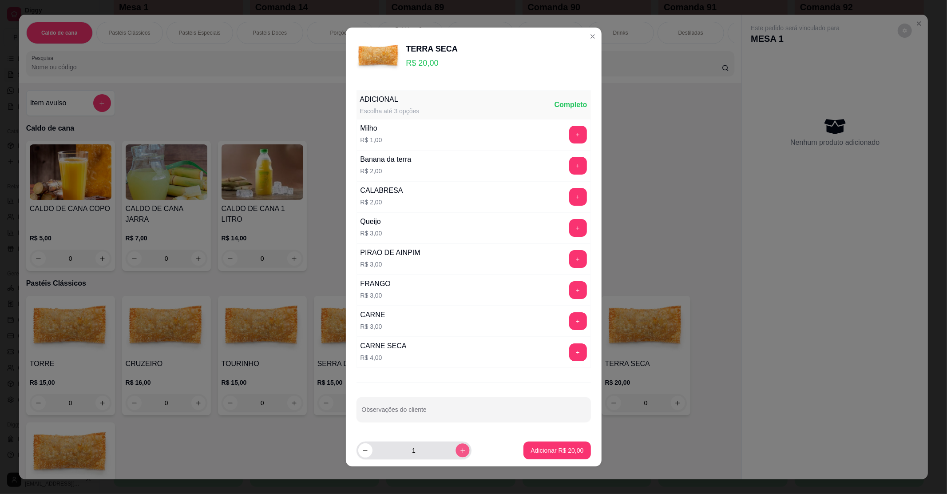
click at [455, 446] on button "increase-product-quantity" at bounding box center [462, 450] width 14 height 14
type input "2"
click at [569, 166] on button "+" at bounding box center [577, 165] width 17 height 17
click at [569, 166] on button "+" at bounding box center [578, 166] width 18 height 18
click at [544, 454] on p "Adicionar R$ 48,00" at bounding box center [556, 450] width 51 height 8
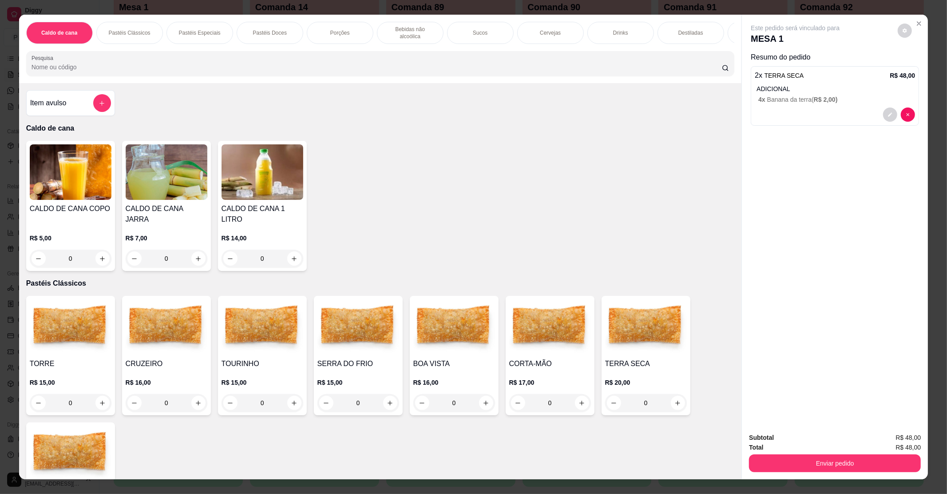
click at [849, 110] on div at bounding box center [834, 114] width 160 height 14
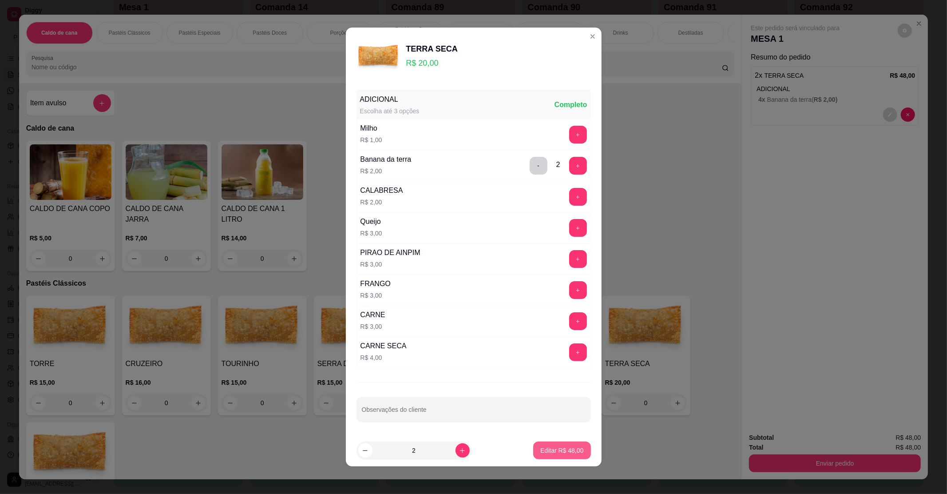
click at [557, 448] on p "Editar R$ 48,00" at bounding box center [561, 450] width 43 height 9
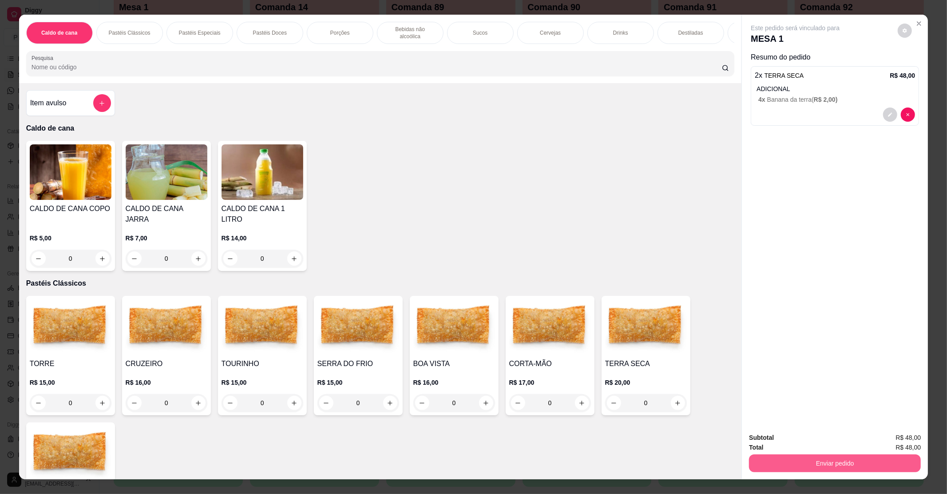
click at [889, 454] on button "Enviar pedido" at bounding box center [835, 463] width 172 height 18
click at [901, 444] on button "Enviar pedido" at bounding box center [897, 441] width 50 height 17
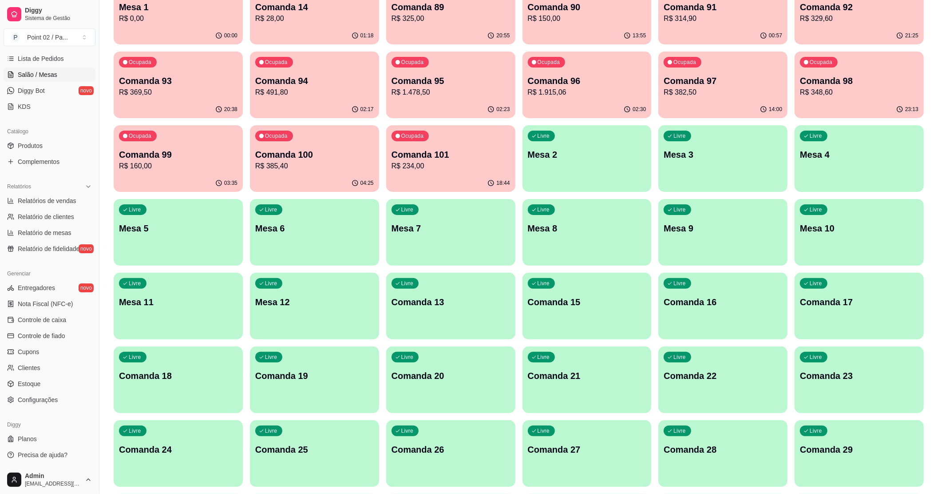
click at [467, 13] on p "R$ 325,00" at bounding box center [450, 18] width 119 height 11
click at [187, 69] on div "Ocupada Comanda 93 R$ 369,50" at bounding box center [177, 76] width 125 height 48
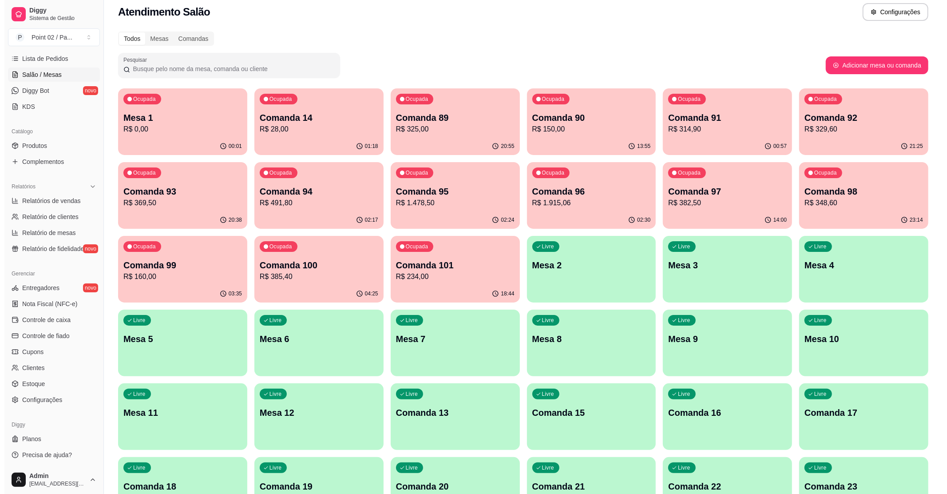
scroll to position [0, 0]
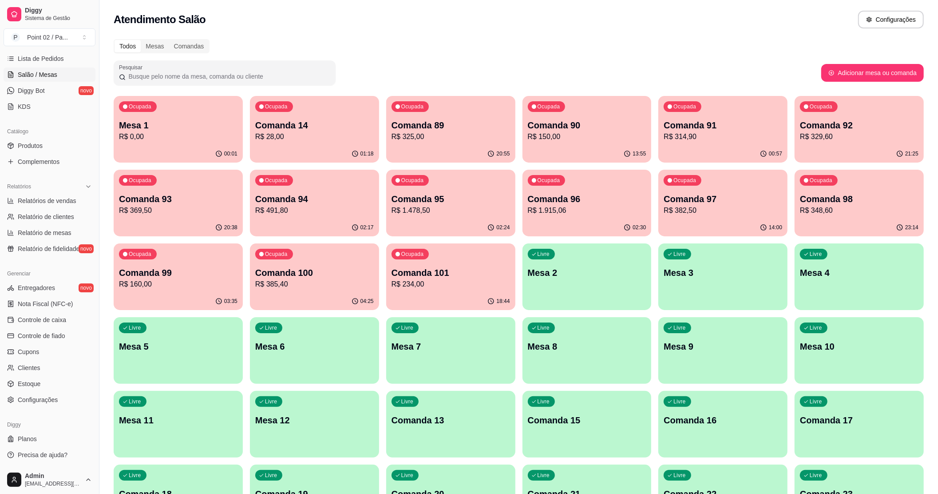
click at [835, 128] on p "Comanda 92" at bounding box center [859, 125] width 119 height 12
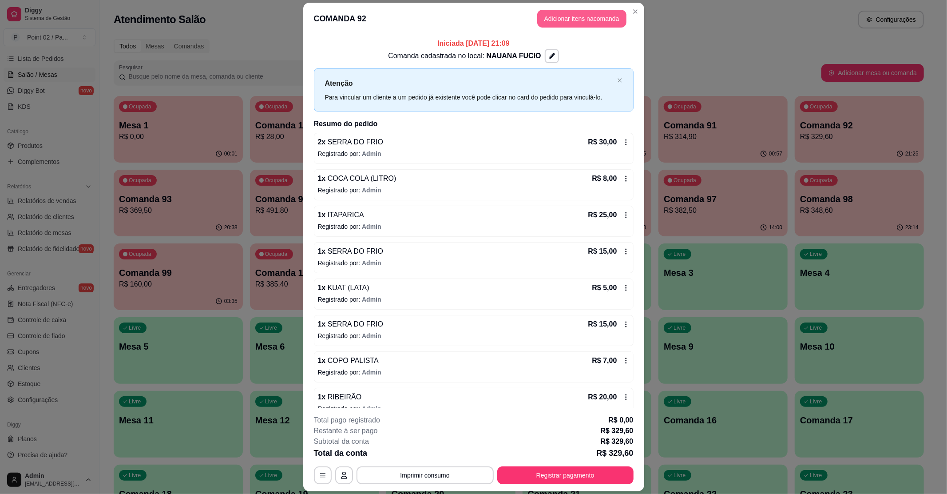
click at [602, 20] on button "Adicionar itens na comanda" at bounding box center [581, 19] width 89 height 18
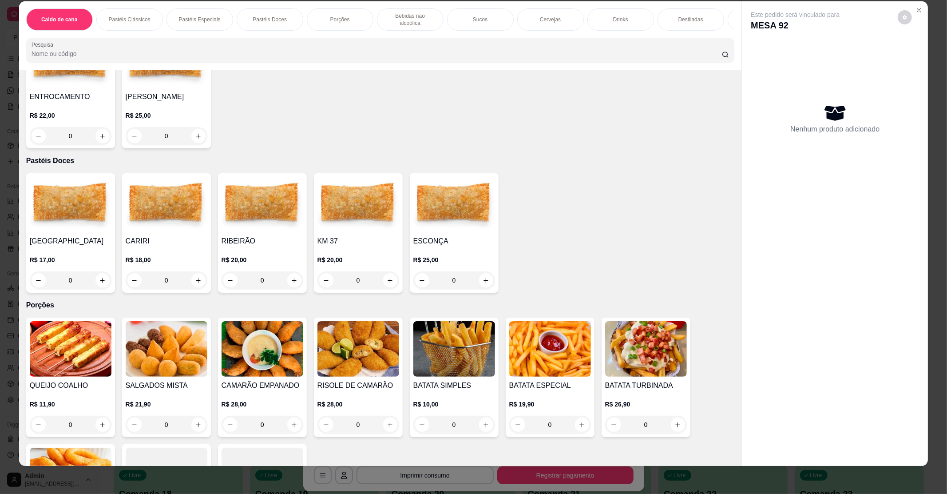
scroll to position [533, 0]
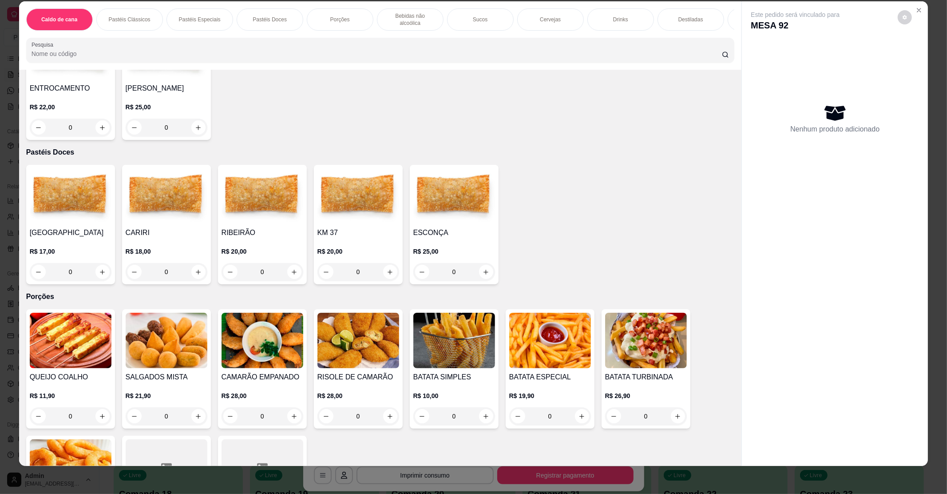
click at [279, 247] on p "R$ 20,00" at bounding box center [262, 251] width 82 height 9
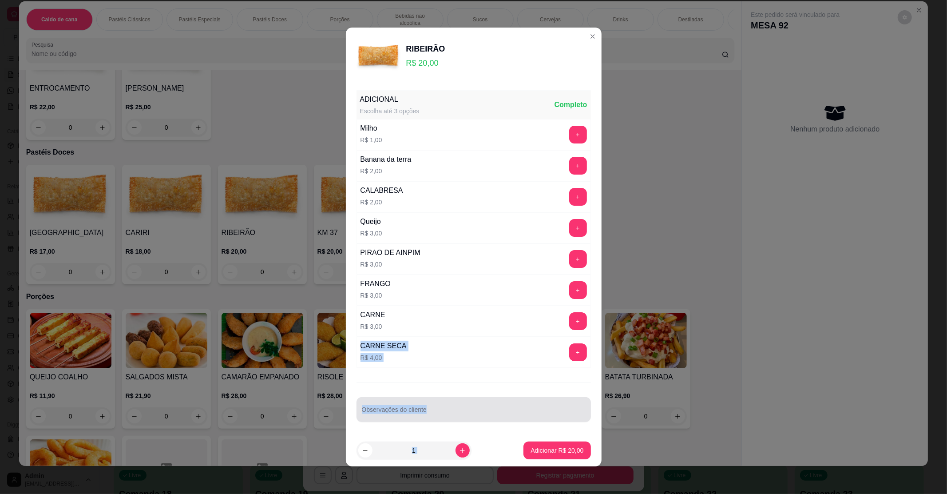
drag, startPoint x: 480, startPoint y: 335, endPoint x: 462, endPoint y: 421, distance: 88.4
click at [462, 437] on section "RIBEIRÃO R$ 20,00 ADICIONAL Escolha até 3 opções Completo Milho R$ 1,00 + Banan…" at bounding box center [474, 247] width 256 height 438
click at [473, 403] on div at bounding box center [474, 409] width 224 height 18
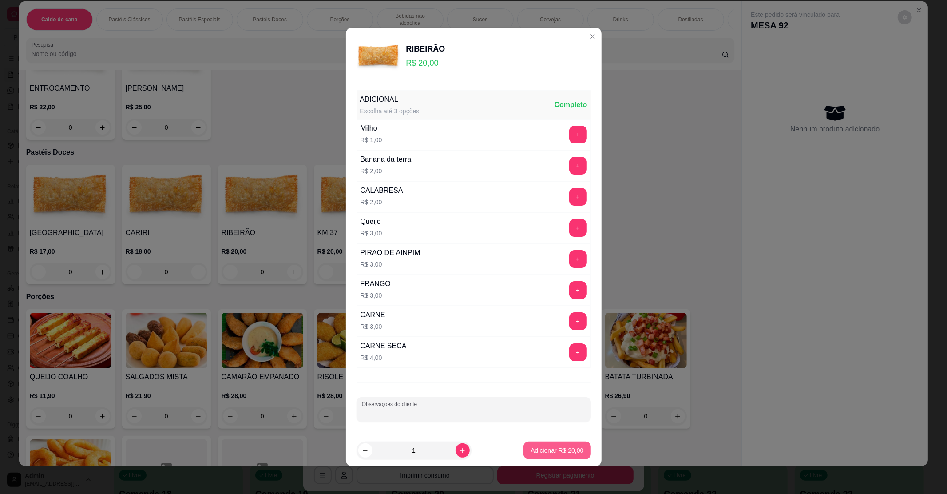
click at [542, 446] on p "Adicionar R$ 20,00" at bounding box center [556, 450] width 53 height 9
type input "1"
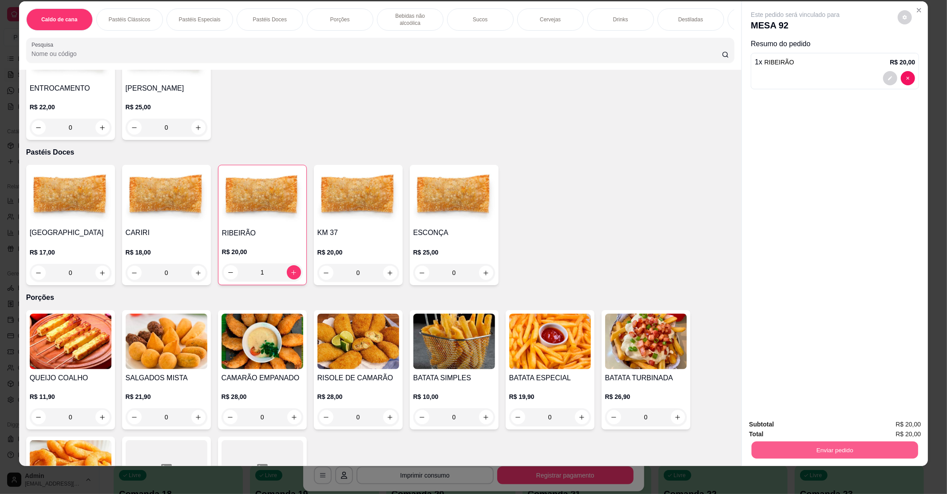
click at [826, 446] on button "Enviar pedido" at bounding box center [834, 449] width 166 height 17
click at [891, 427] on button "Enviar pedido" at bounding box center [897, 427] width 50 height 17
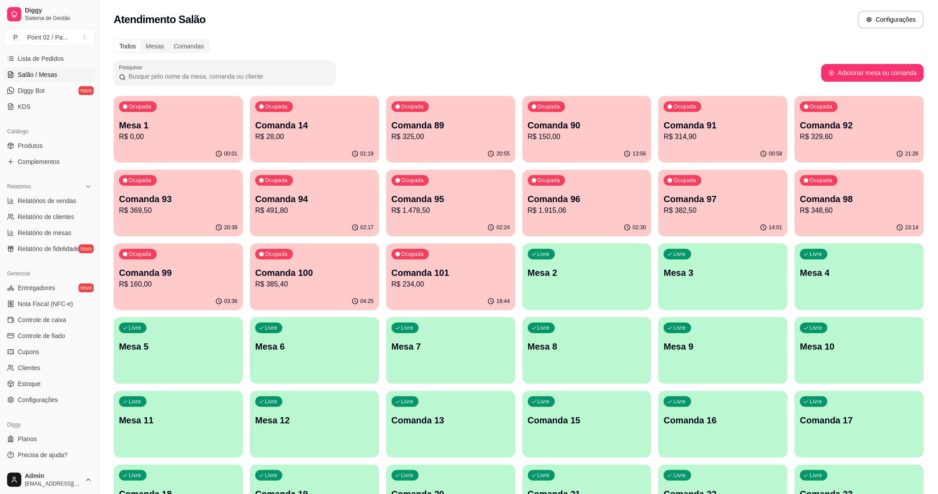
click at [215, 134] on p "R$ 0,00" at bounding box center [178, 136] width 119 height 11
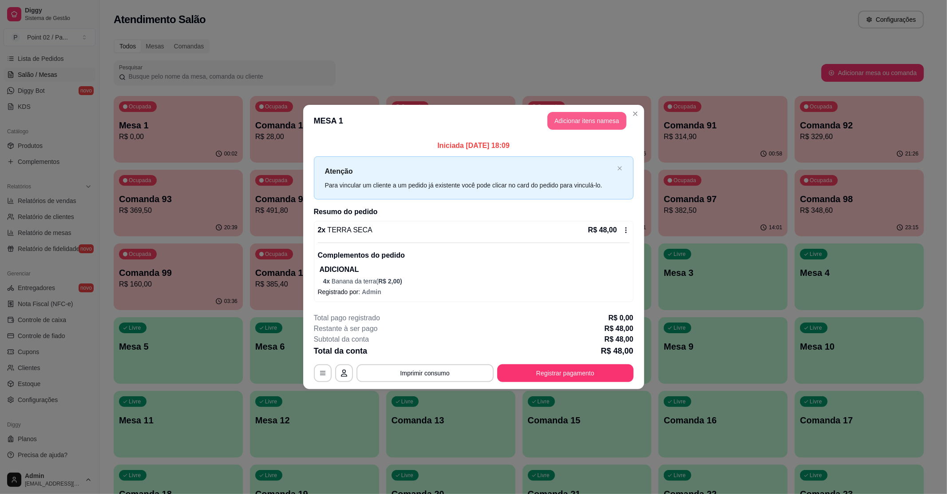
click at [608, 114] on button "Adicionar itens na mesa" at bounding box center [586, 121] width 79 height 18
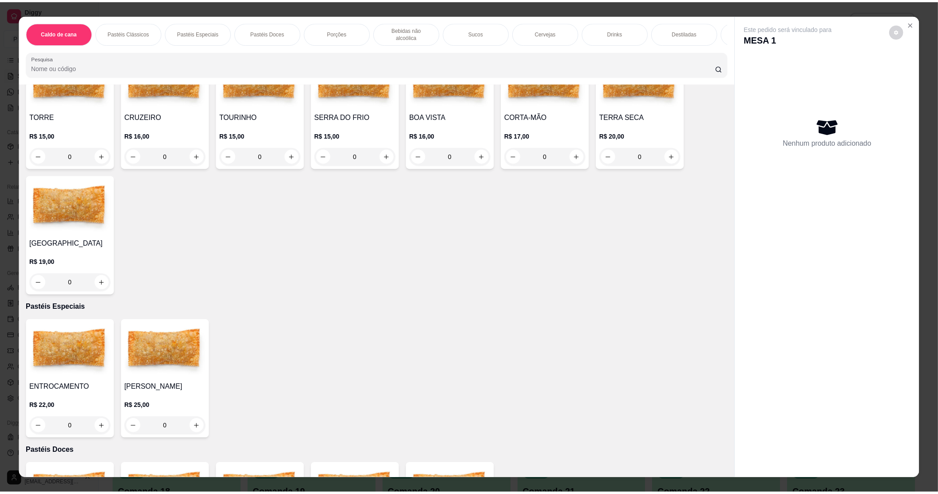
scroll to position [296, 0]
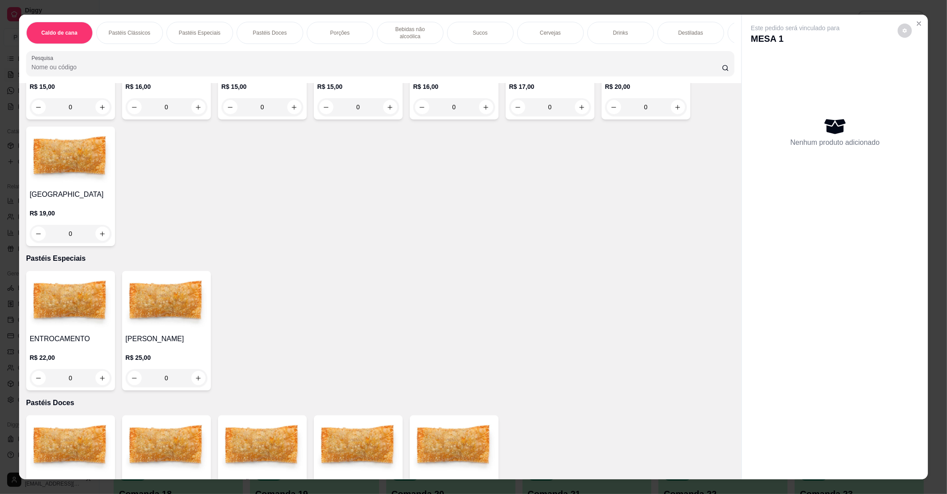
click at [72, 159] on img at bounding box center [71, 157] width 82 height 55
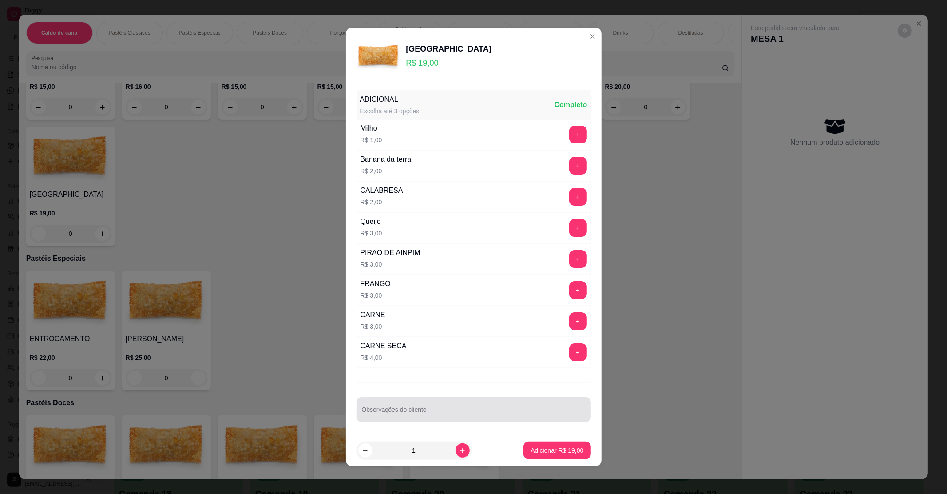
click at [399, 407] on div at bounding box center [474, 409] width 224 height 18
type input "T"
type input "ADISSIONSAR CALABRESA"
click at [533, 446] on p "Adicionar R$ 19,00" at bounding box center [556, 450] width 51 height 8
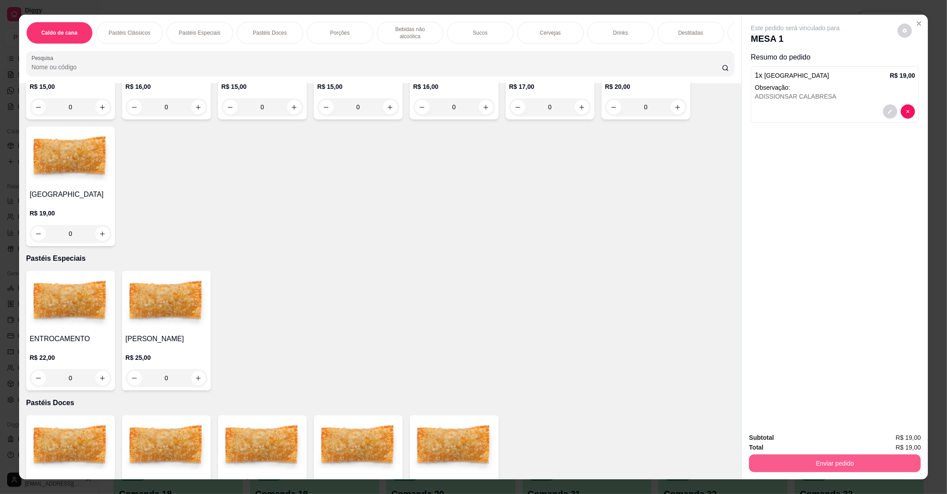
click at [862, 458] on button "Enviar pedido" at bounding box center [835, 463] width 172 height 18
click at [888, 436] on button "Enviar pedido" at bounding box center [897, 440] width 49 height 16
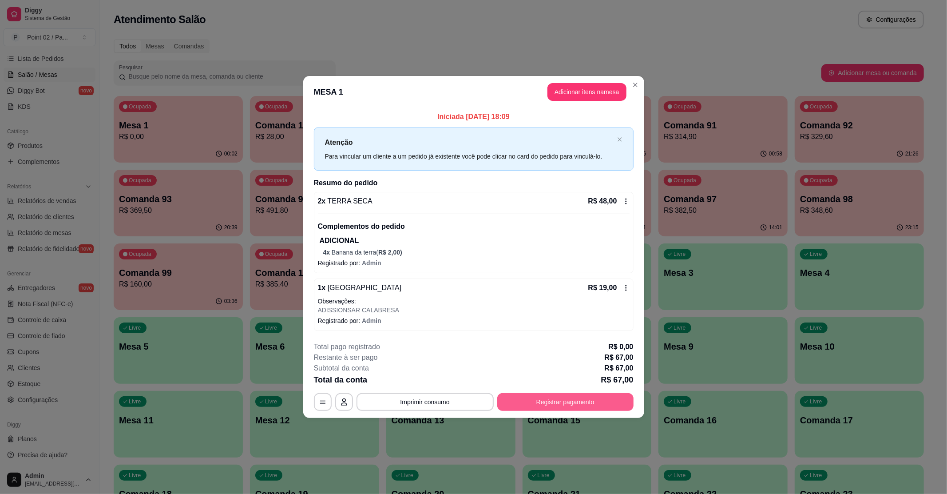
click at [560, 401] on button "Registrar pagamento" at bounding box center [565, 402] width 136 height 18
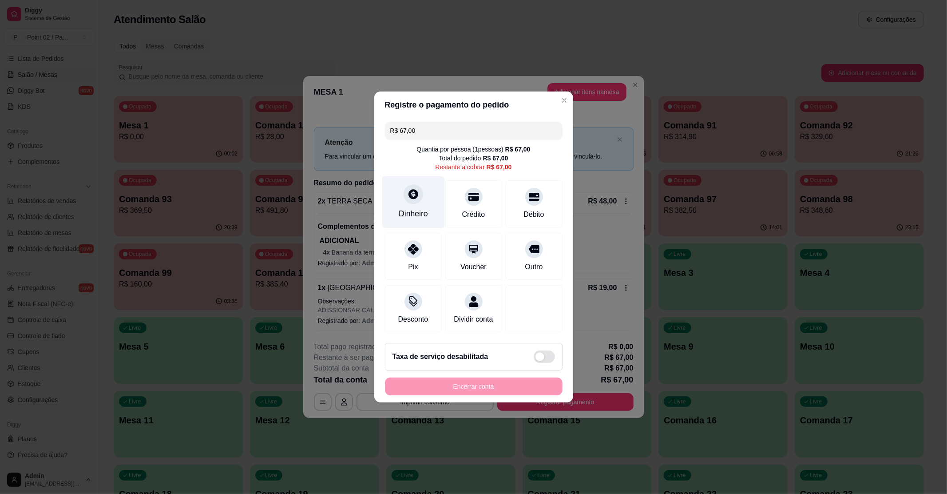
click at [411, 208] on div "Dinheiro" at bounding box center [413, 214] width 29 height 12
type input "R$ 0,00"
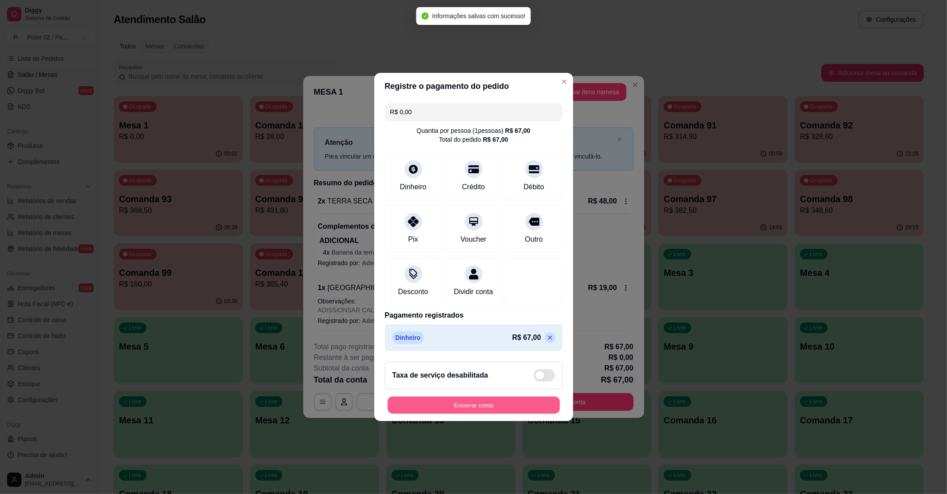
click at [496, 407] on button "Encerrar conta" at bounding box center [473, 404] width 172 height 17
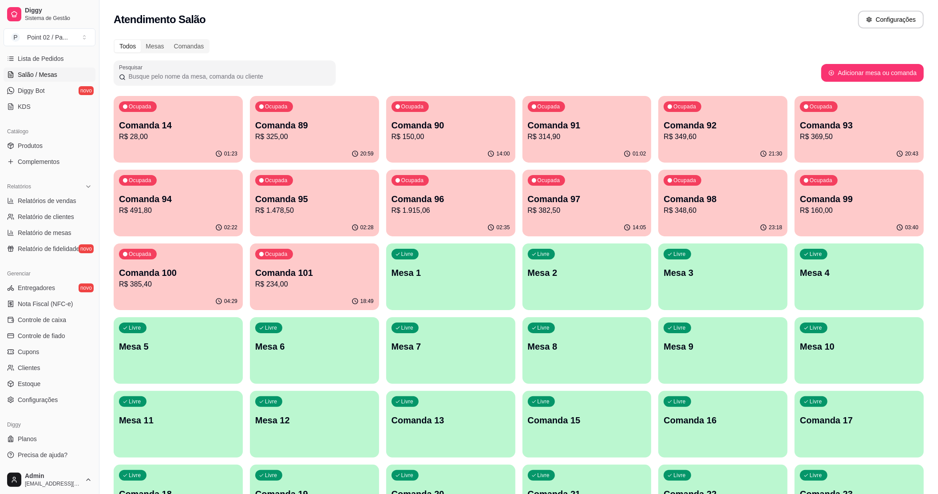
scroll to position [59, 0]
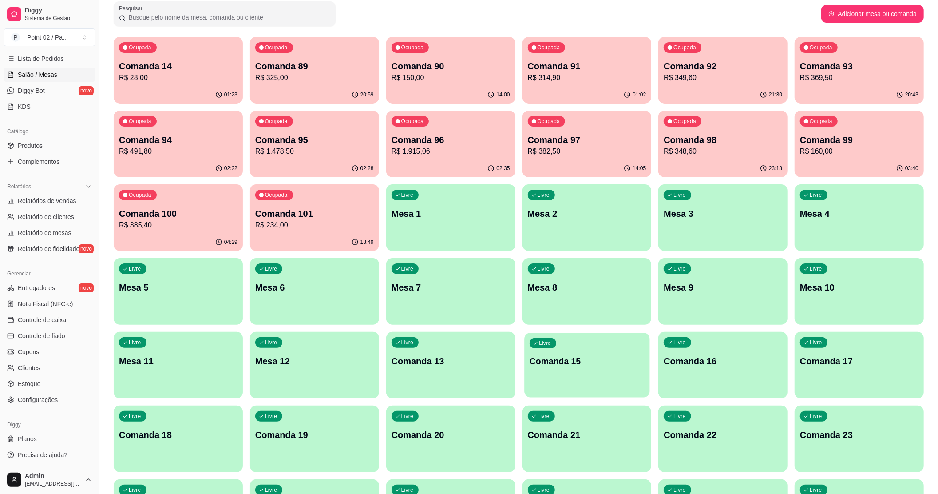
click at [565, 356] on p "Comanda 15" at bounding box center [586, 361] width 115 height 12
click at [66, 52] on link "Lista de Pedidos" at bounding box center [50, 58] width 92 height 14
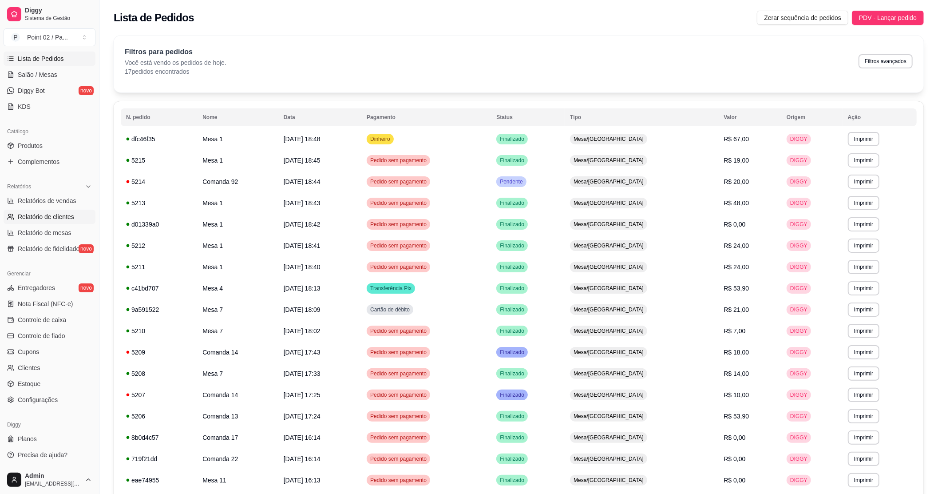
click at [39, 213] on span "Relatório de clientes" at bounding box center [46, 216] width 56 height 9
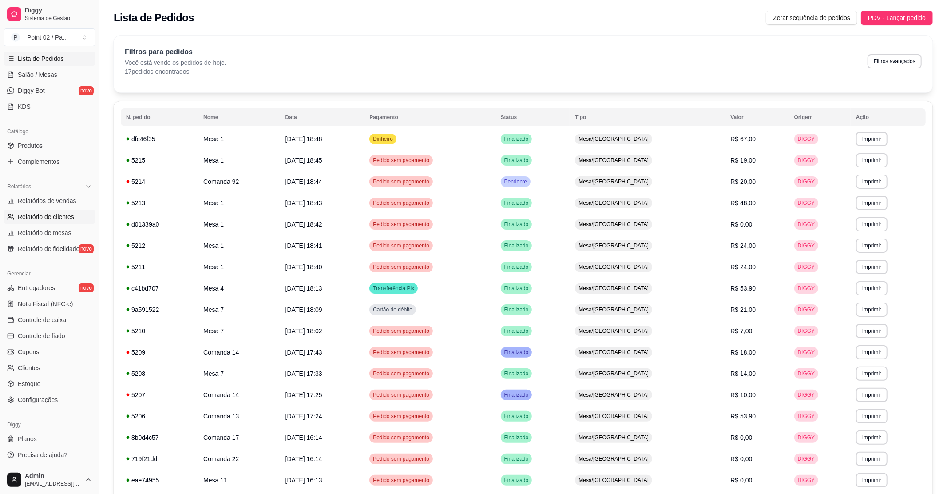
select select "30"
select select "HIGHEST_TOTAL_SPENT_WITH_ORDERS"
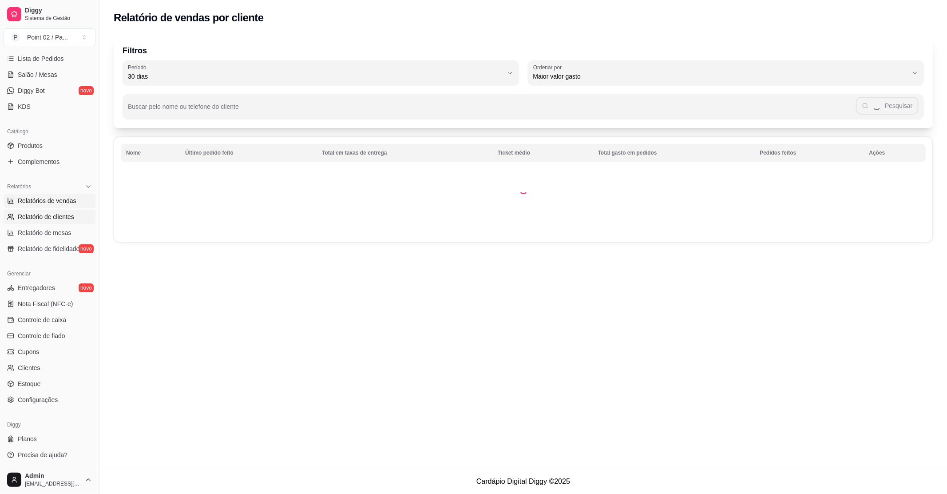
click at [59, 201] on span "Relatórios de vendas" at bounding box center [47, 200] width 59 height 9
select select "ALL"
select select "0"
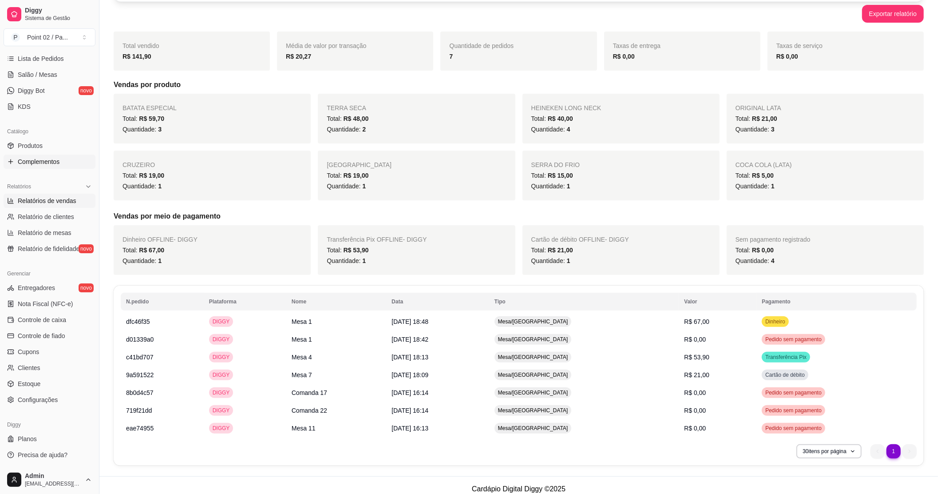
scroll to position [109, 0]
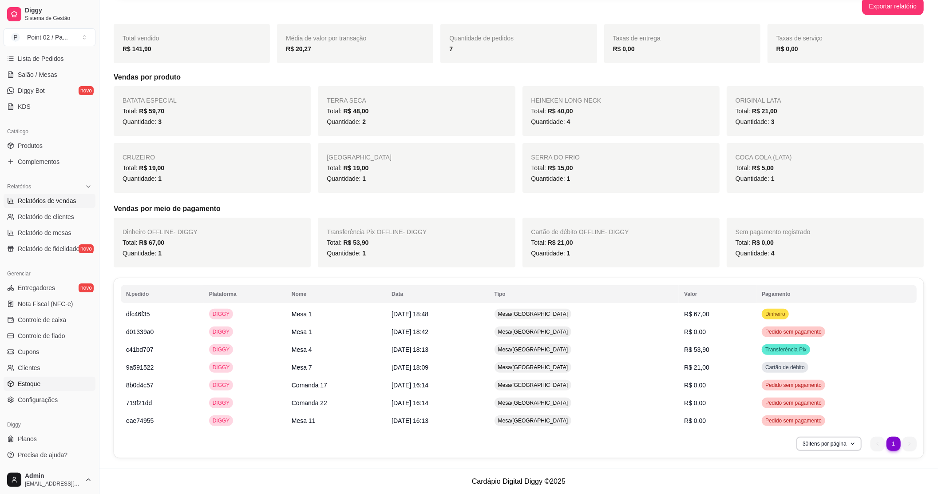
click at [28, 383] on span "Estoque" at bounding box center [29, 383] width 23 height 9
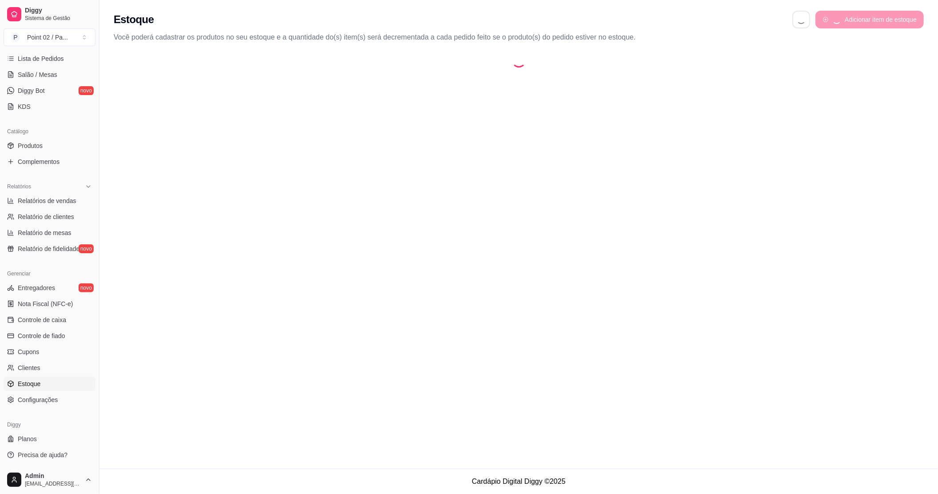
select select "QUANTITY_ORDER"
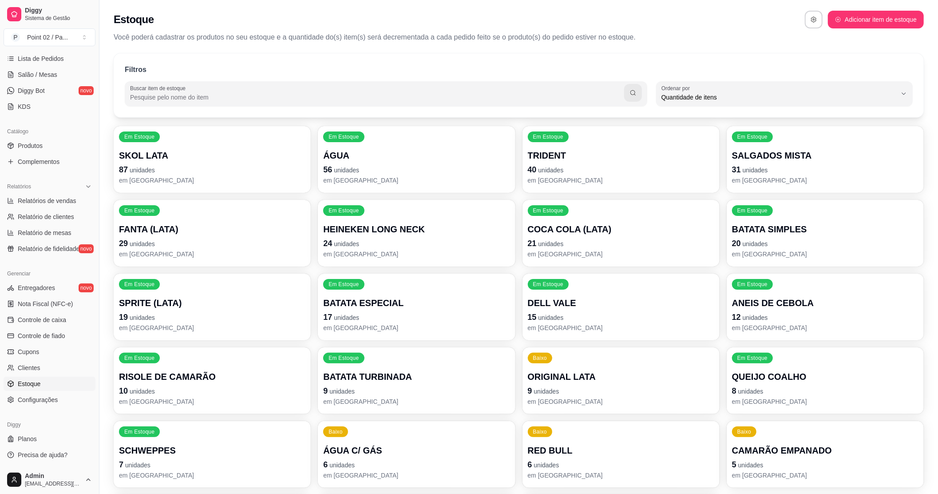
scroll to position [8, 0]
click at [52, 137] on div "Catálogo" at bounding box center [50, 131] width 92 height 14
click at [56, 139] on link "Produtos" at bounding box center [50, 145] width 92 height 14
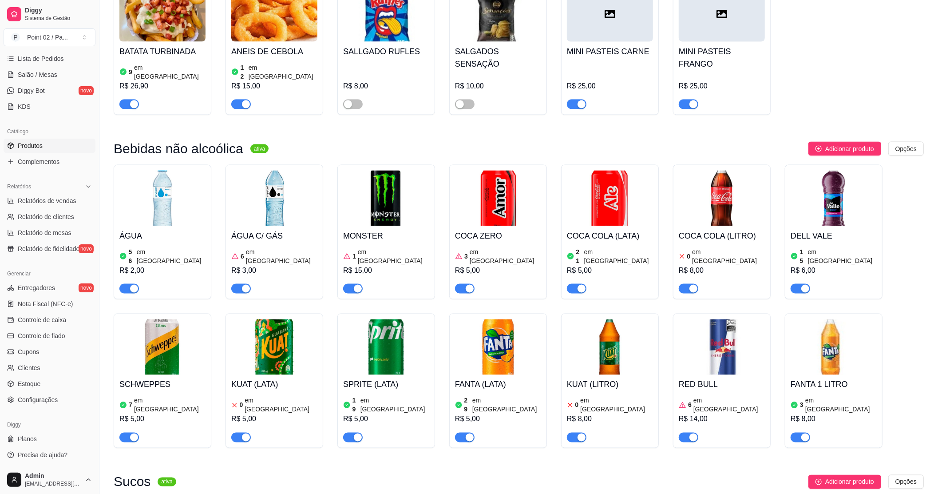
scroll to position [1124, 0]
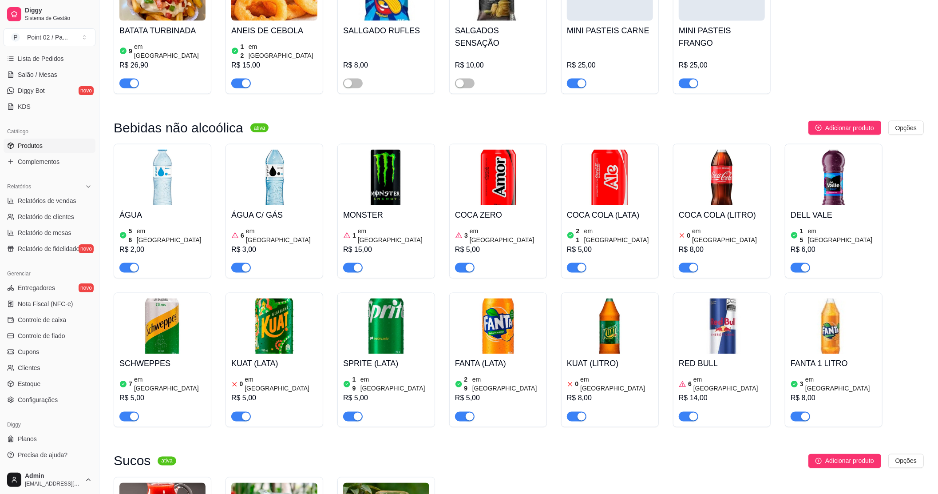
click at [252, 182] on img at bounding box center [274, 177] width 86 height 55
click at [36, 89] on span "Diggy Bot" at bounding box center [31, 90] width 27 height 9
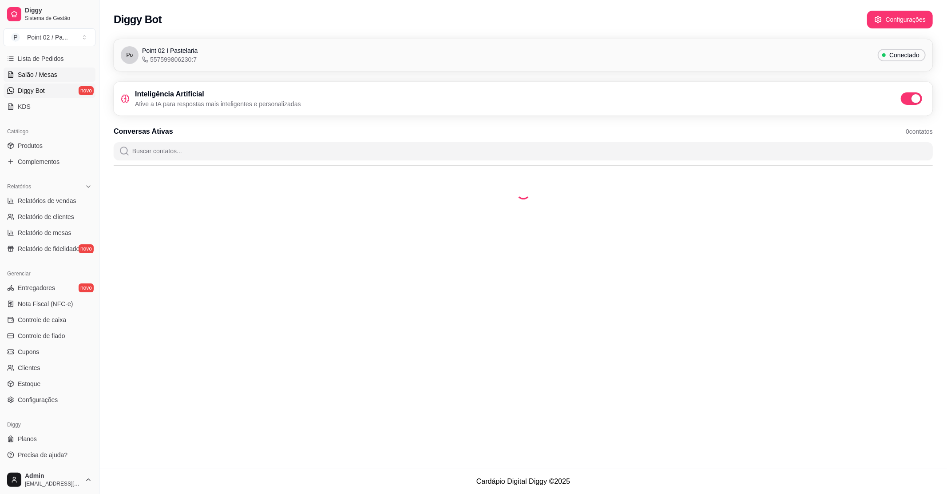
click at [40, 75] on span "Salão / Mesas" at bounding box center [38, 74] width 40 height 9
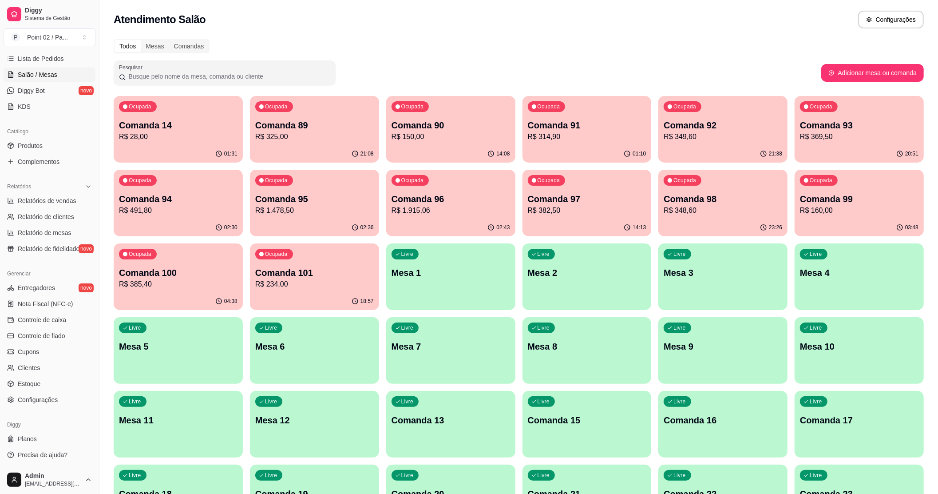
click at [474, 302] on div "button" at bounding box center [450, 304] width 129 height 11
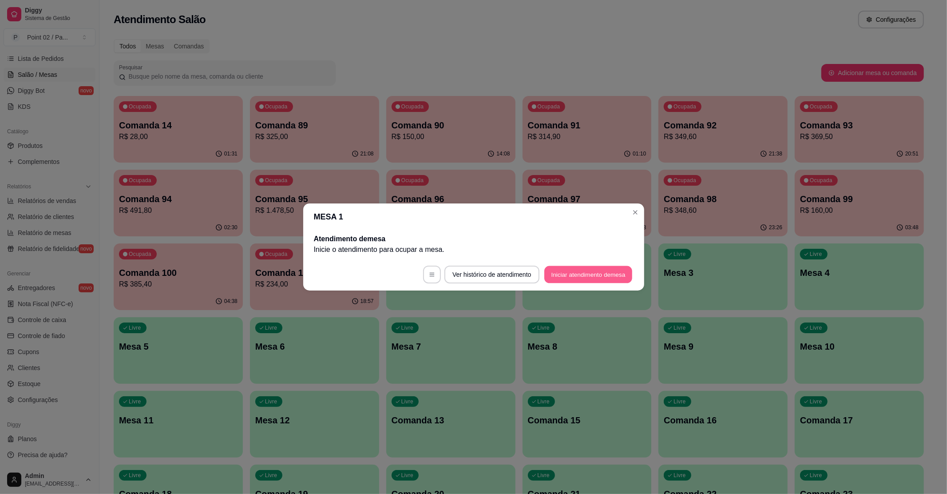
click at [594, 273] on button "Iniciar atendimento de mesa" at bounding box center [588, 274] width 88 height 17
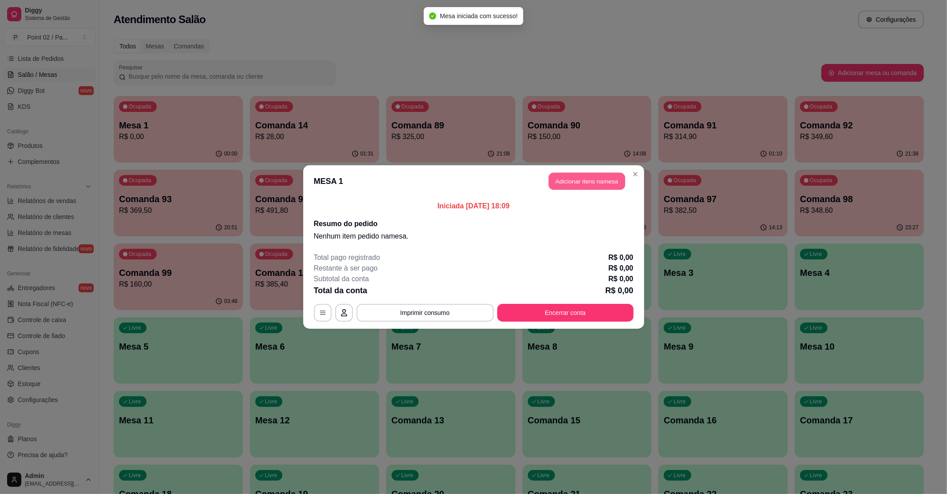
click at [560, 173] on button "Adicionar itens na mesa" at bounding box center [587, 181] width 76 height 17
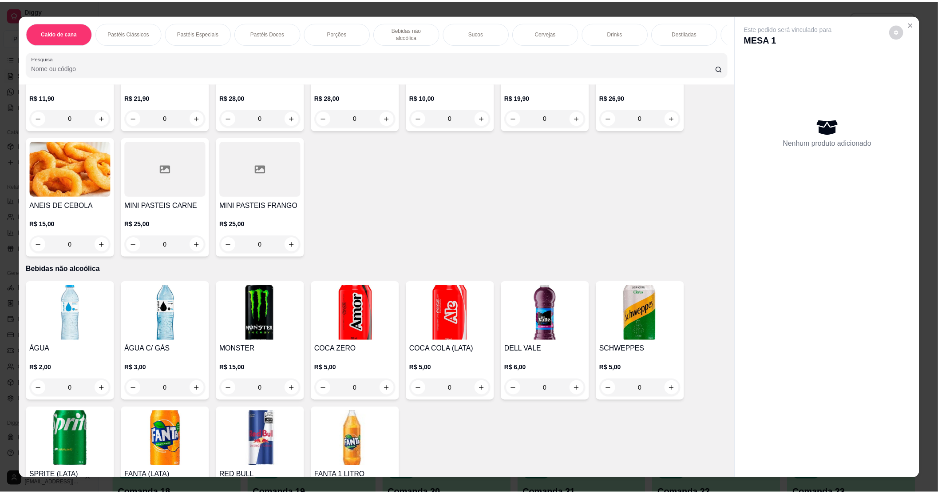
scroll to position [947, 0]
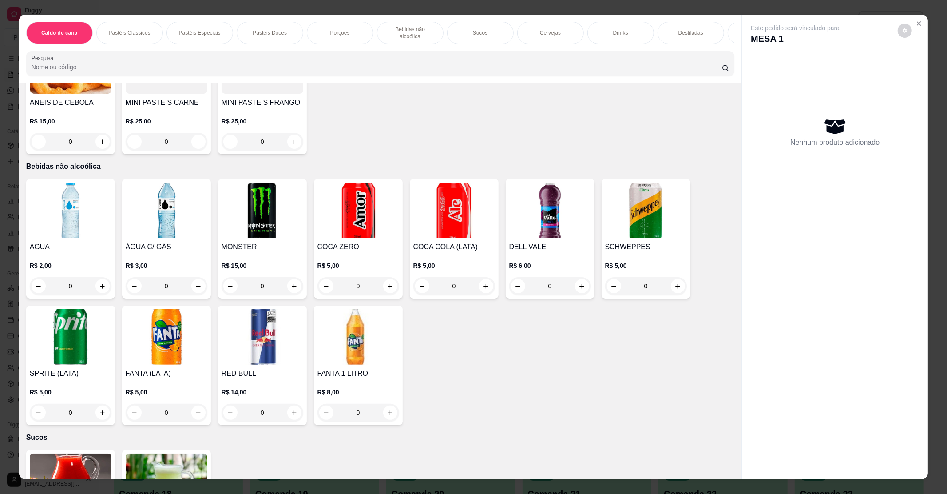
click at [139, 230] on div "ÁGUA C/ GÁS R$ 3,00 0" at bounding box center [166, 238] width 89 height 119
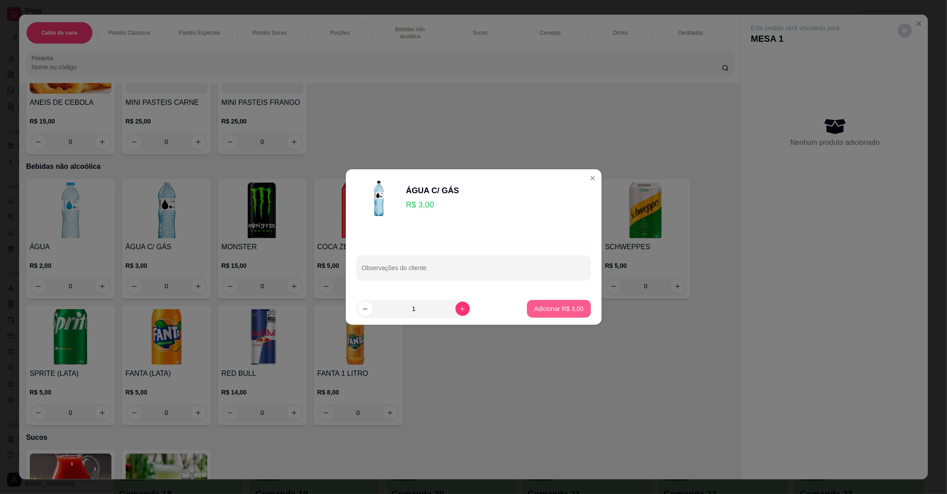
click at [527, 315] on button "Adicionar R$ 3,00" at bounding box center [558, 309] width 63 height 18
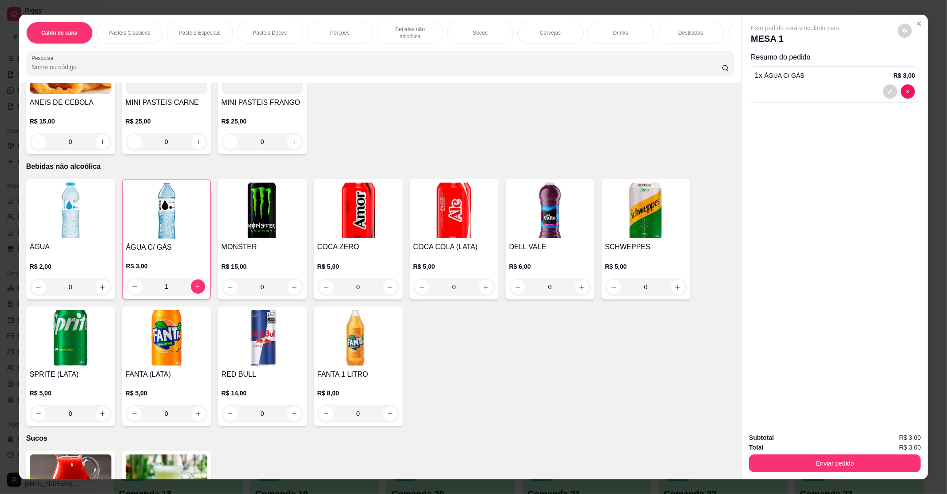
type input "1"
click at [891, 461] on button "Enviar pedido" at bounding box center [835, 463] width 172 height 18
click at [899, 443] on button "Enviar pedido" at bounding box center [897, 441] width 49 height 16
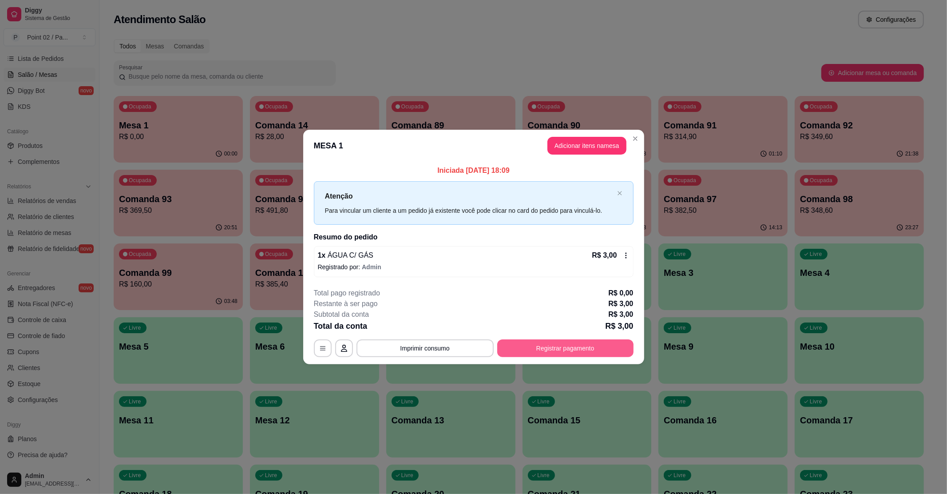
click at [585, 343] on button "Registrar pagamento" at bounding box center [565, 348] width 136 height 18
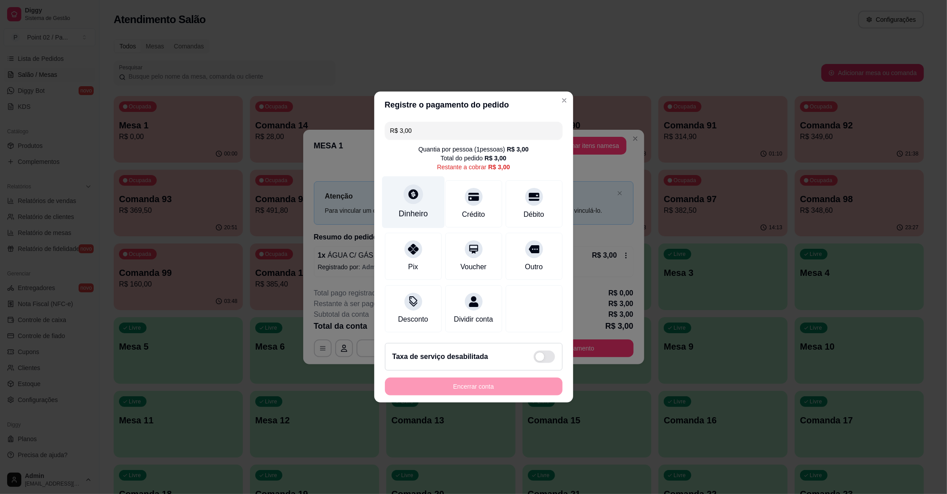
click at [418, 199] on div "Dinheiro" at bounding box center [413, 202] width 63 height 52
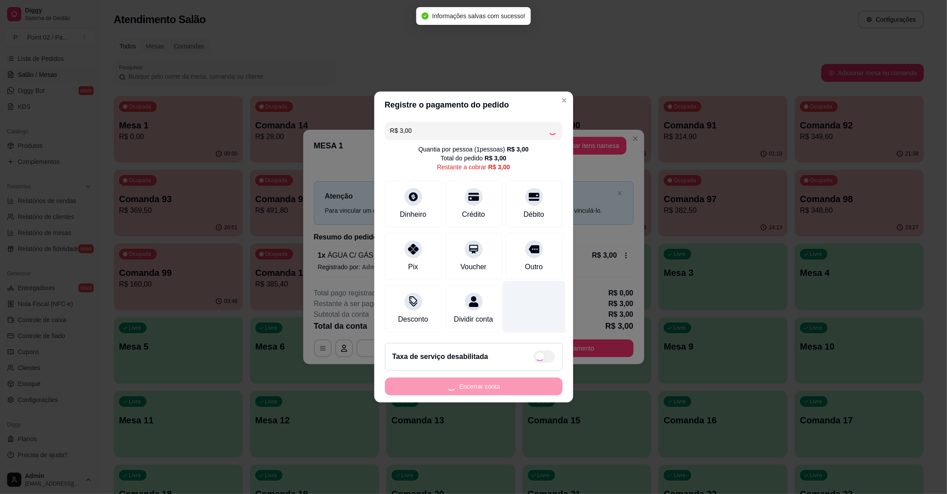
type input "R$ 0,00"
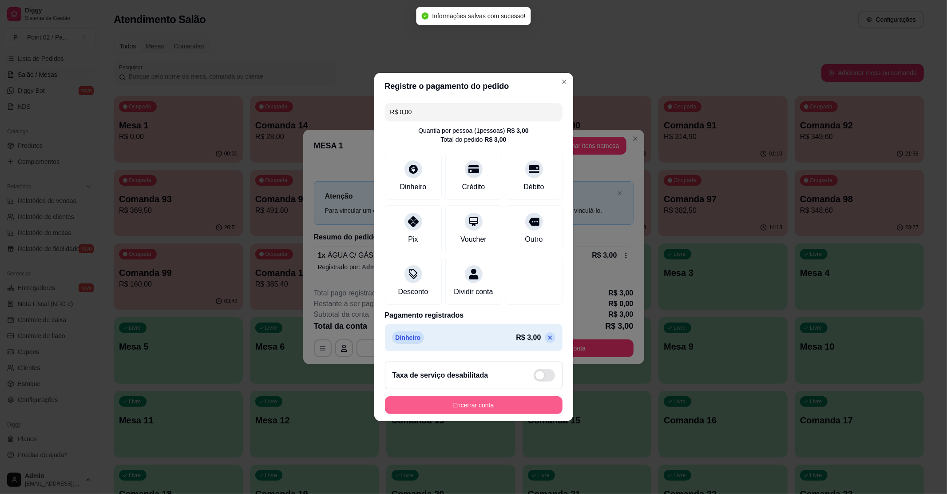
click at [531, 406] on button "Encerrar conta" at bounding box center [474, 405] width 178 height 18
